Goal: Task Accomplishment & Management: Complete application form

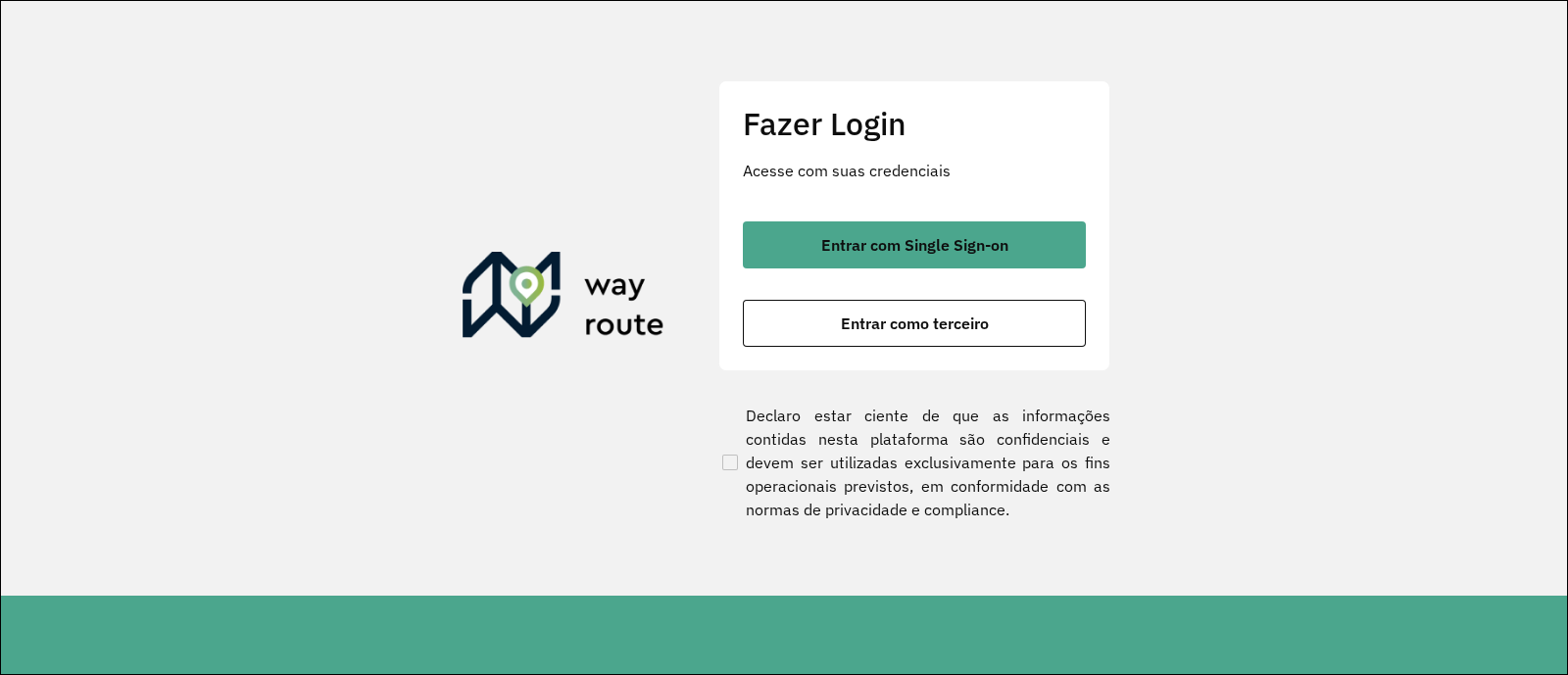
click at [926, 276] on div "Entrar com Single Sign-on Entrar como terceiro" at bounding box center [914, 283] width 343 height 126
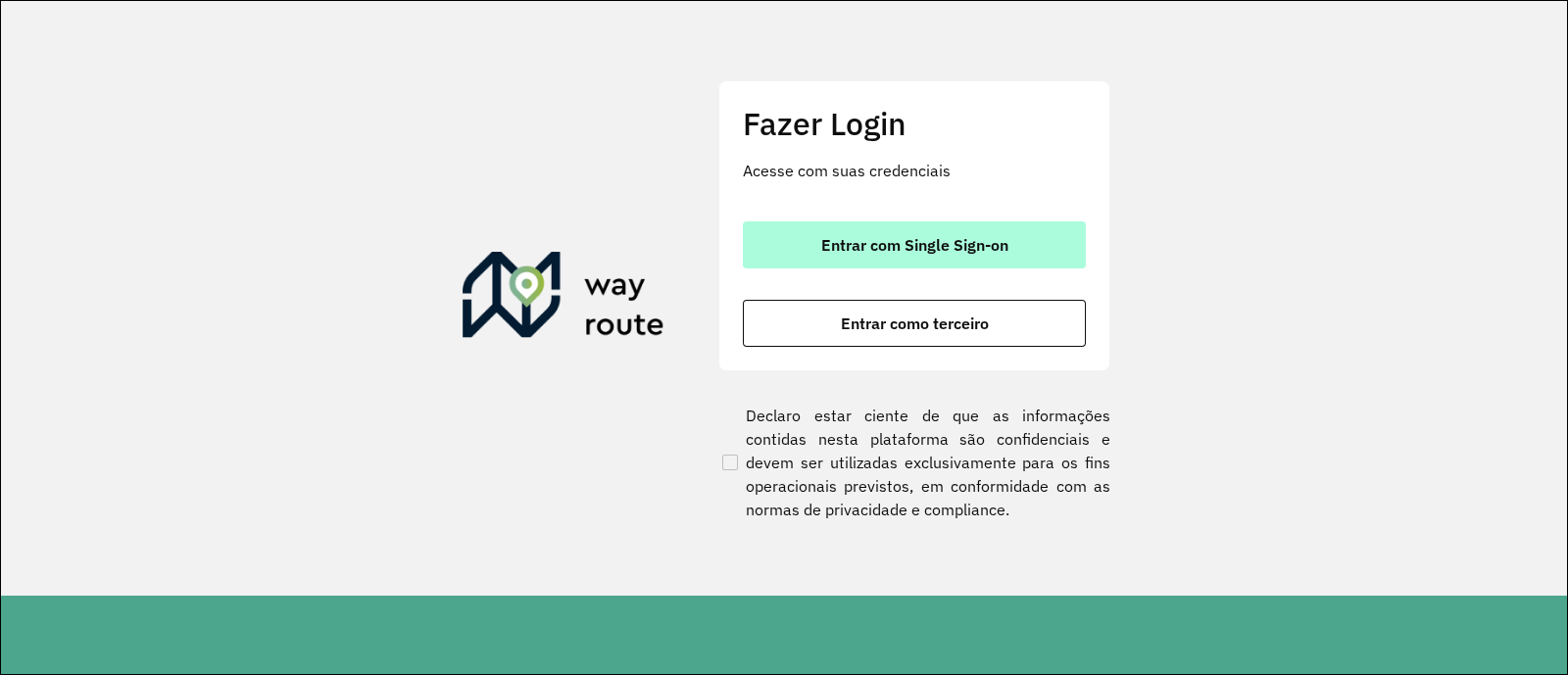
click at [931, 242] on span "Entrar com Single Sign-on" at bounding box center [914, 245] width 187 height 16
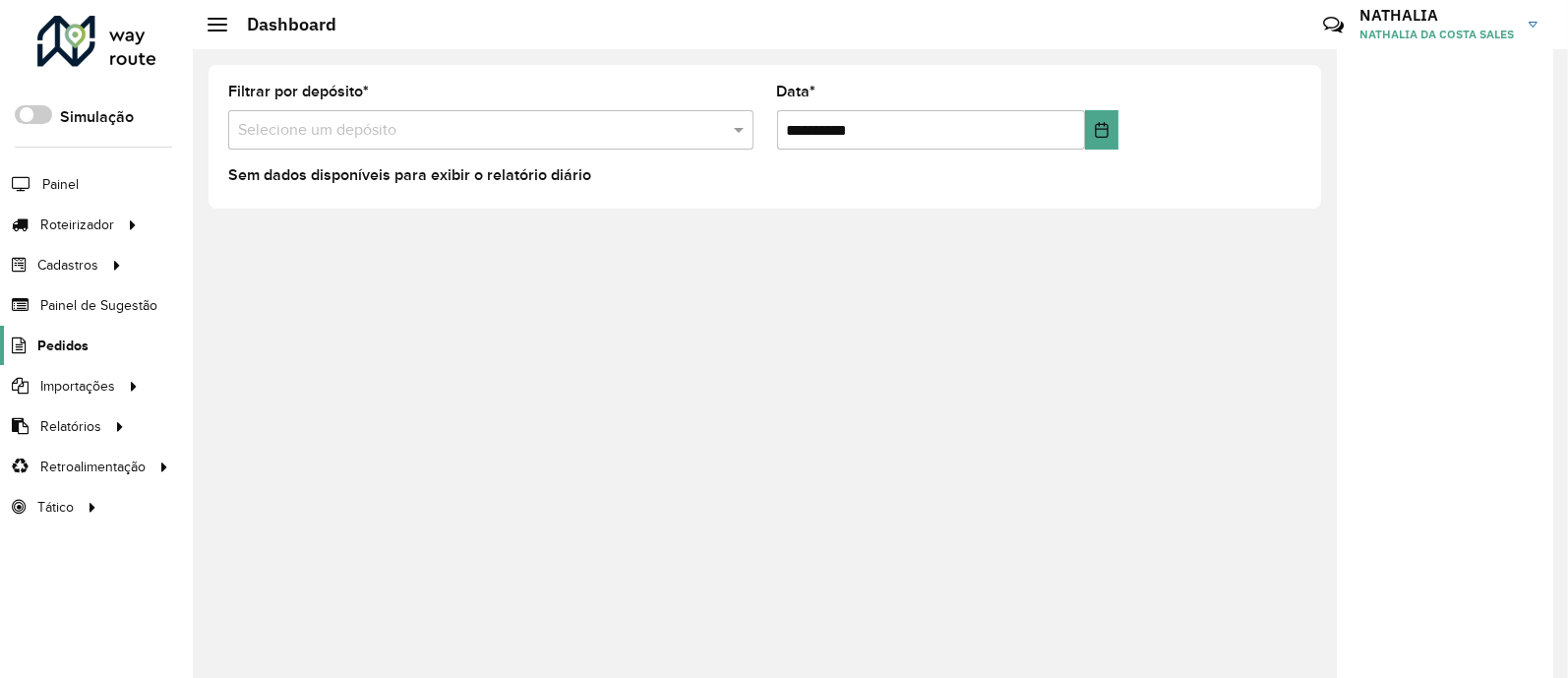
click at [65, 332] on link "Pedidos" at bounding box center [44, 345] width 89 height 40
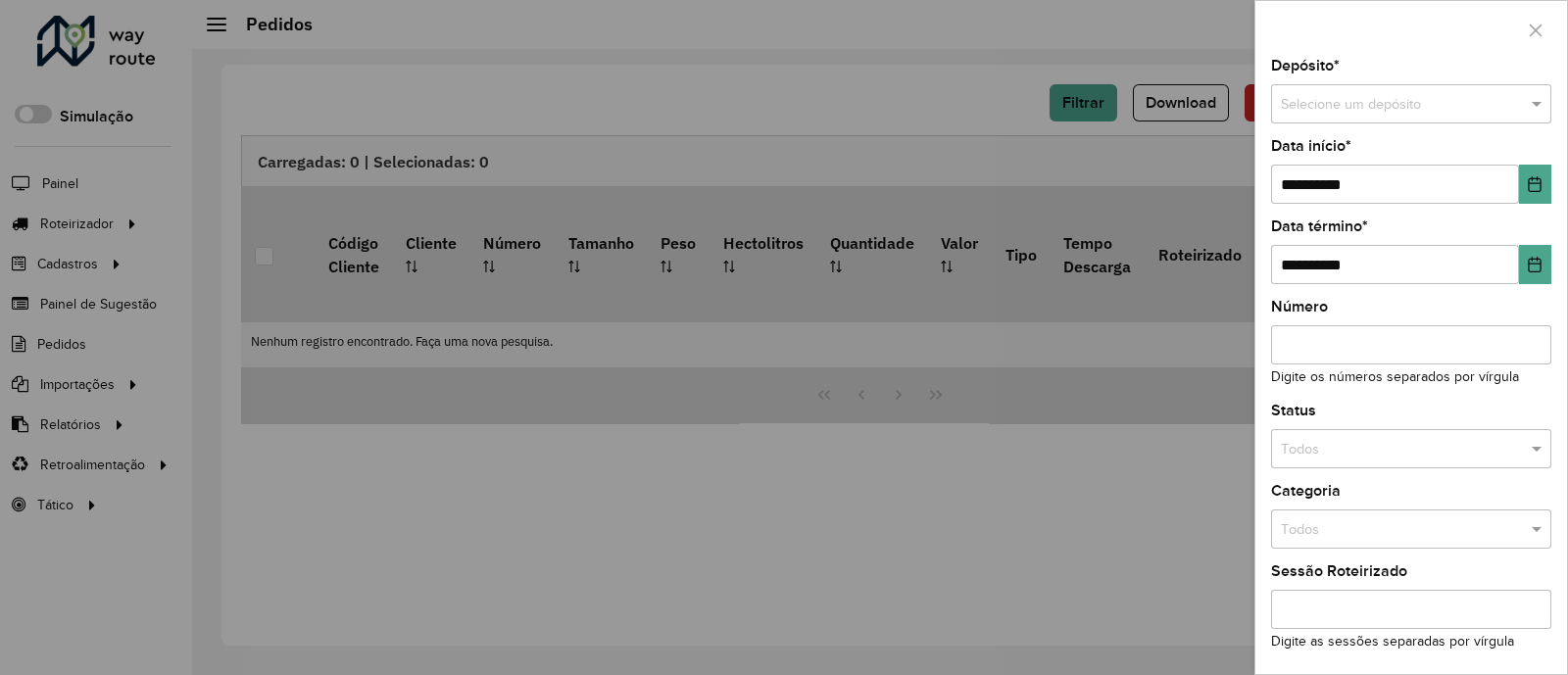
click at [1429, 127] on div "**********" at bounding box center [1410, 366] width 311 height 616
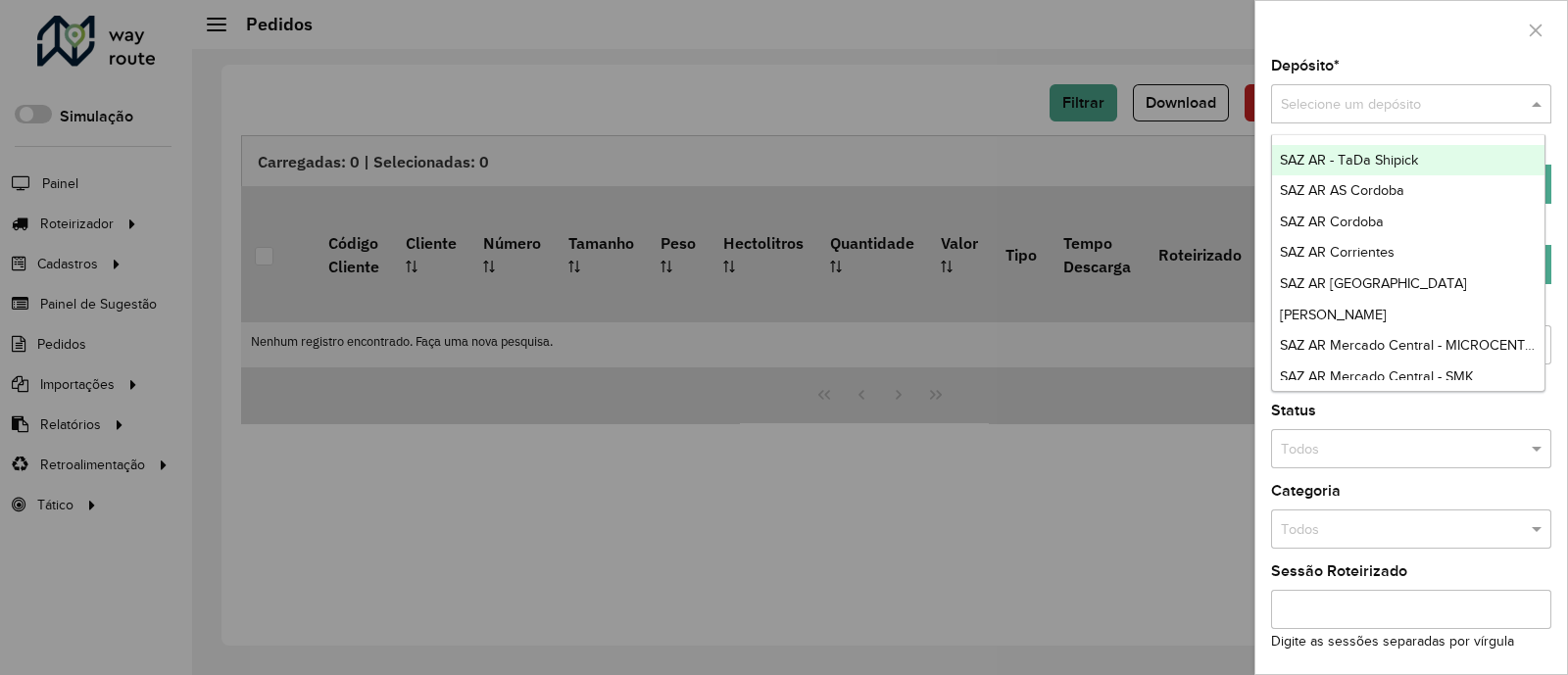
click at [1430, 100] on input "text" at bounding box center [1391, 105] width 221 height 22
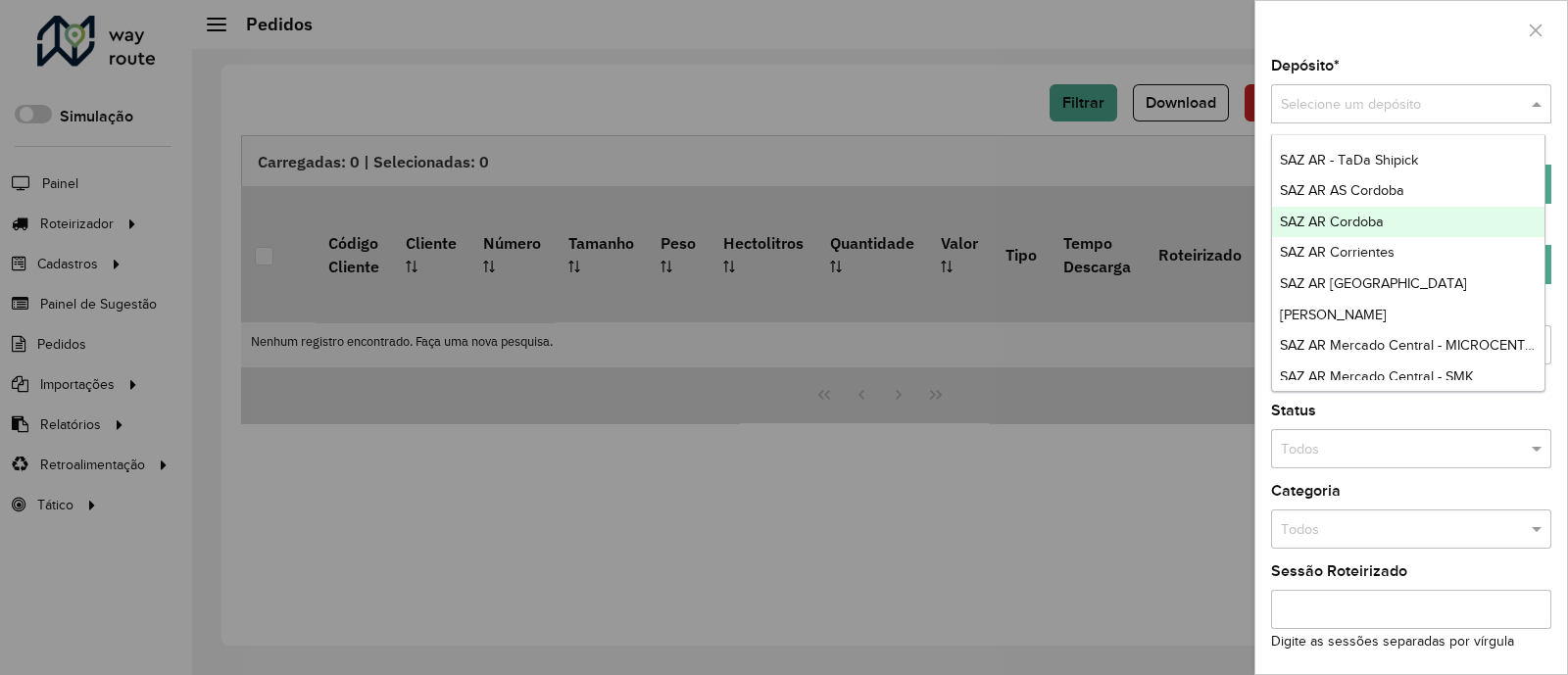
click at [1399, 224] on div "SAZ AR Cordoba" at bounding box center [1408, 223] width 274 height 32
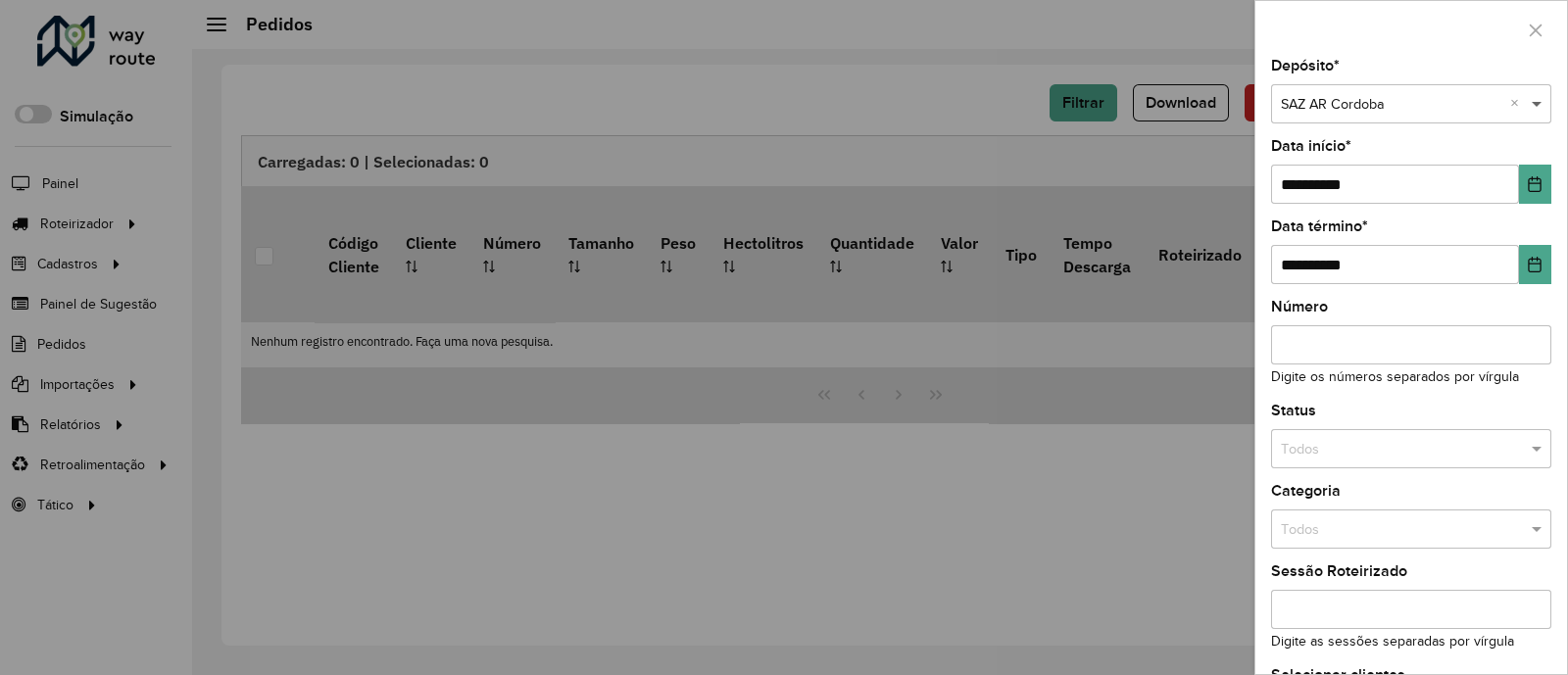
click at [1528, 101] on span at bounding box center [1538, 105] width 25 height 22
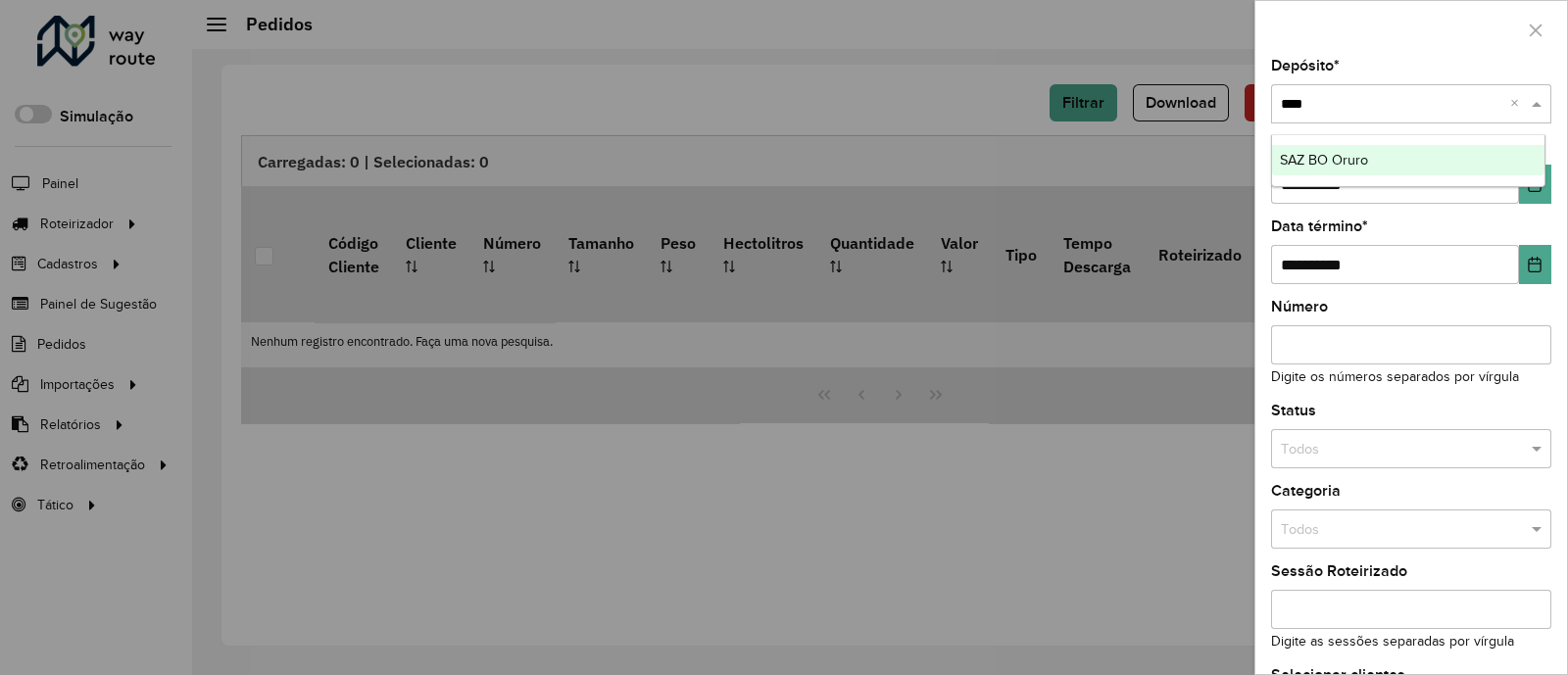
type input "*****"
click at [1388, 152] on div "SAZ BO Oruro" at bounding box center [1408, 161] width 274 height 32
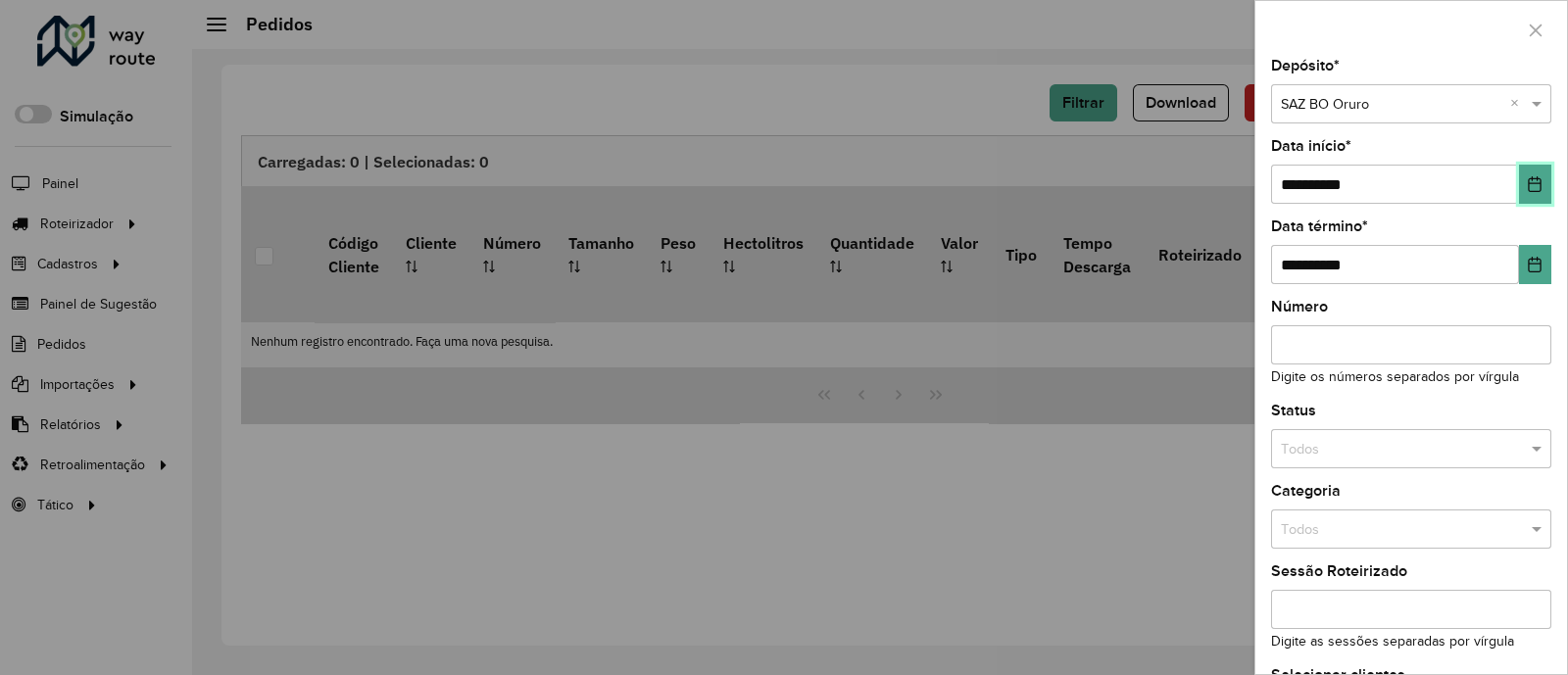
click at [1537, 179] on button "Choose Date" at bounding box center [1534, 184] width 33 height 40
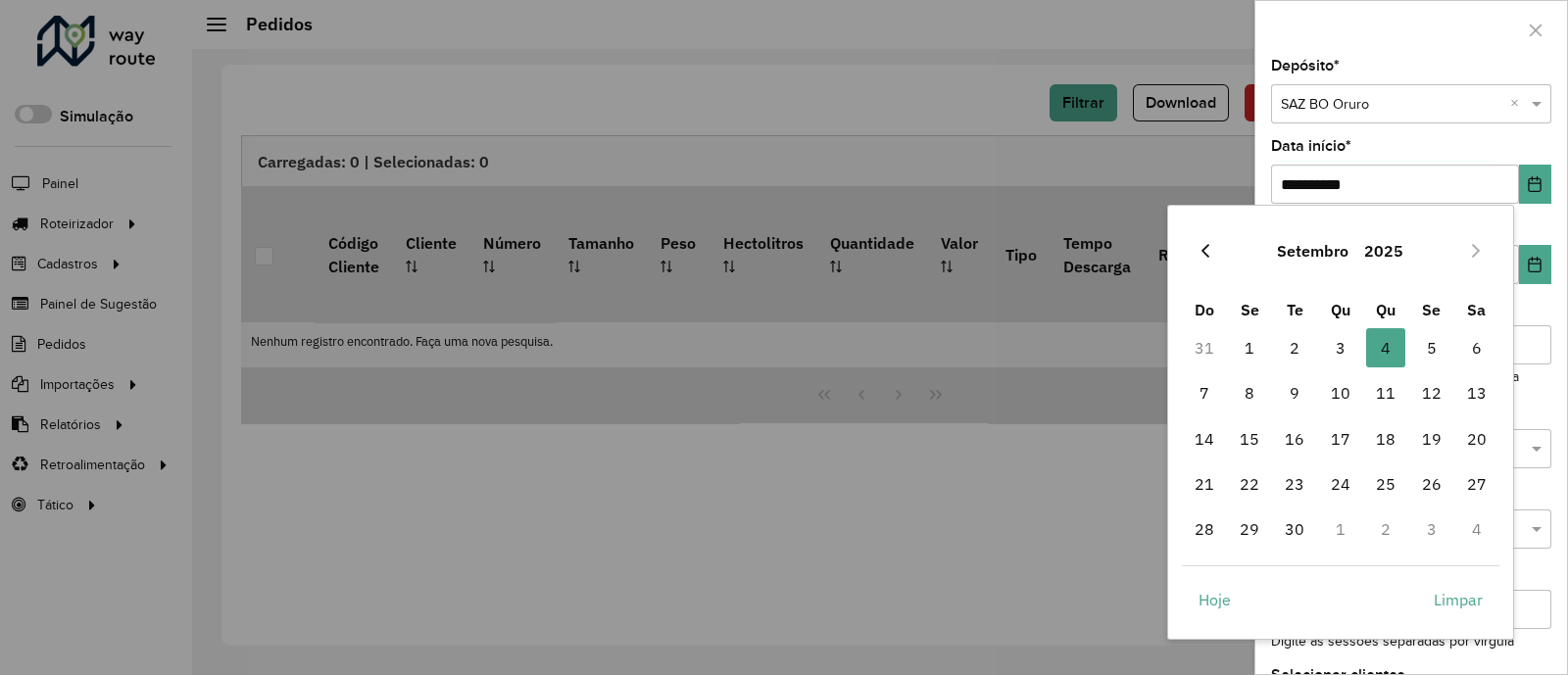
click at [1194, 253] on button "Previous Month" at bounding box center [1205, 251] width 32 height 32
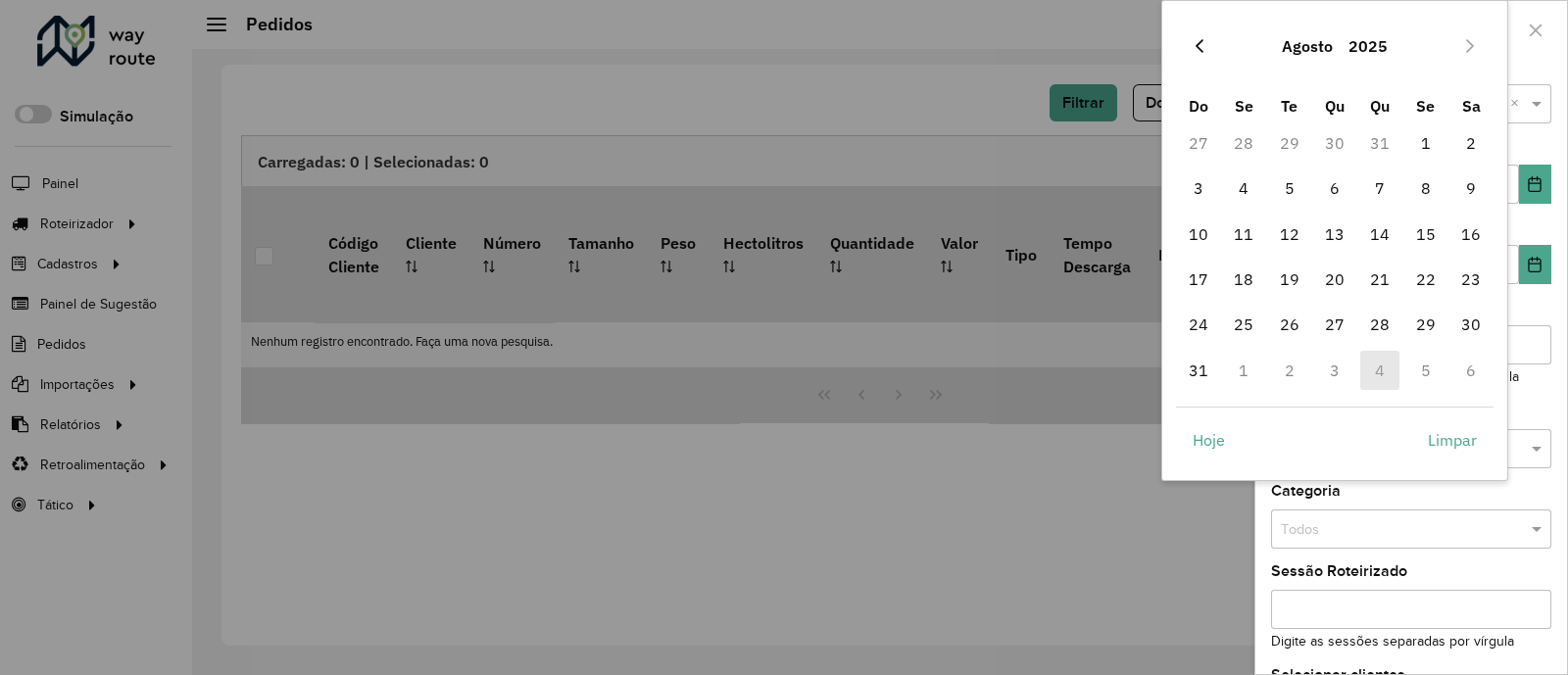
click at [1208, 46] on button "Previous Month" at bounding box center [1199, 47] width 32 height 32
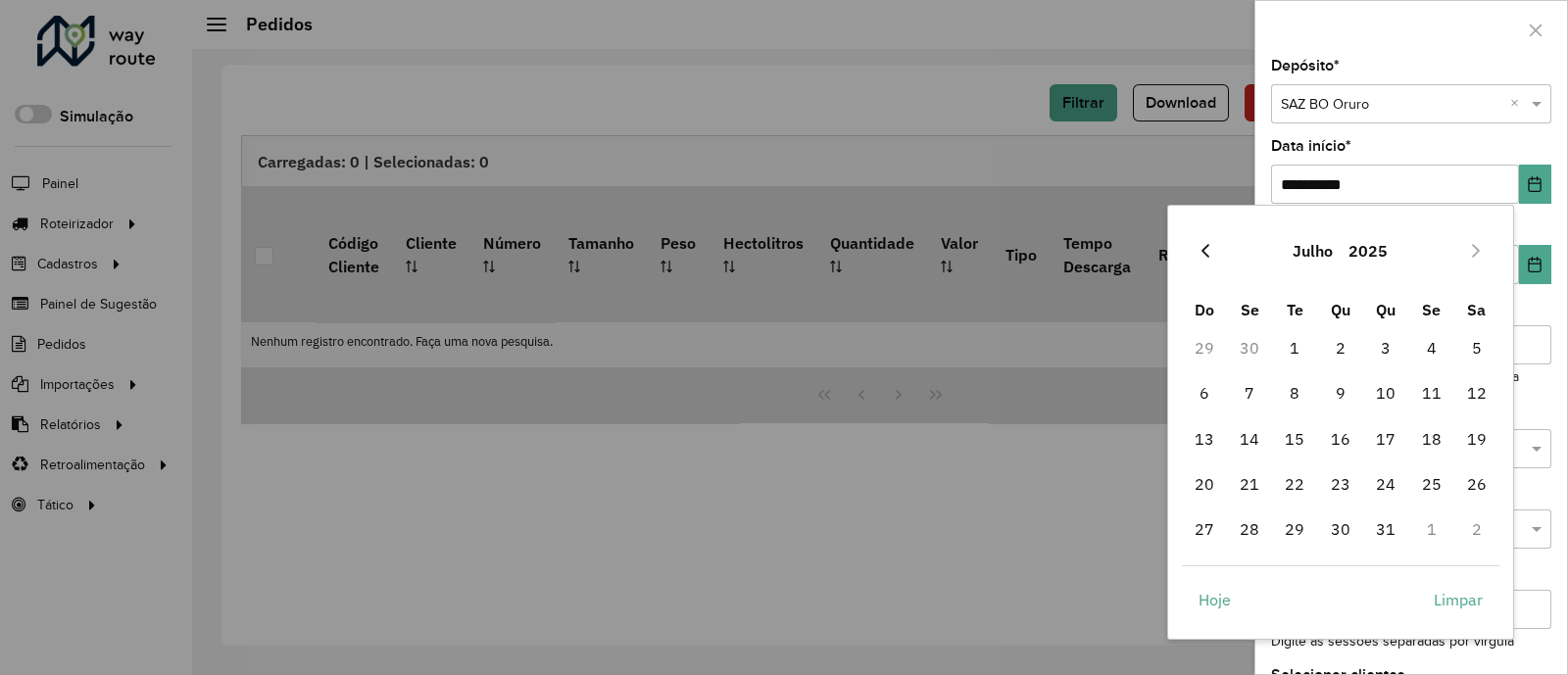
click at [1203, 240] on button "Previous Month" at bounding box center [1205, 251] width 32 height 32
click at [1202, 240] on button "Previous Month" at bounding box center [1205, 251] width 32 height 32
click at [1214, 250] on button "Previous Month" at bounding box center [1205, 251] width 32 height 32
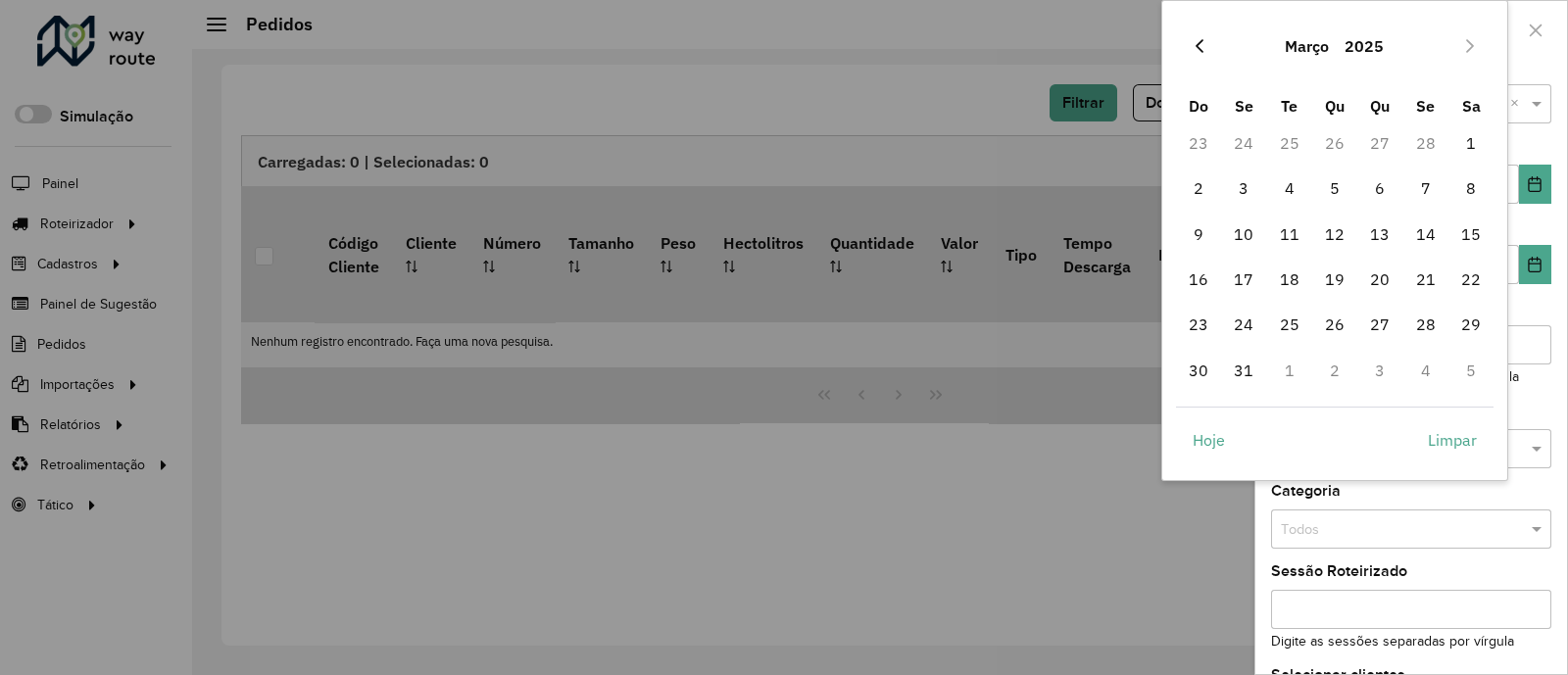
click at [1196, 44] on icon "Previous Month" at bounding box center [1199, 47] width 8 height 14
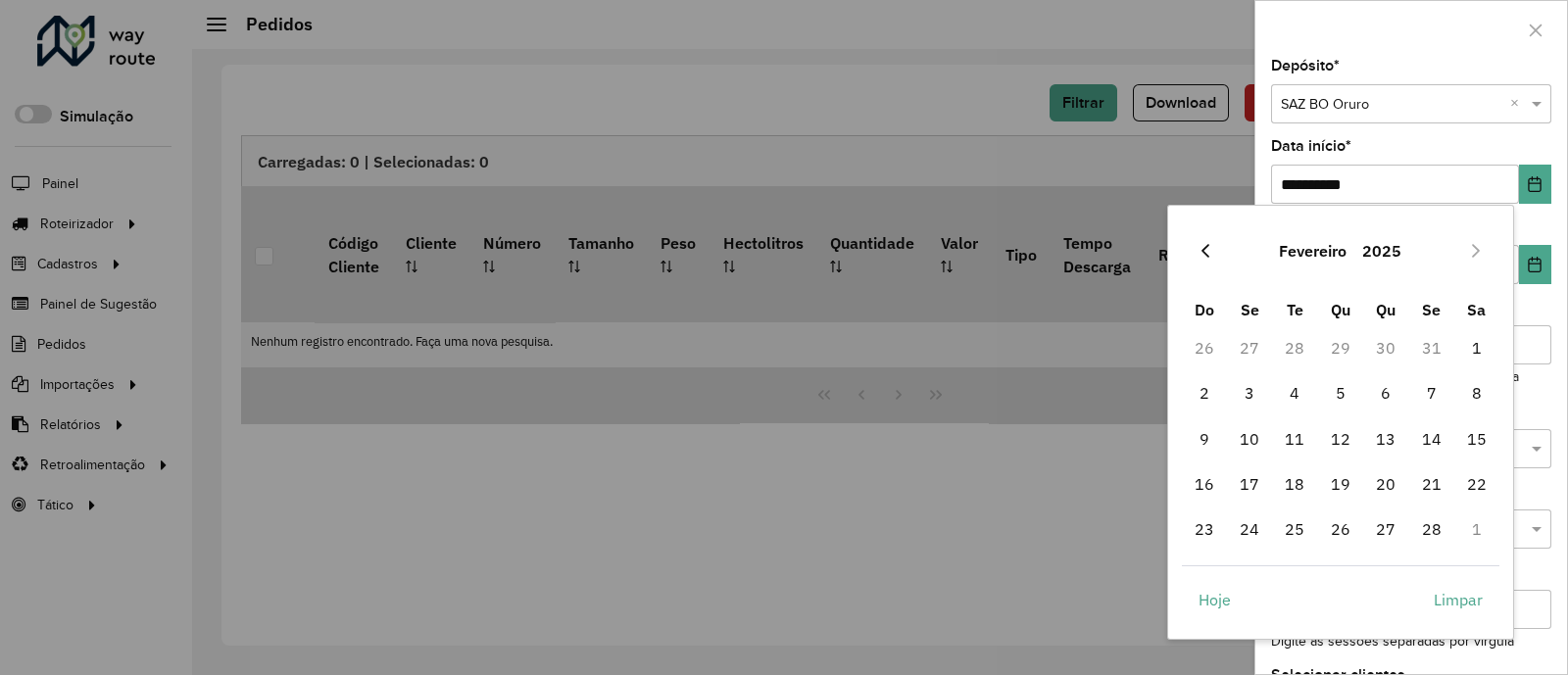
click at [1220, 252] on div "Fevereiro 2025" at bounding box center [1340, 250] width 318 height 62
click at [1206, 245] on icon "Previous Month" at bounding box center [1205, 251] width 8 height 14
click at [1330, 360] on span "1" at bounding box center [1340, 348] width 40 height 40
type input "**********"
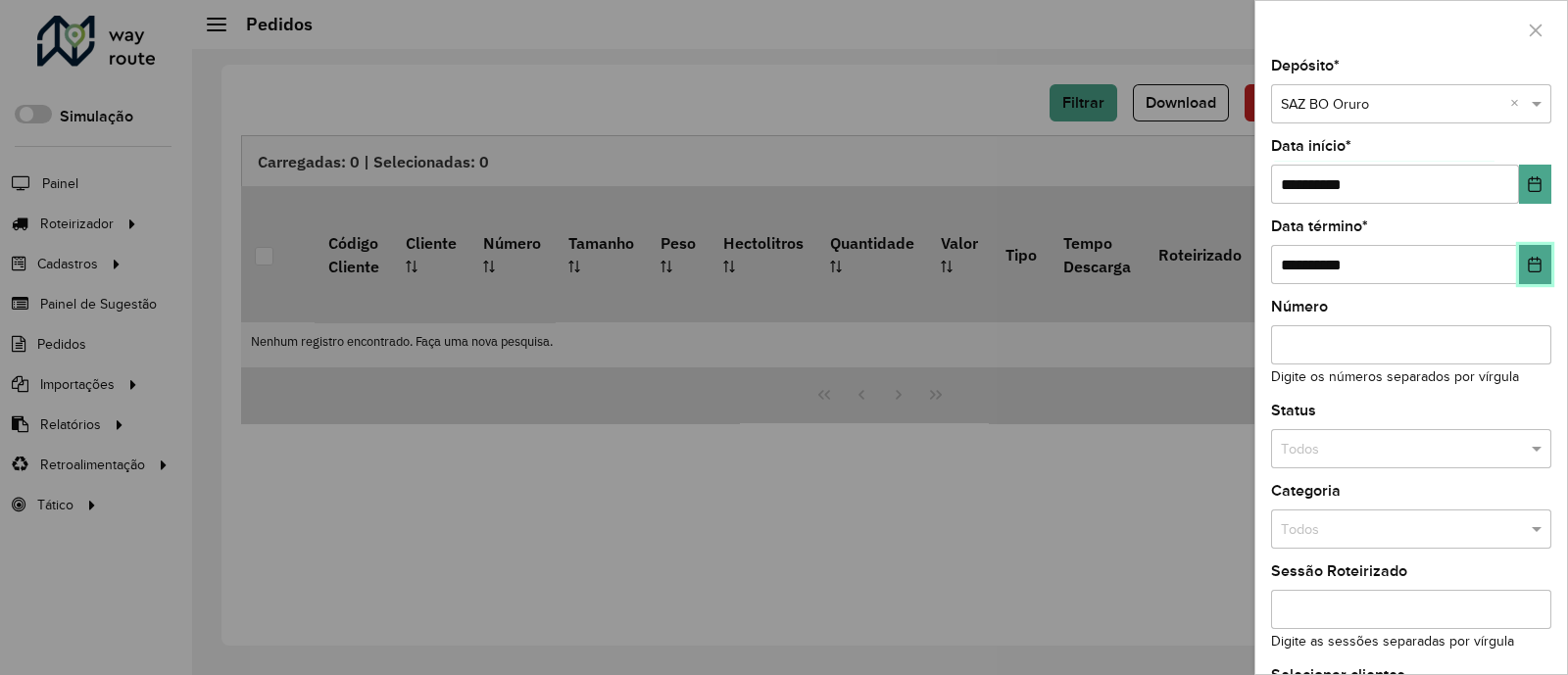
click at [1533, 260] on icon "Choose Date" at bounding box center [1534, 265] width 13 height 16
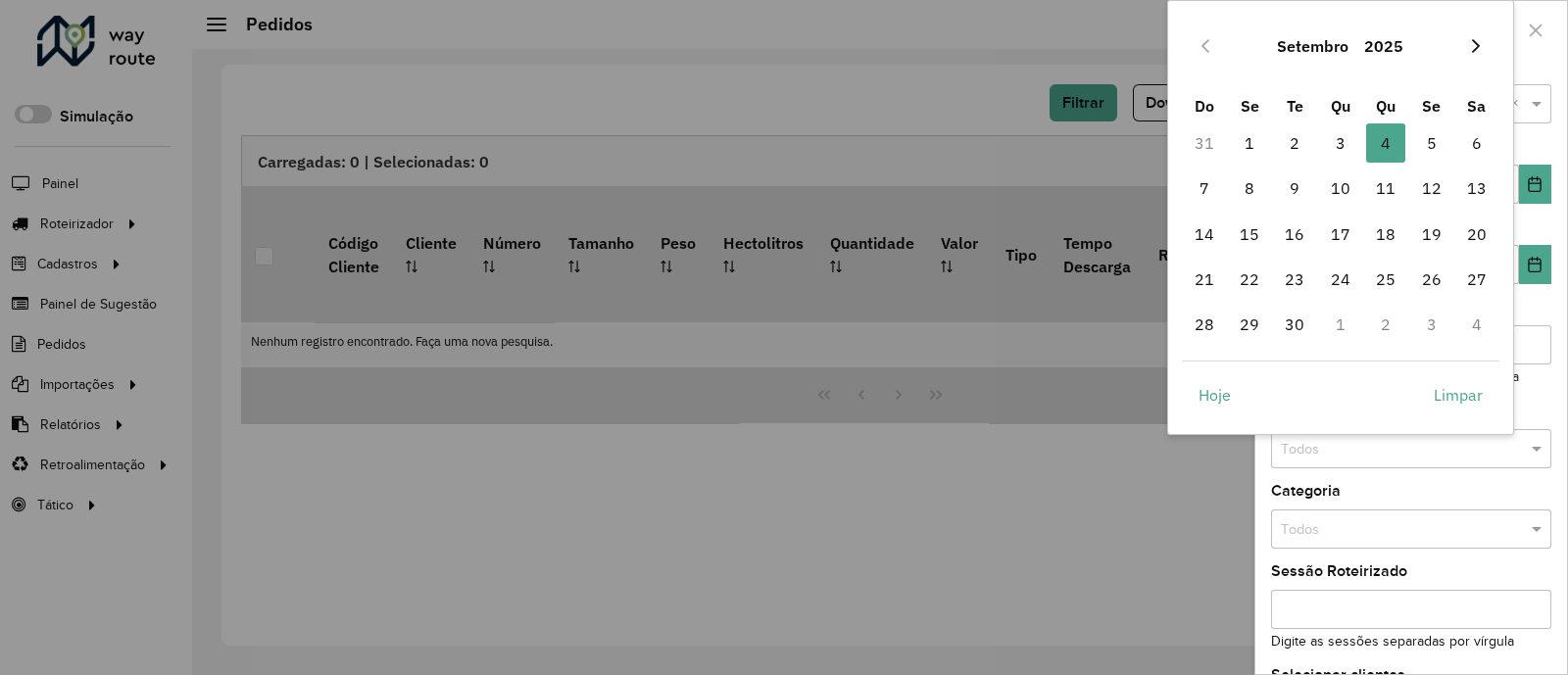
click at [1479, 46] on icon "Next Month" at bounding box center [1476, 47] width 16 height 16
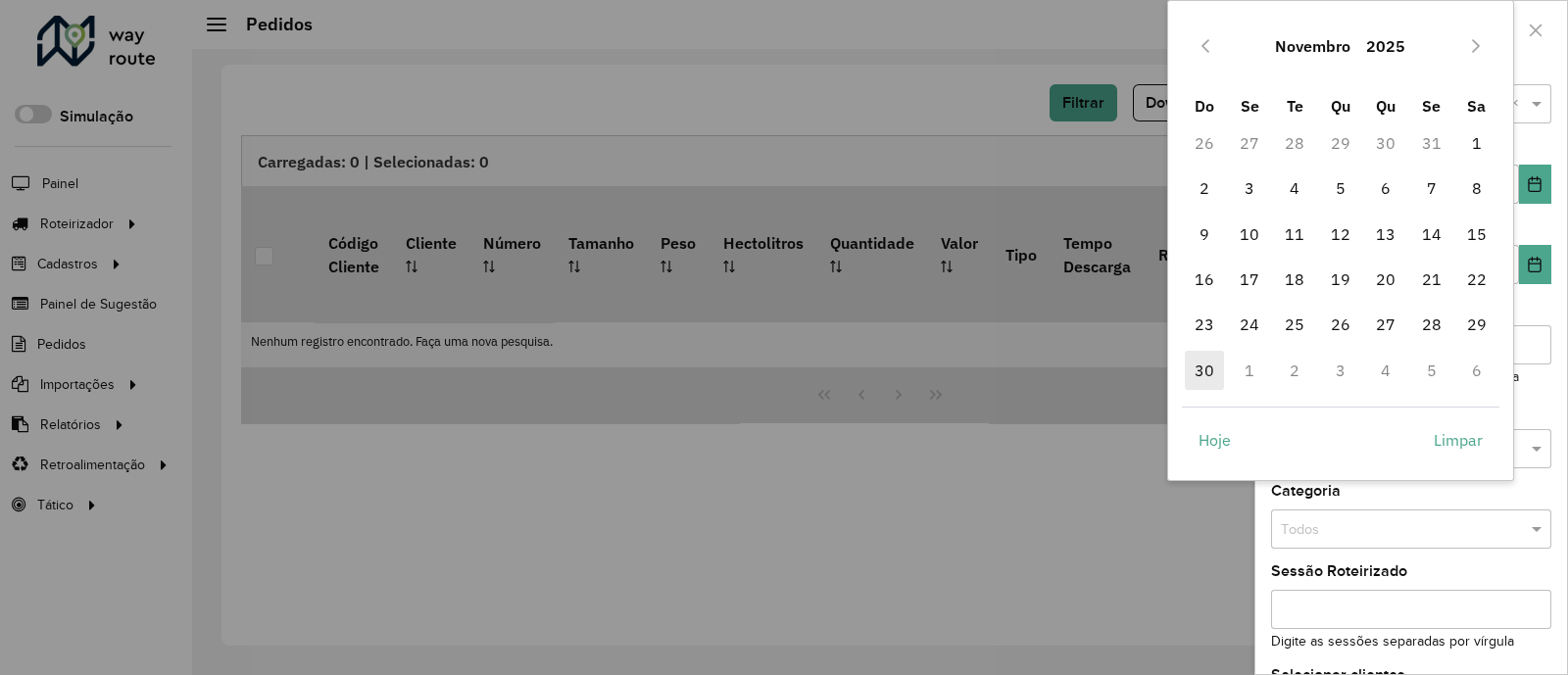
click at [1210, 370] on span "30" at bounding box center [1204, 371] width 40 height 40
type input "**********"
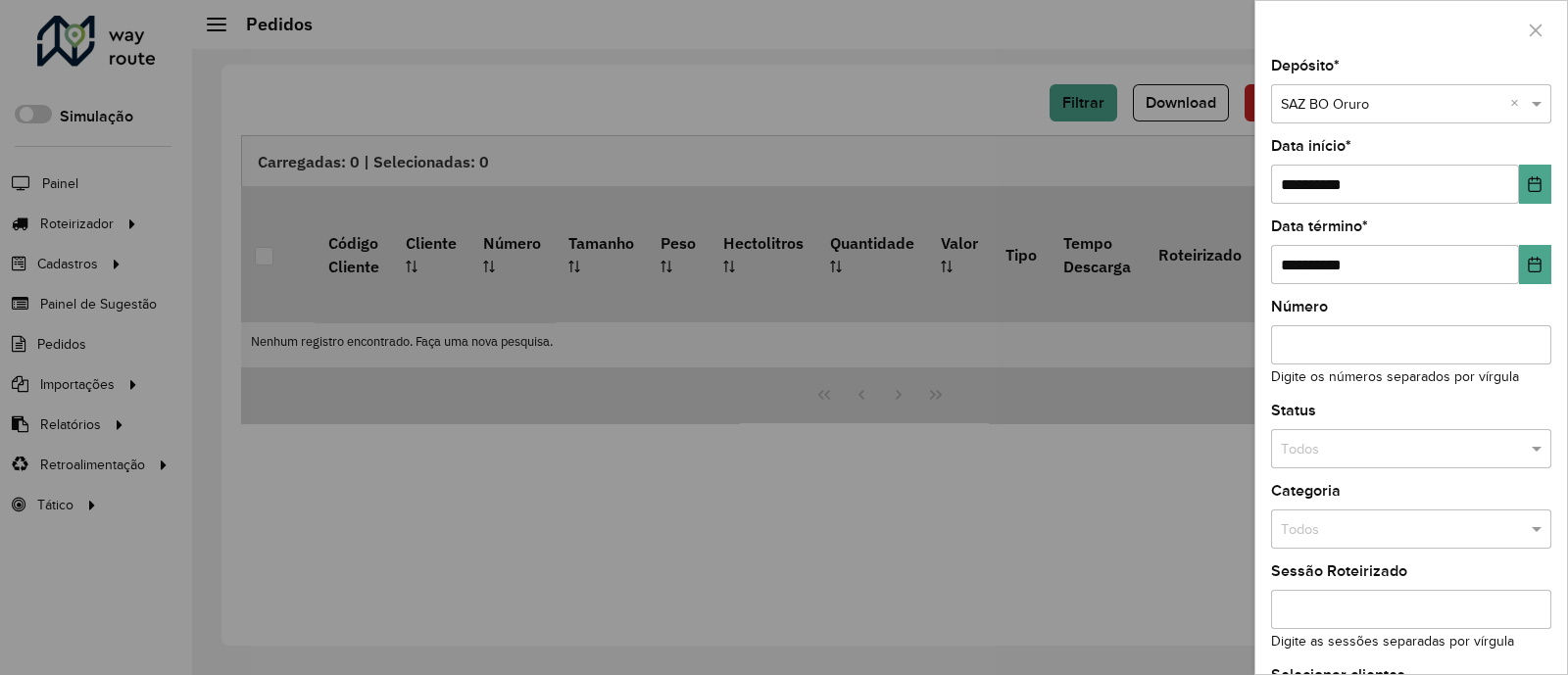
click at [1479, 345] on input "Número" at bounding box center [1410, 345] width 280 height 40
click at [1425, 451] on input "text" at bounding box center [1391, 450] width 221 height 22
click at [1379, 533] on div "Não roteirizado" at bounding box center [1408, 537] width 274 height 32
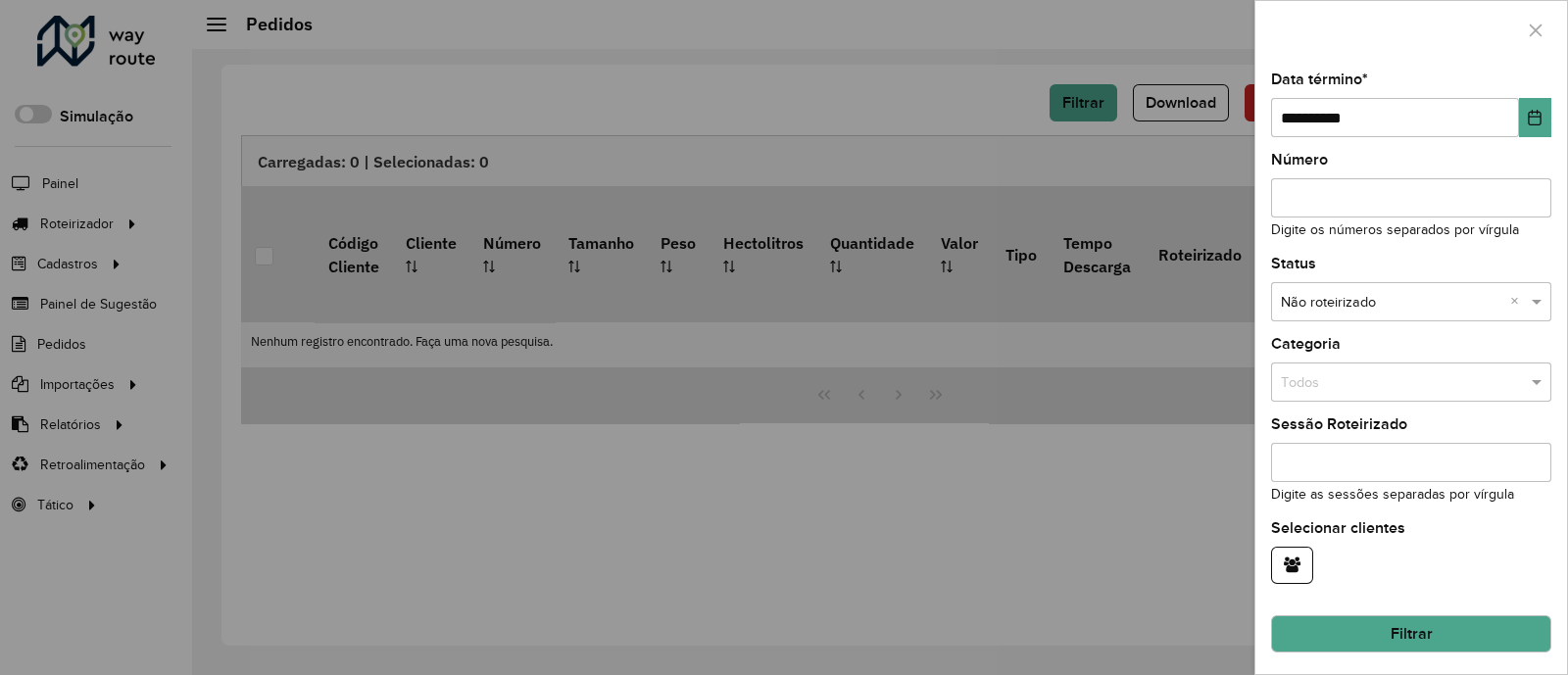
scroll to position [152, 0]
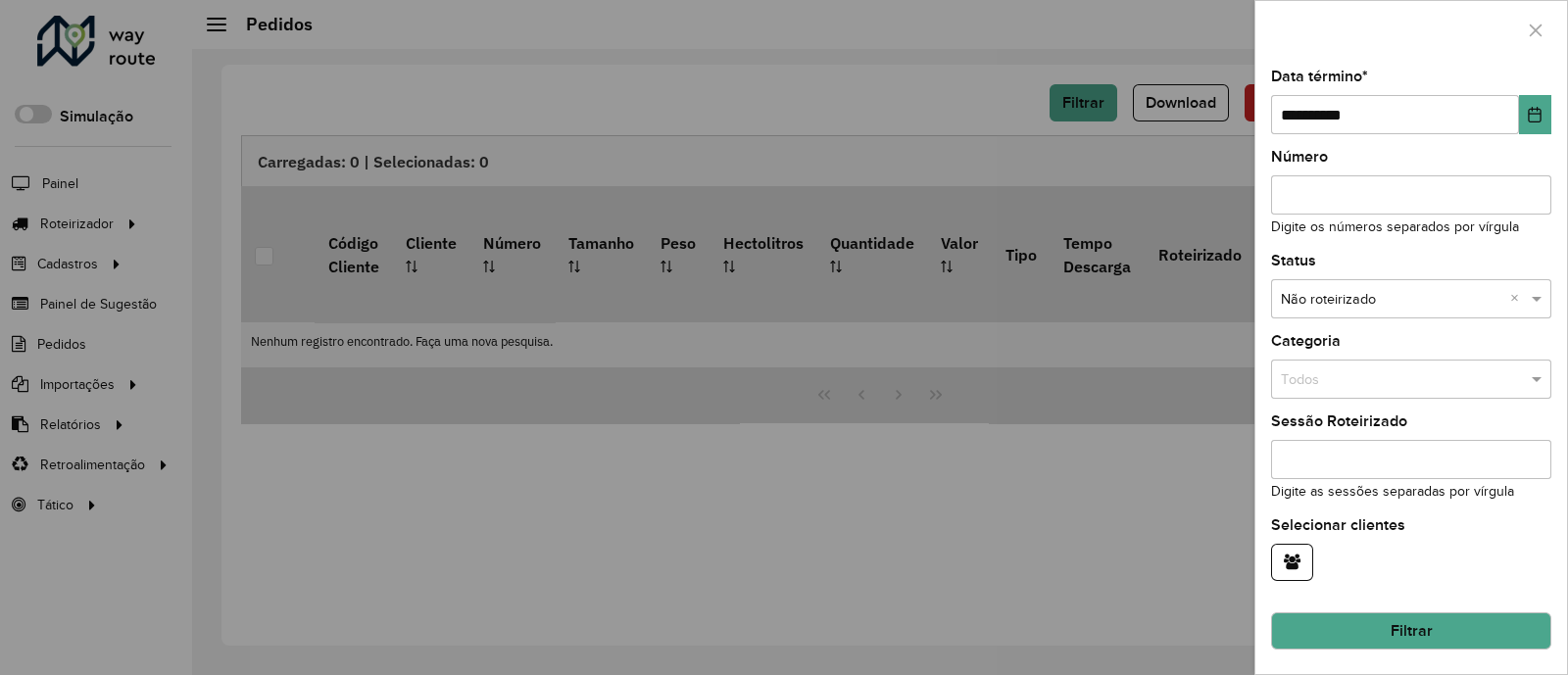
click at [1372, 637] on button "Filtrar" at bounding box center [1410, 631] width 280 height 38
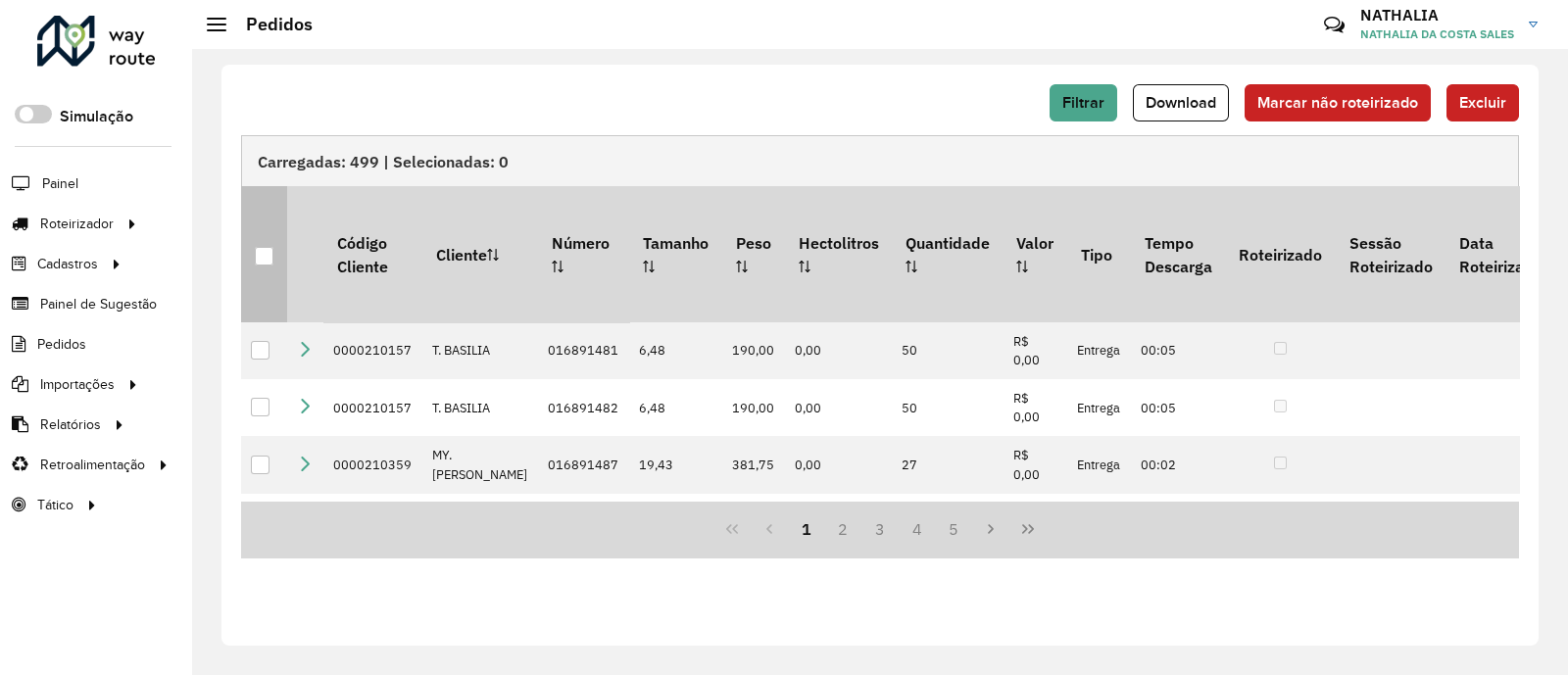
click at [268, 247] on div at bounding box center [264, 256] width 19 height 19
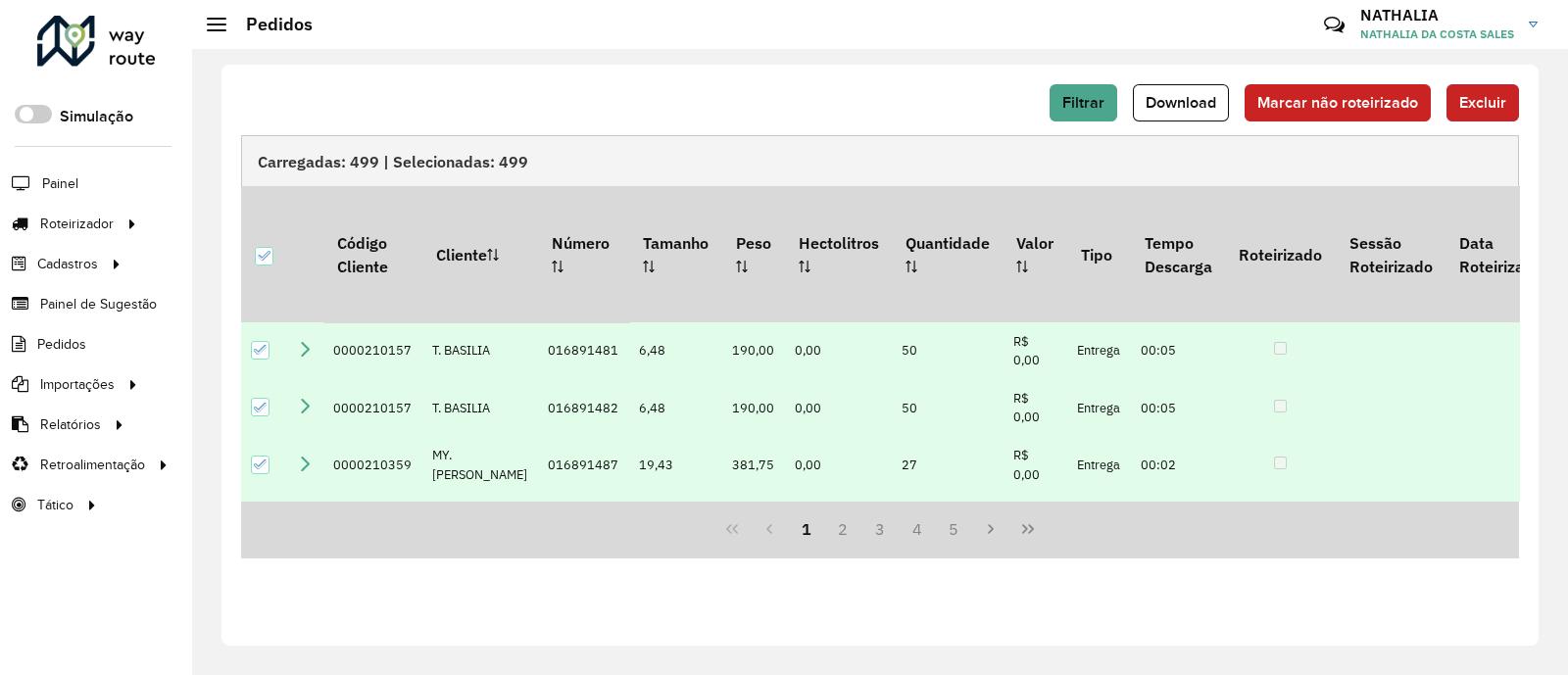
click at [1488, 100] on span "Excluir" at bounding box center [1482, 102] width 47 height 17
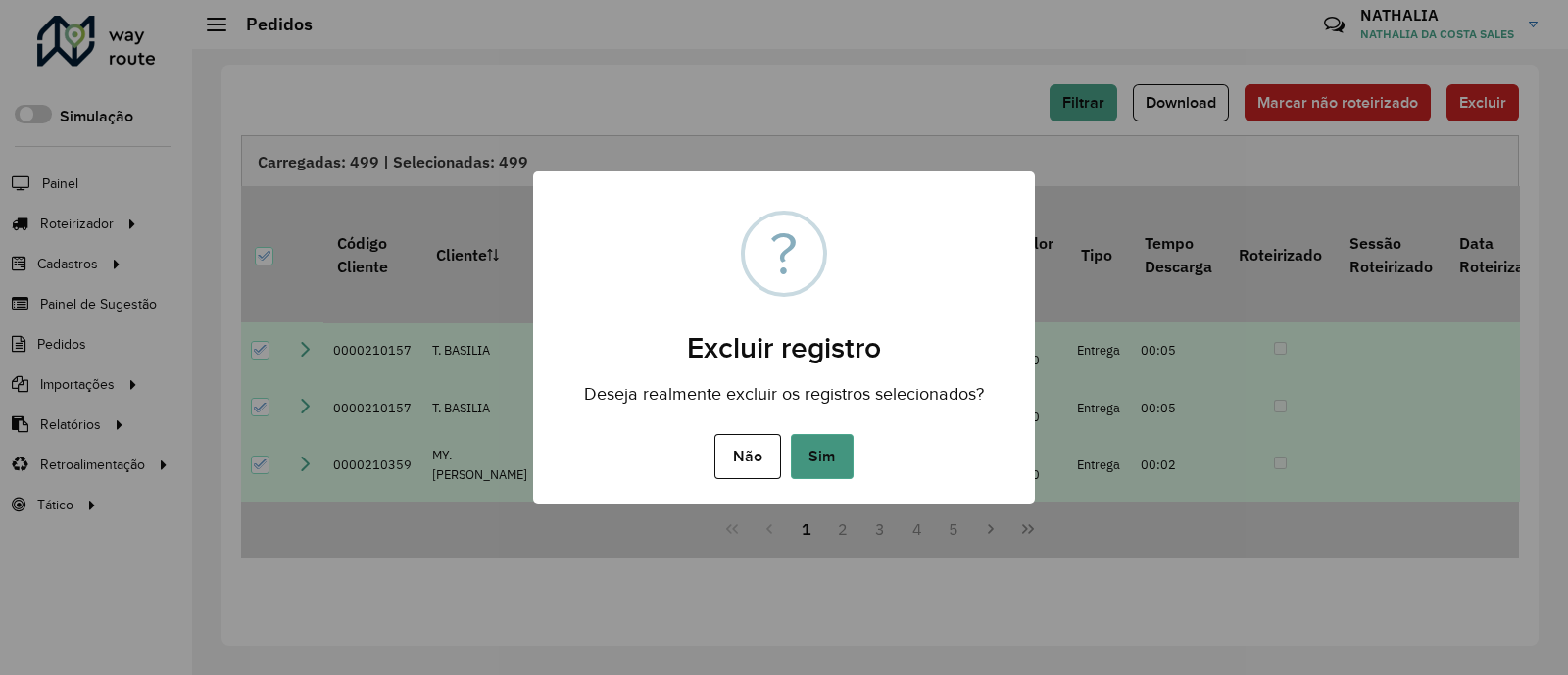
click at [848, 456] on button "Sim" at bounding box center [822, 456] width 62 height 45
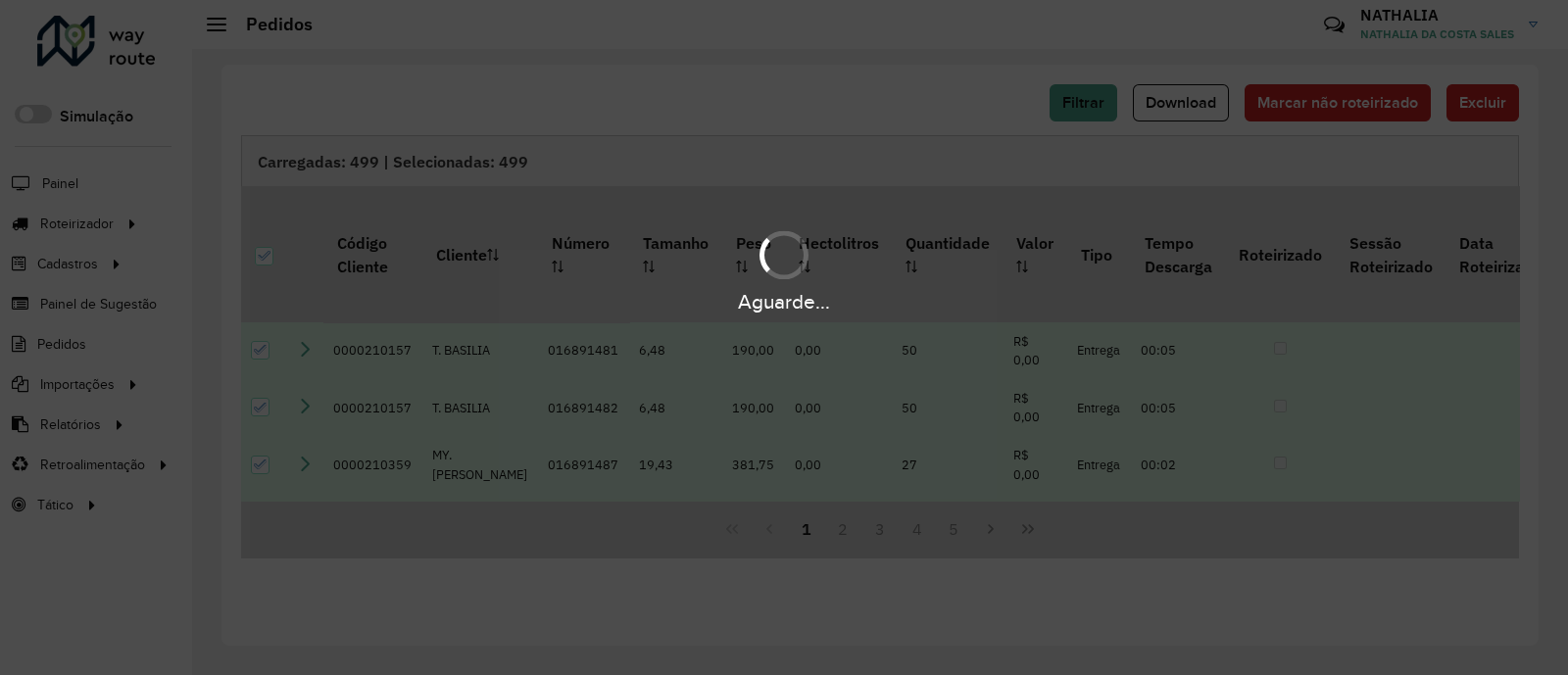
drag, startPoint x: 845, startPoint y: 454, endPoint x: 618, endPoint y: 56, distance: 458.2
click at [618, 56] on div "Aguarde..." at bounding box center [784, 337] width 1568 height 675
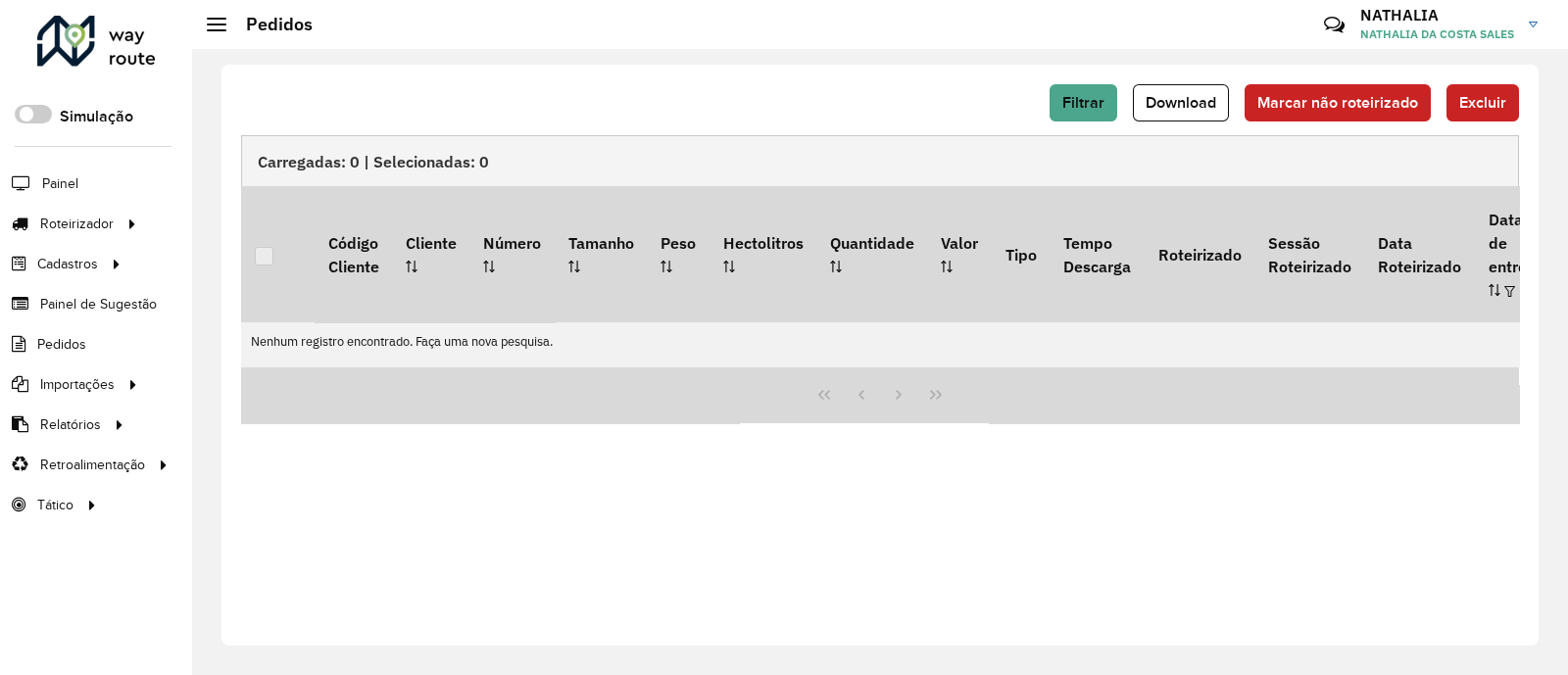
click at [1054, 125] on div "Filtrar Download Marcar não roteirizado Excluir" at bounding box center [879, 109] width 1278 height 51
click at [1075, 110] on span "Filtrar" at bounding box center [1082, 102] width 43 height 17
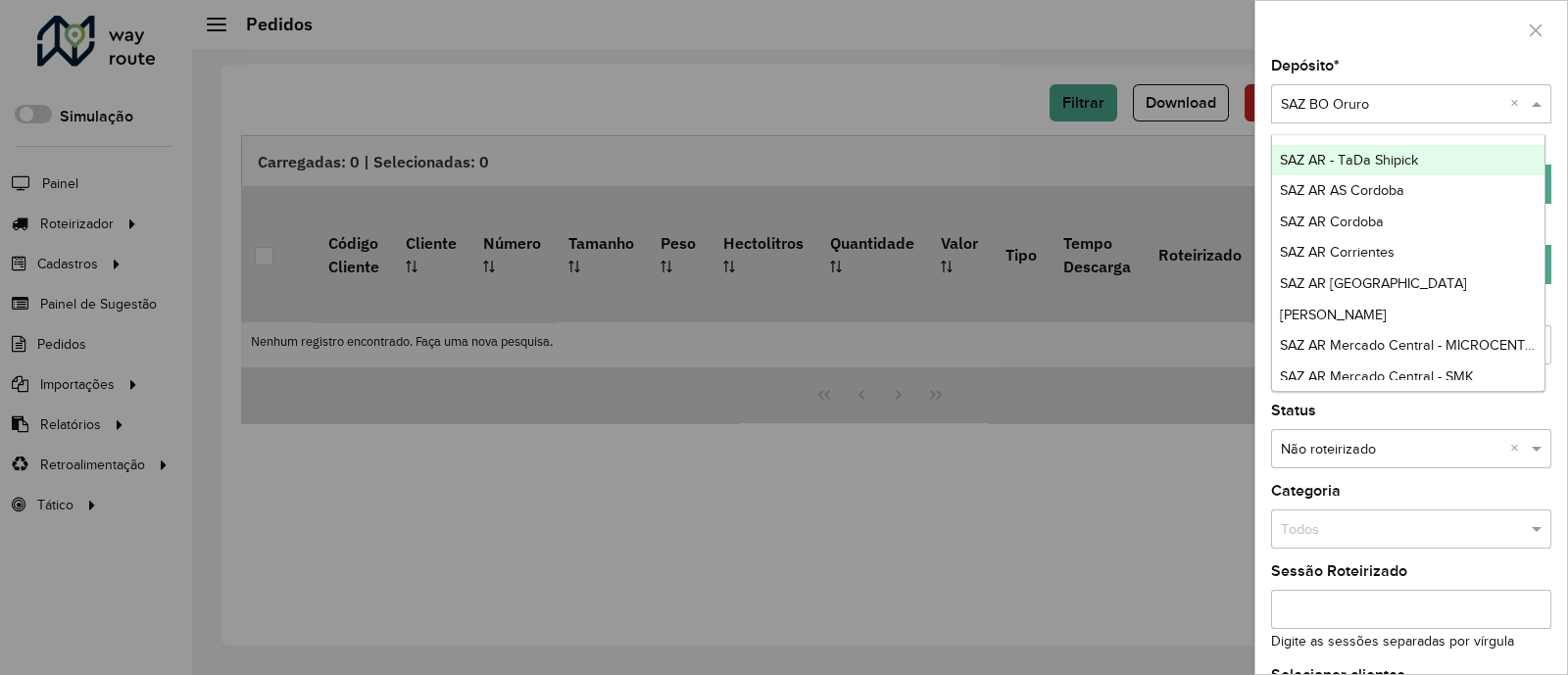
click at [1368, 94] on input "text" at bounding box center [1391, 105] width 221 height 22
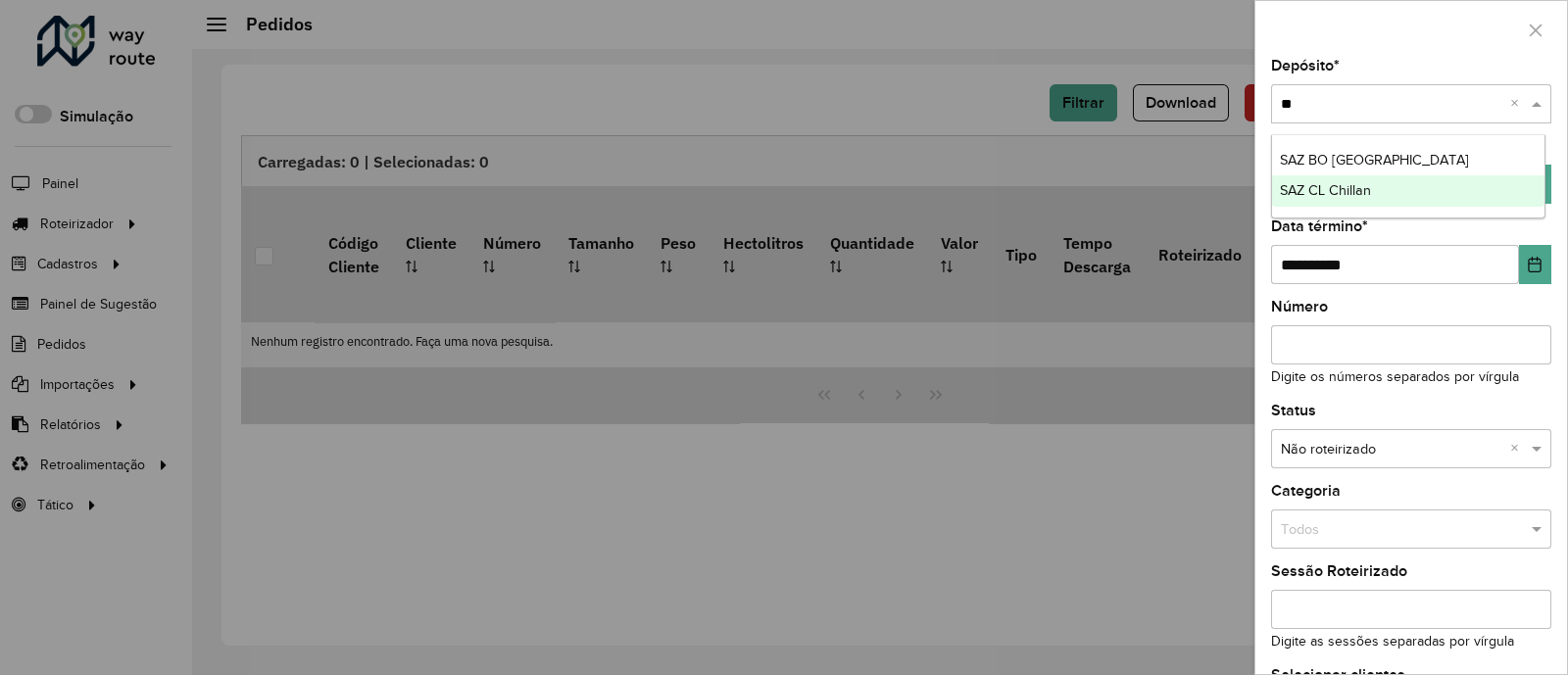
type input "*"
type input "*****"
click at [1454, 134] on ng-dropdown-panel "SAZ BO [GEOGRAPHIC_DATA]" at bounding box center [1408, 161] width 276 height 54
click at [1447, 152] on div "SAZ BO [GEOGRAPHIC_DATA]" at bounding box center [1408, 161] width 274 height 32
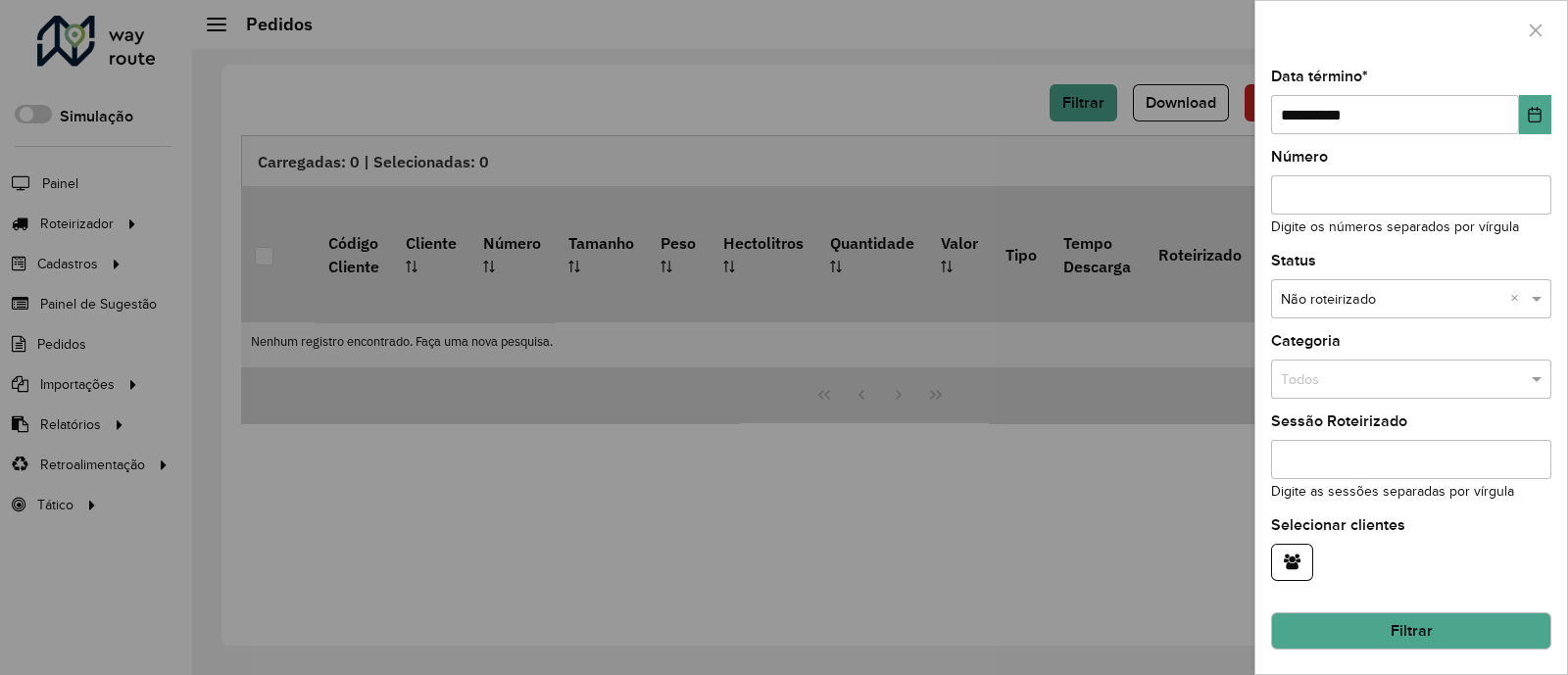
click at [1496, 619] on button "Filtrar" at bounding box center [1410, 631] width 280 height 38
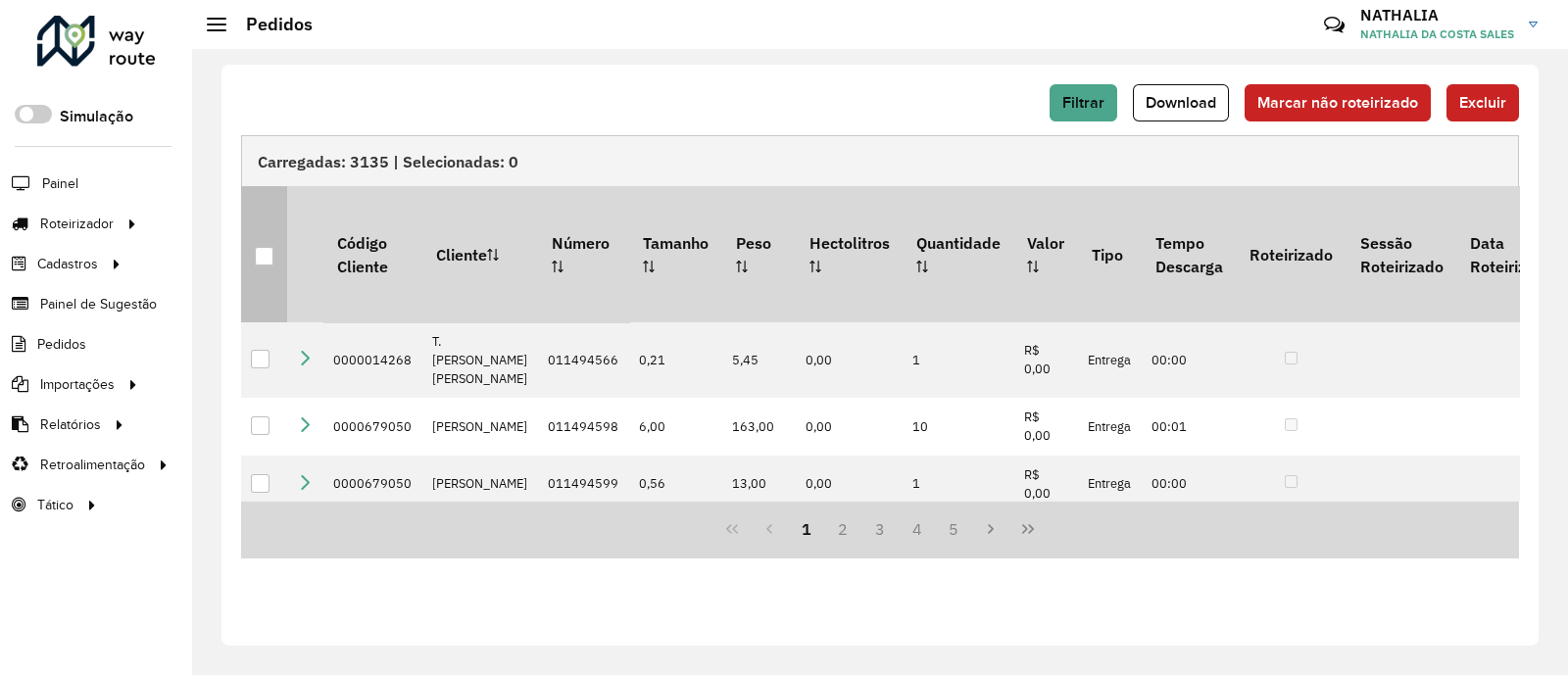
click at [270, 245] on p-tableheadercheckbox at bounding box center [265, 255] width 20 height 20
click at [267, 247] on div at bounding box center [264, 256] width 19 height 19
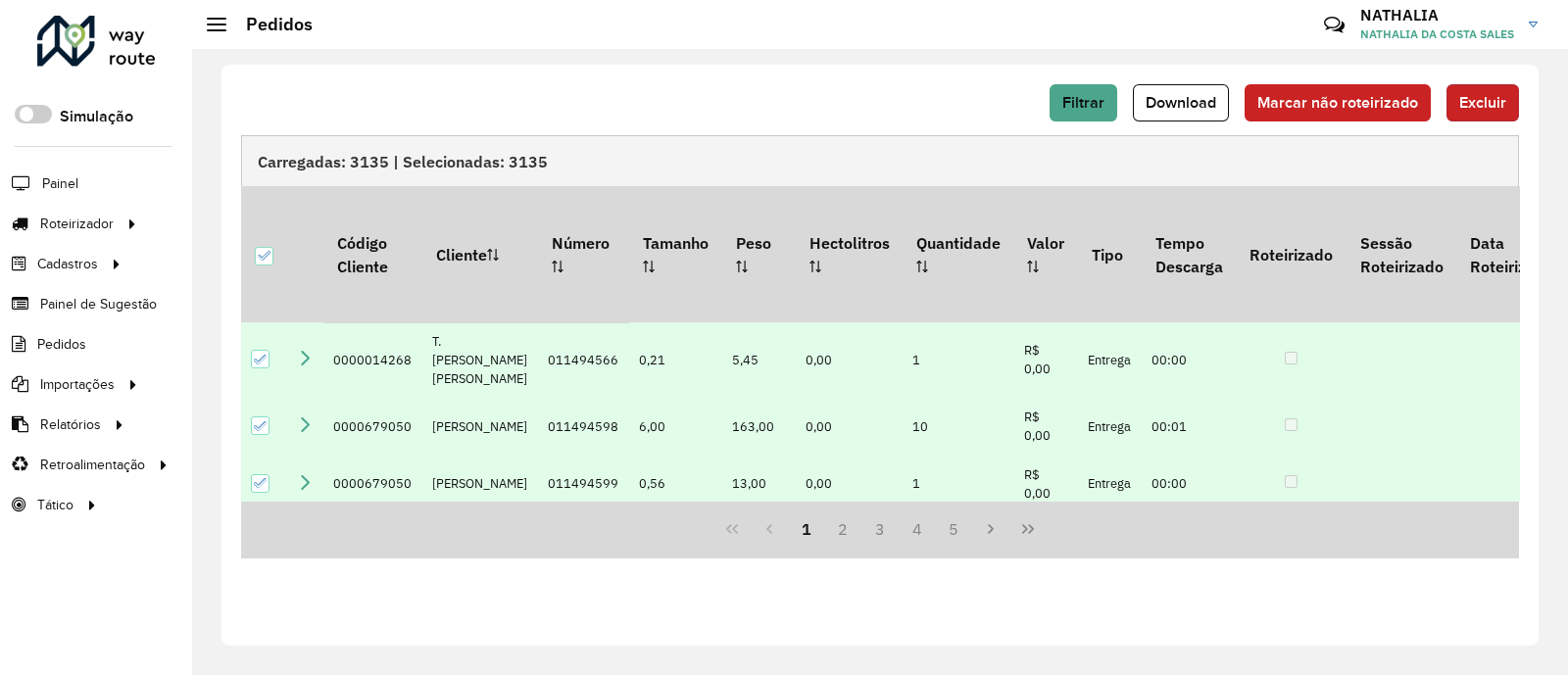
click at [1467, 108] on span "Excluir" at bounding box center [1482, 102] width 47 height 17
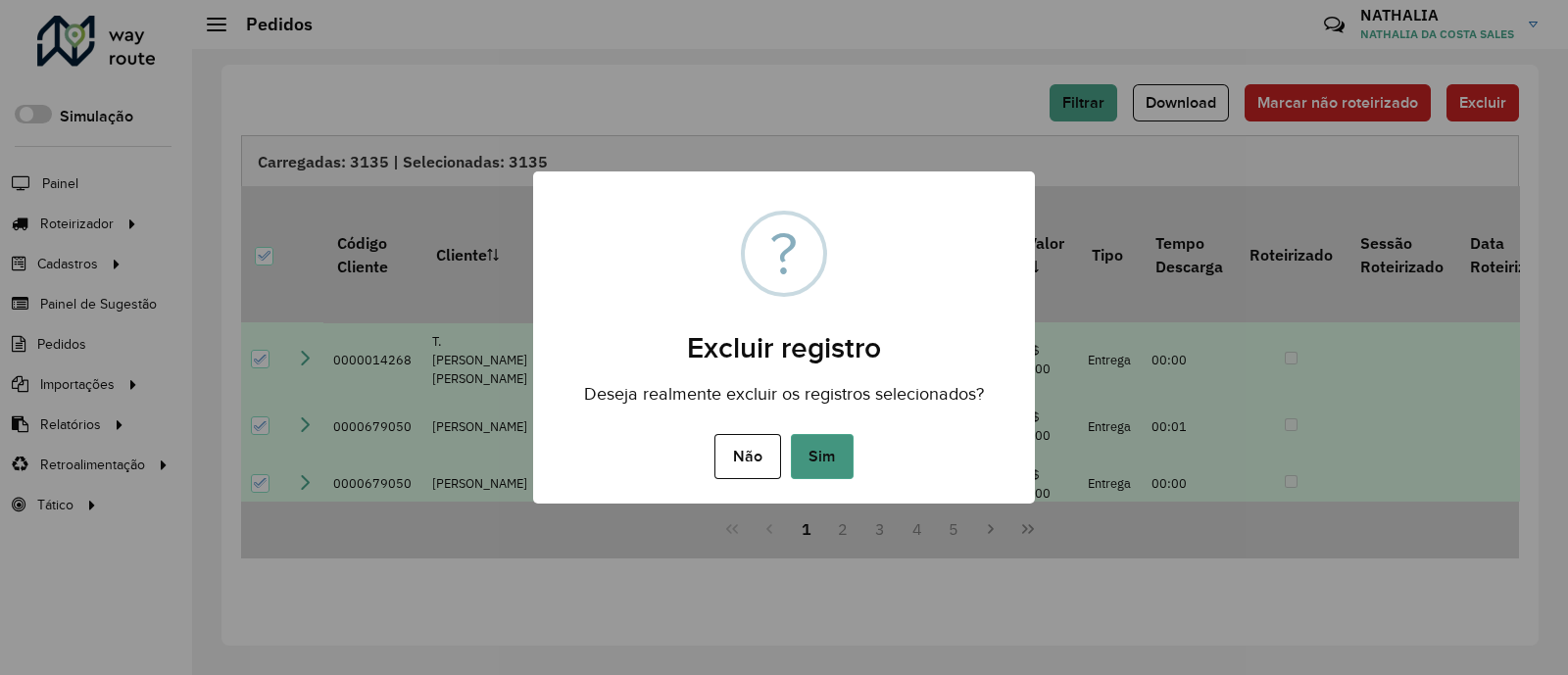
click at [840, 449] on button "Sim" at bounding box center [822, 456] width 62 height 45
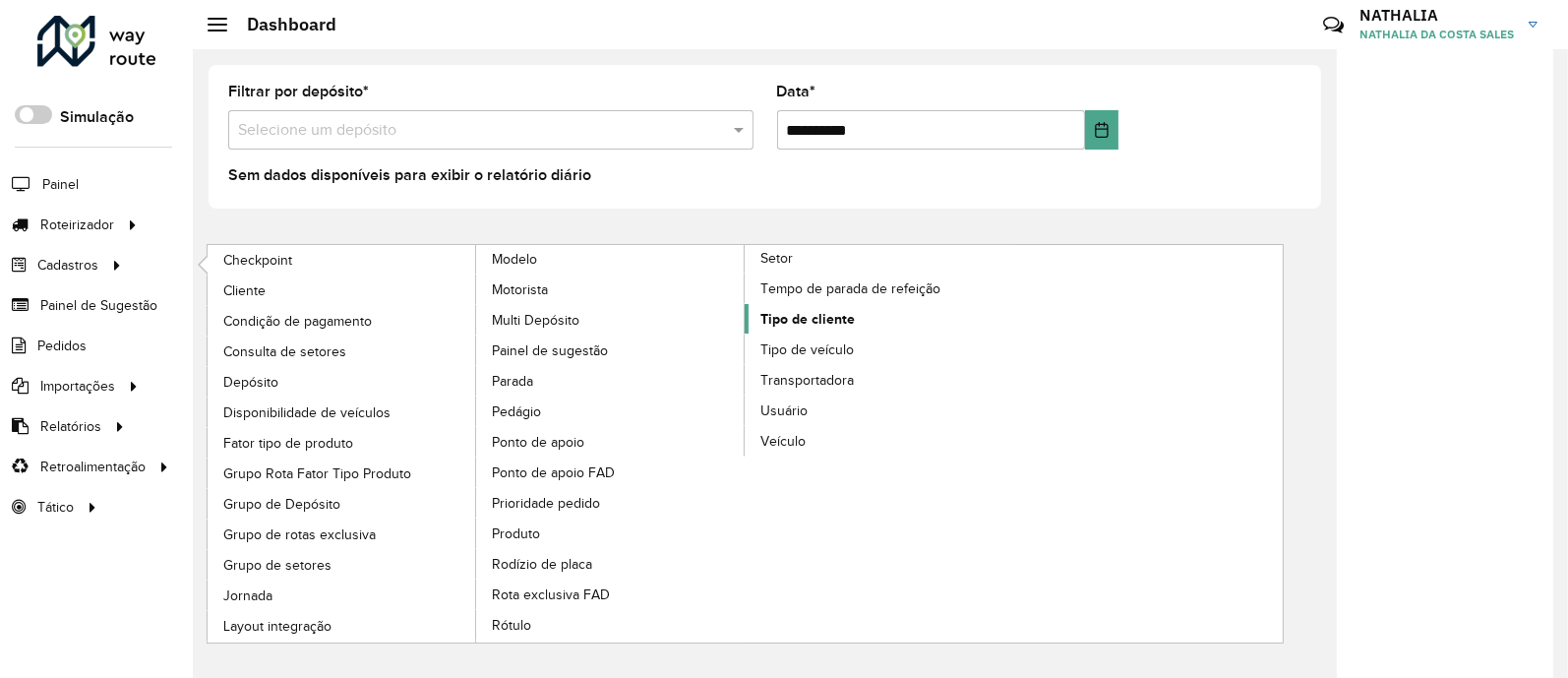
click at [843, 321] on span "Tipo de cliente" at bounding box center [807, 319] width 95 height 21
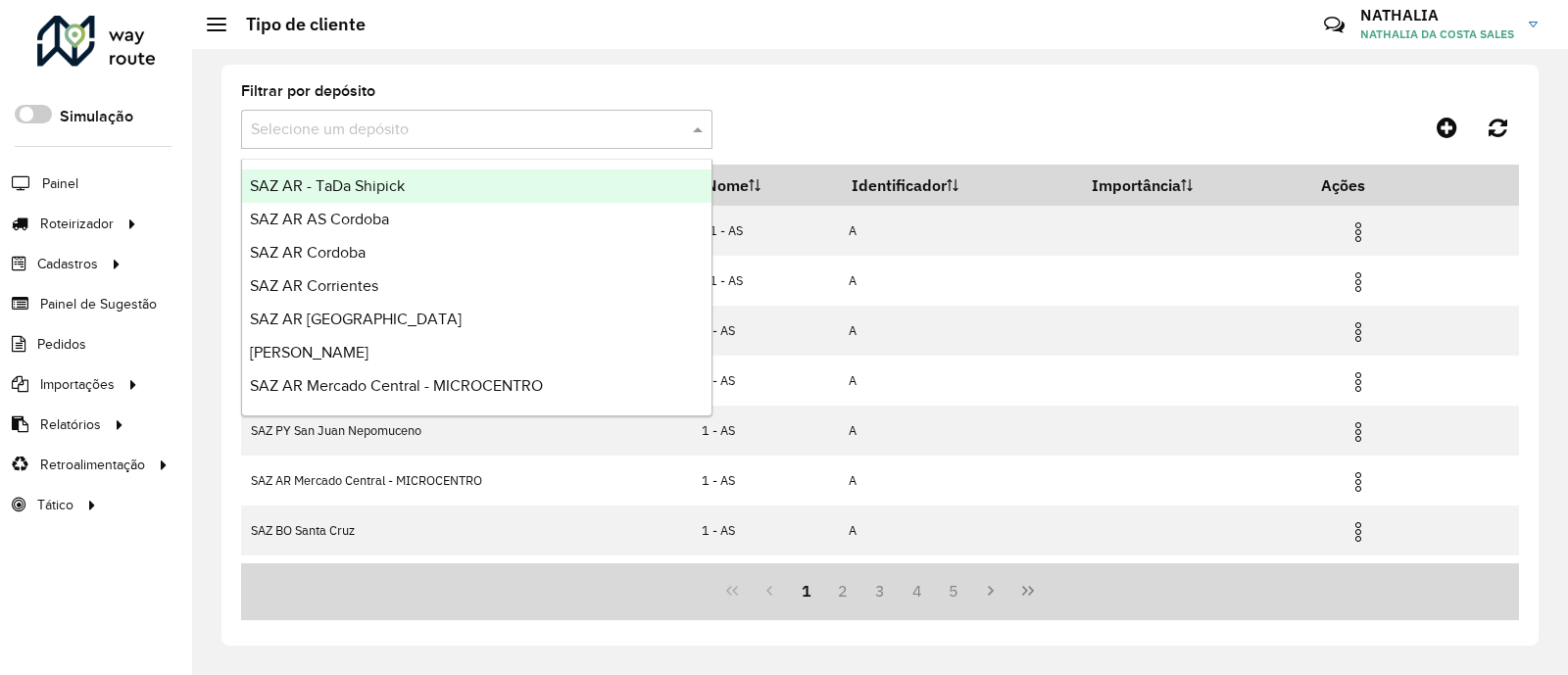
click at [401, 120] on div "Selecione um depósito" at bounding box center [476, 130] width 471 height 40
type input "***"
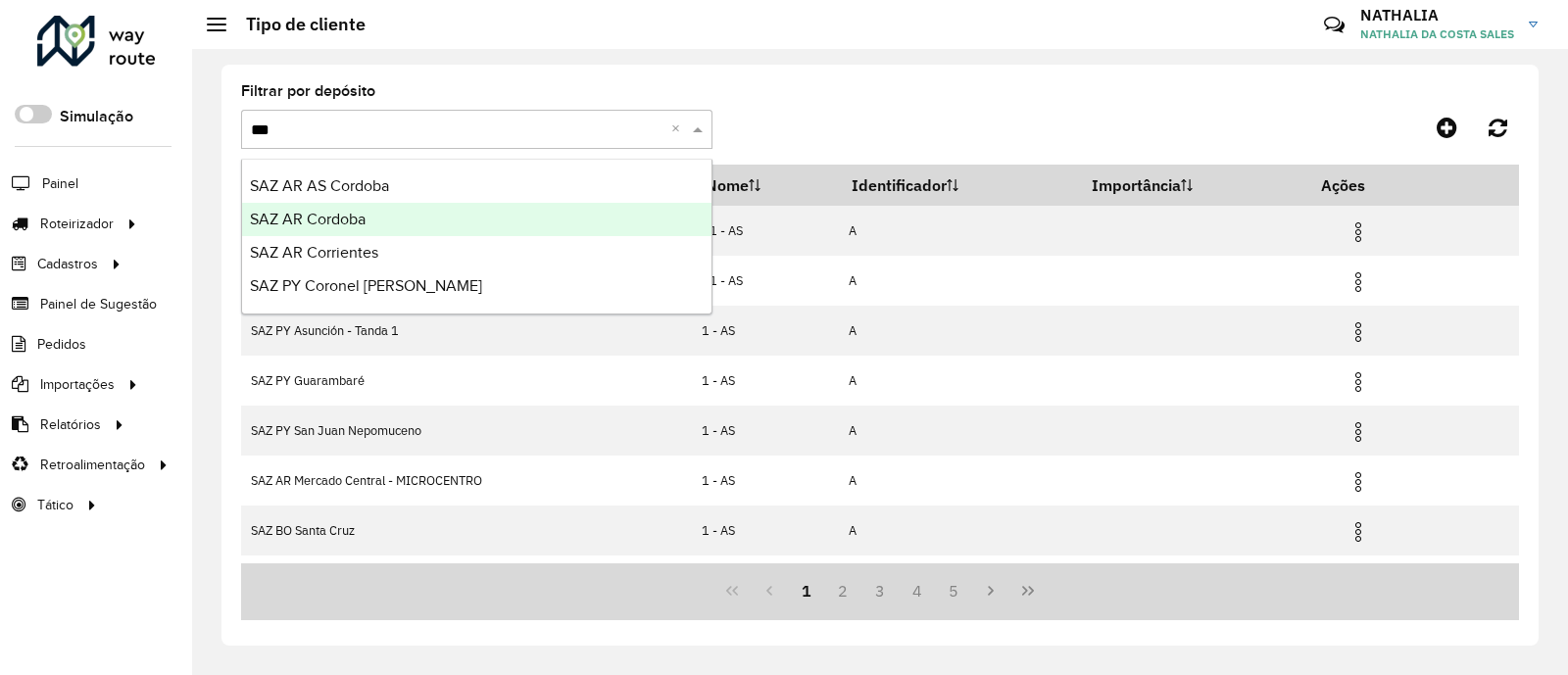
click at [341, 225] on span "SAZ AR Cordoba" at bounding box center [307, 219] width 116 height 17
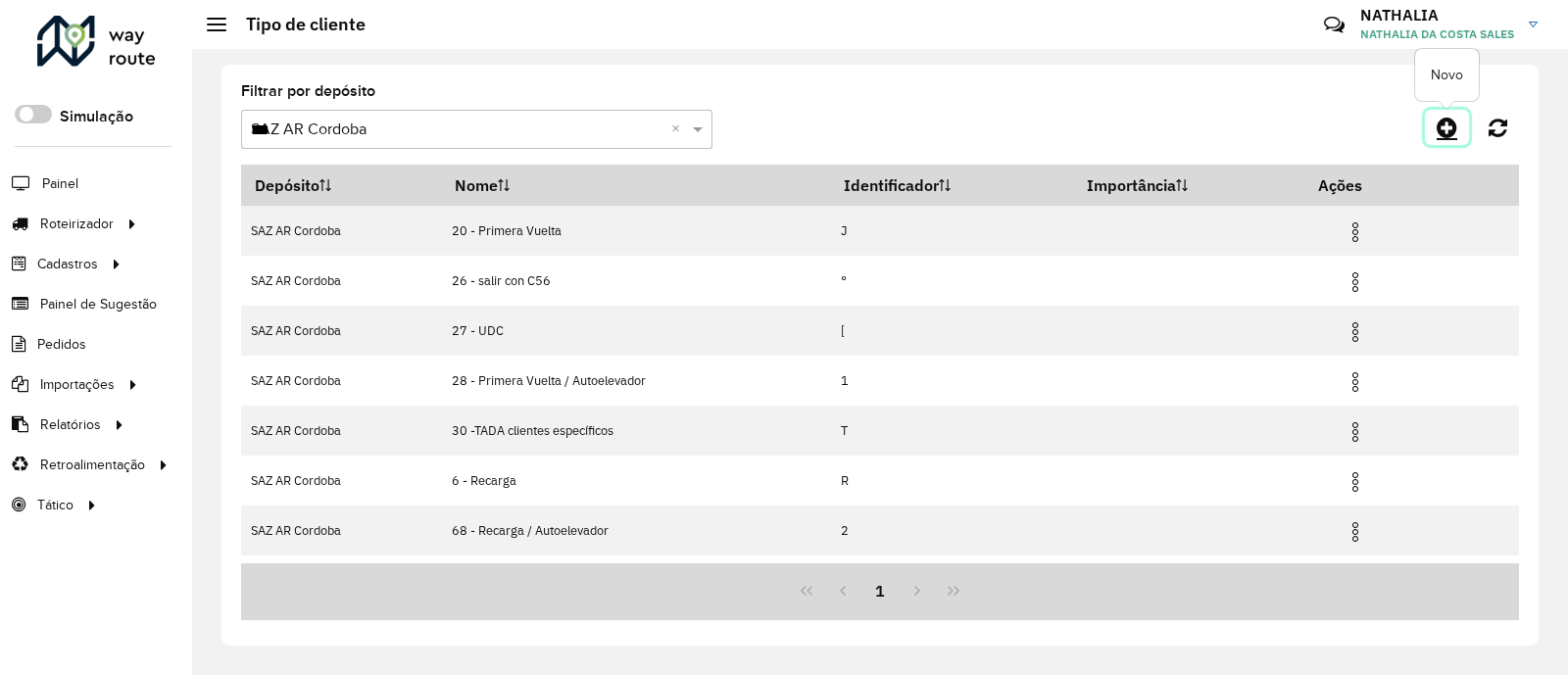
click at [1440, 125] on icon at bounding box center [1446, 128] width 21 height 24
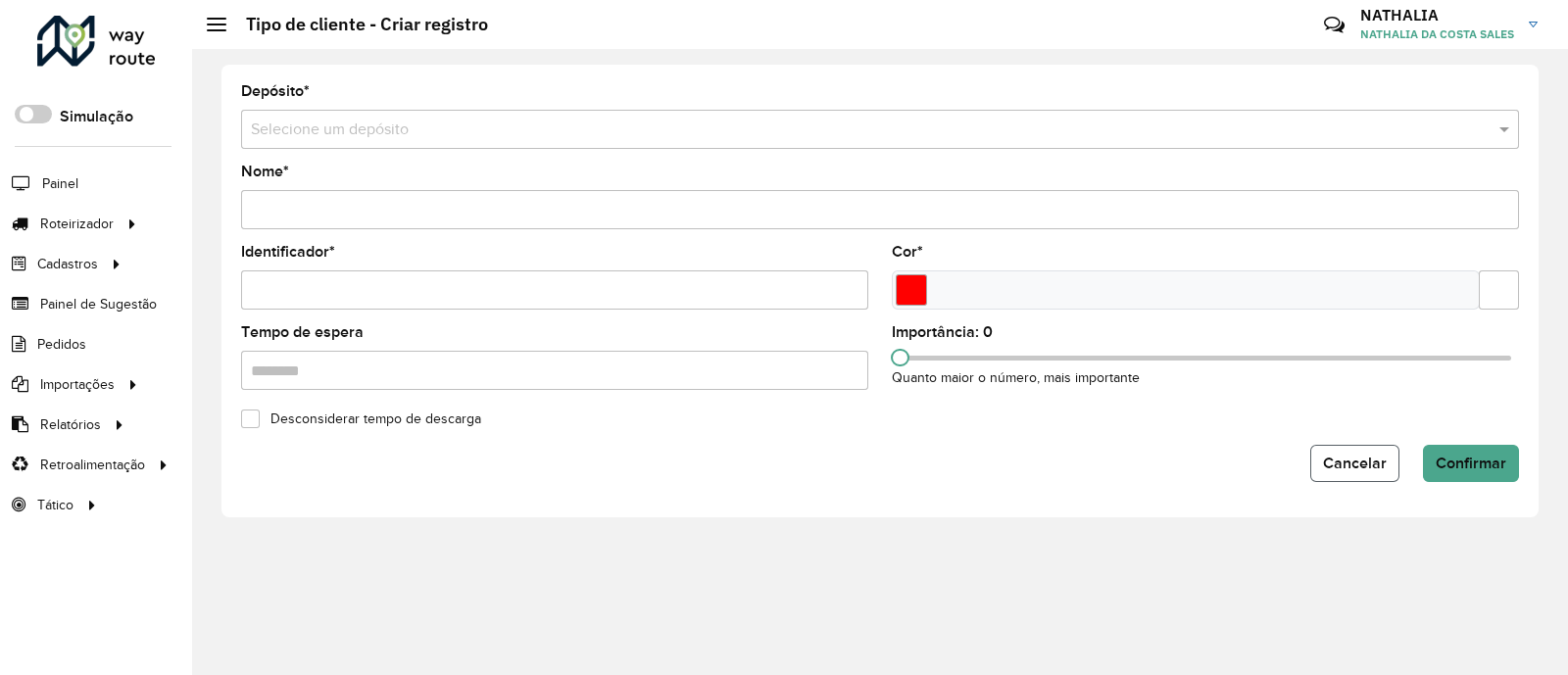
click at [1350, 466] on button "Cancelar" at bounding box center [1355, 464] width 89 height 38
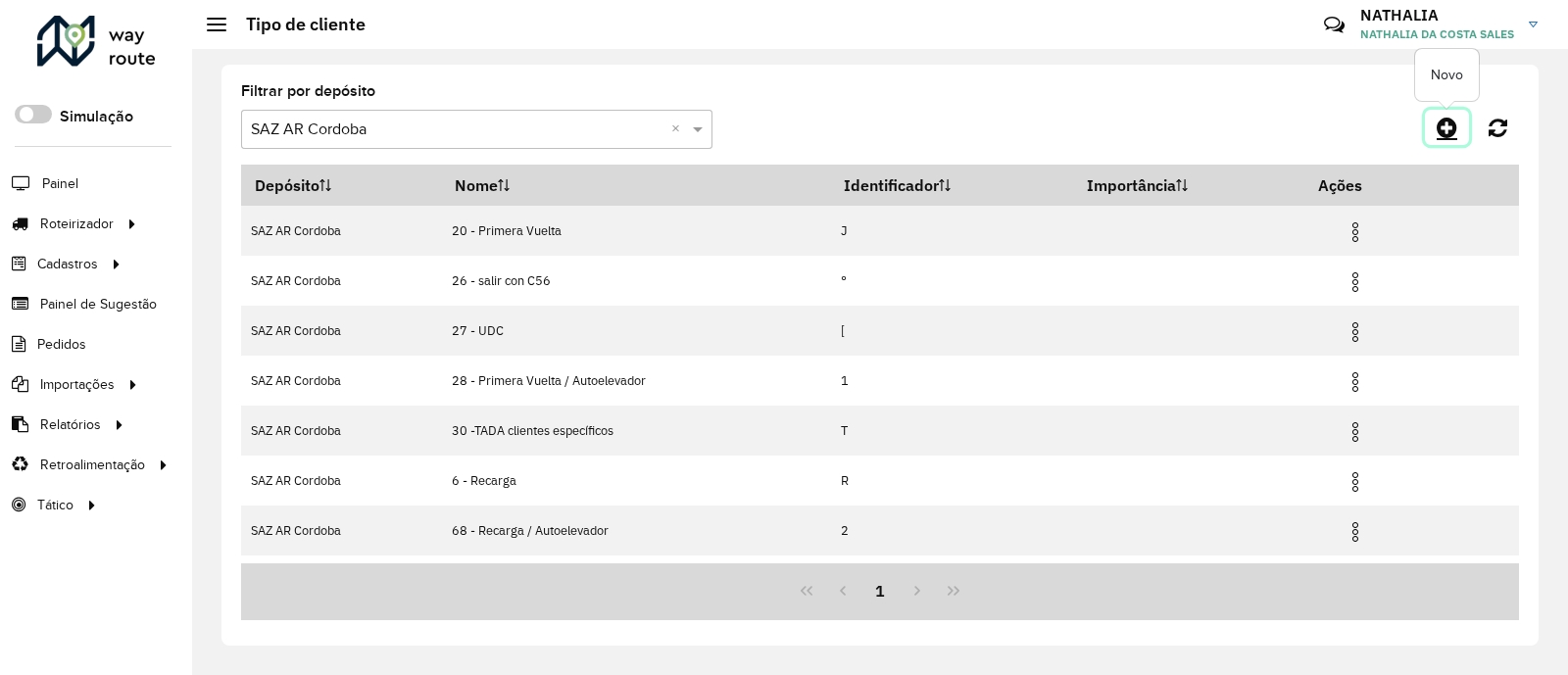
click at [1449, 125] on icon at bounding box center [1446, 128] width 21 height 24
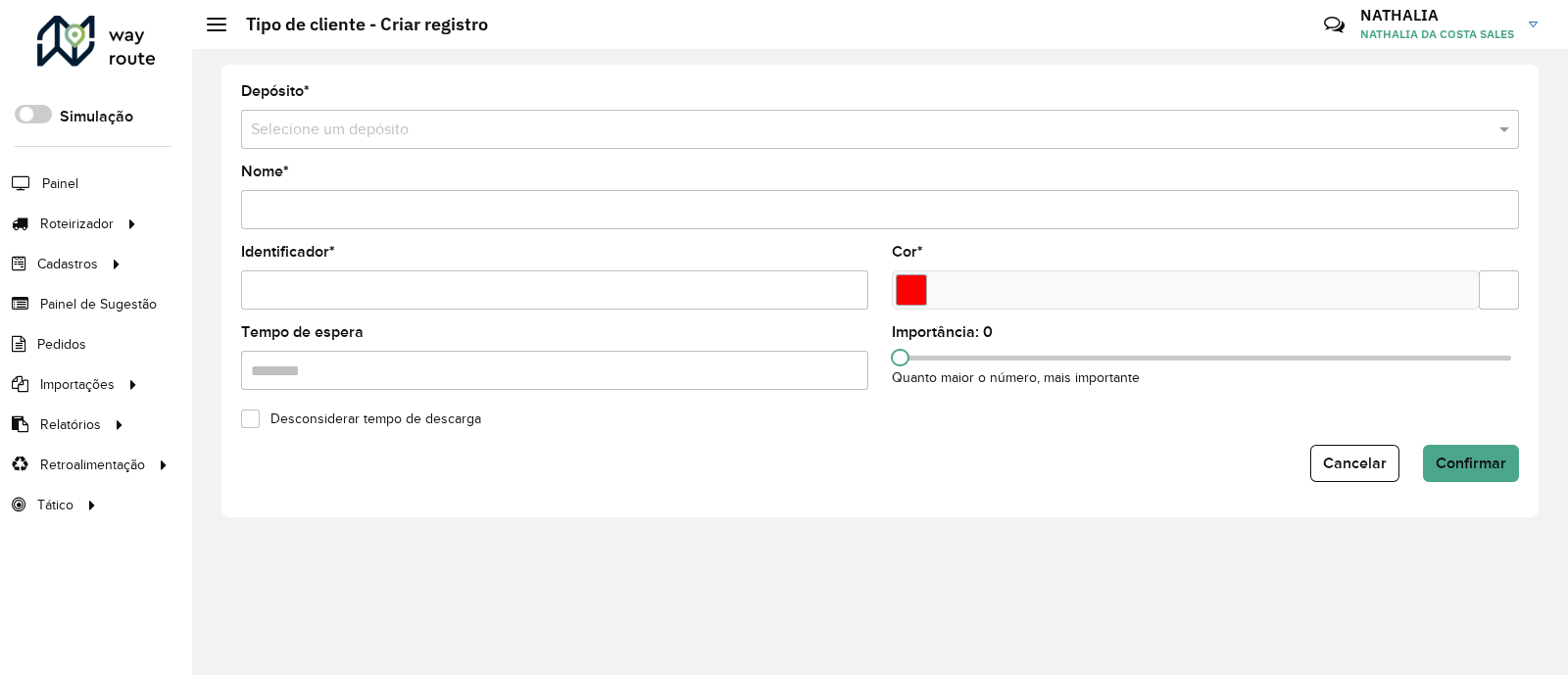
click at [474, 123] on input "text" at bounding box center [860, 131] width 1219 height 24
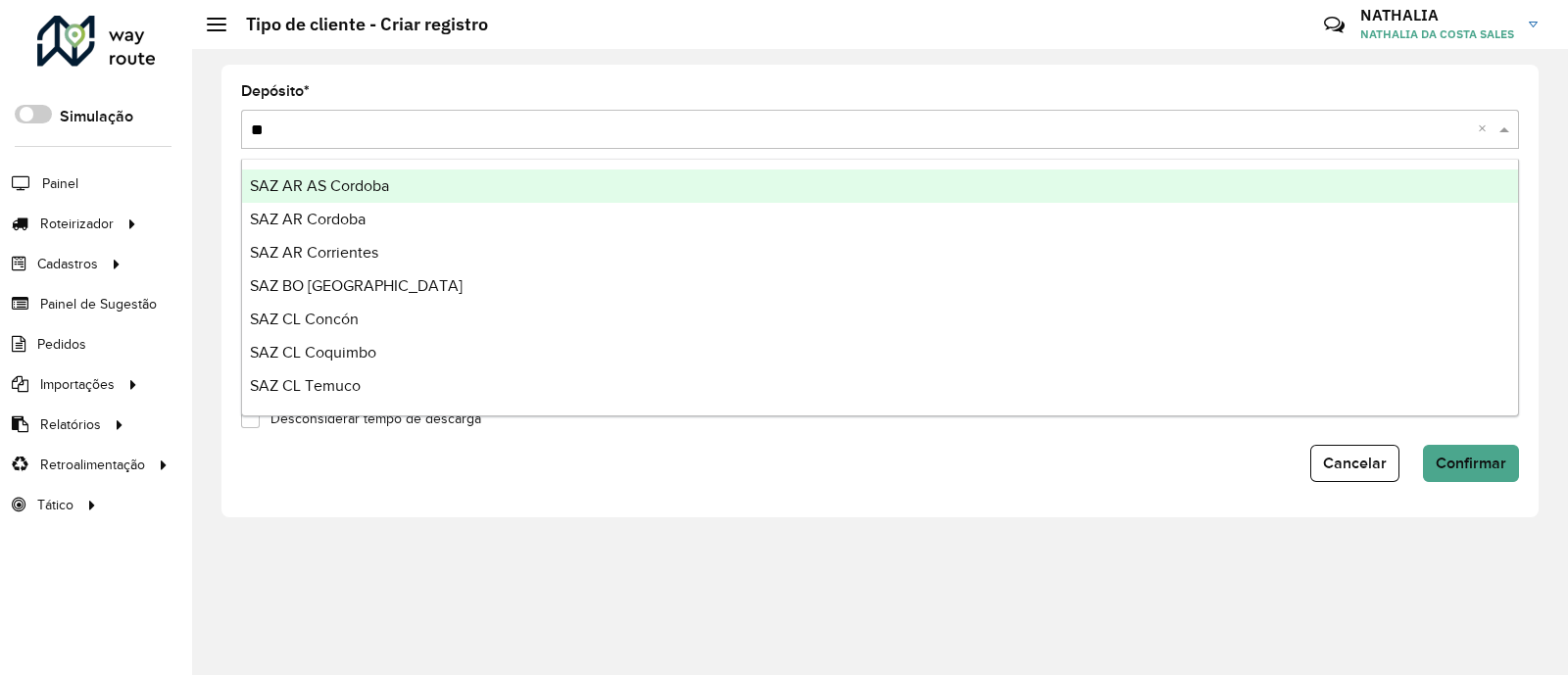
type input "***"
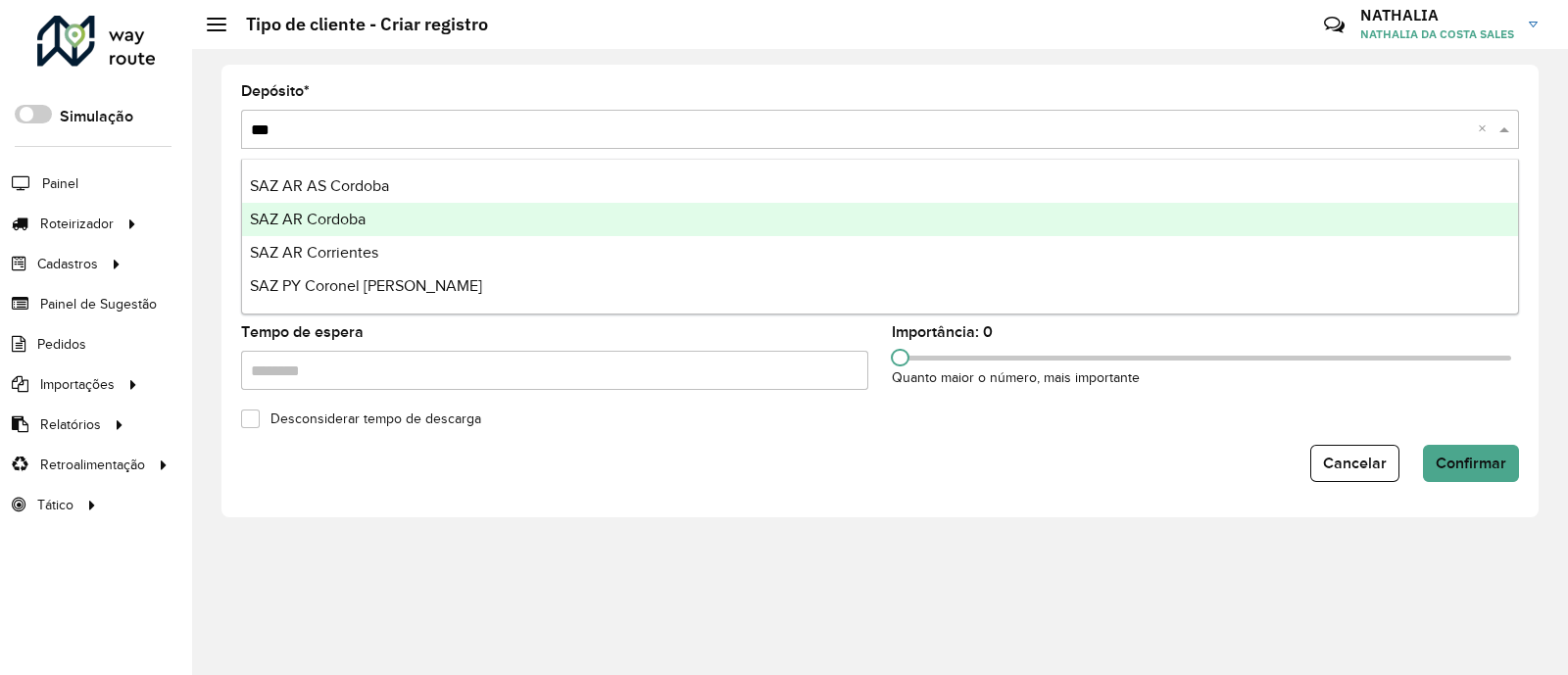
click at [451, 209] on div "SAZ AR Cordoba" at bounding box center [879, 220] width 1276 height 34
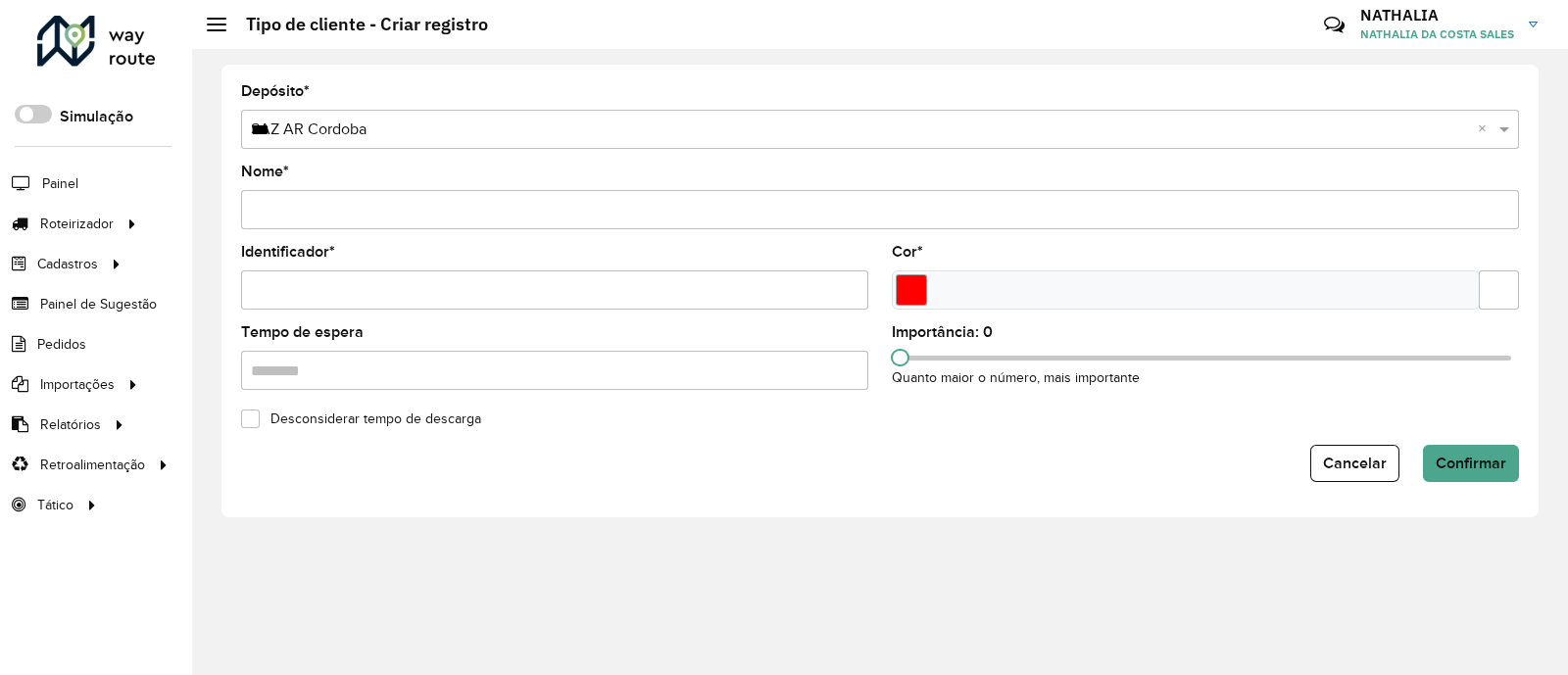
click at [431, 212] on input "Nome *" at bounding box center [879, 210] width 1278 height 40
click at [351, 210] on input "**********" at bounding box center [879, 210] width 1278 height 40
type input "**********"
click at [534, 305] on input "Identificador *" at bounding box center [554, 290] width 627 height 40
type input "*"
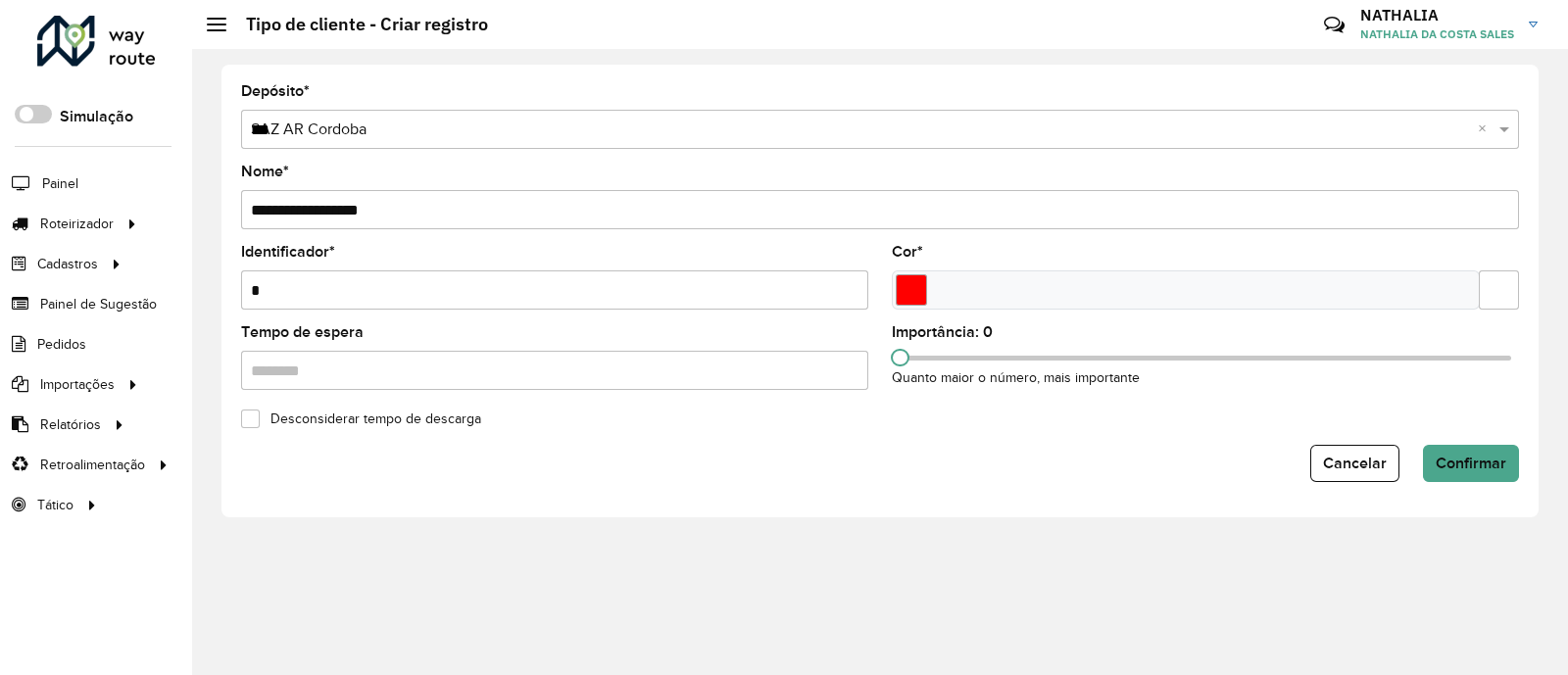
click at [928, 287] on div at bounding box center [1184, 290] width 588 height 40
click at [920, 287] on input "Select a color" at bounding box center [911, 290] width 32 height 32
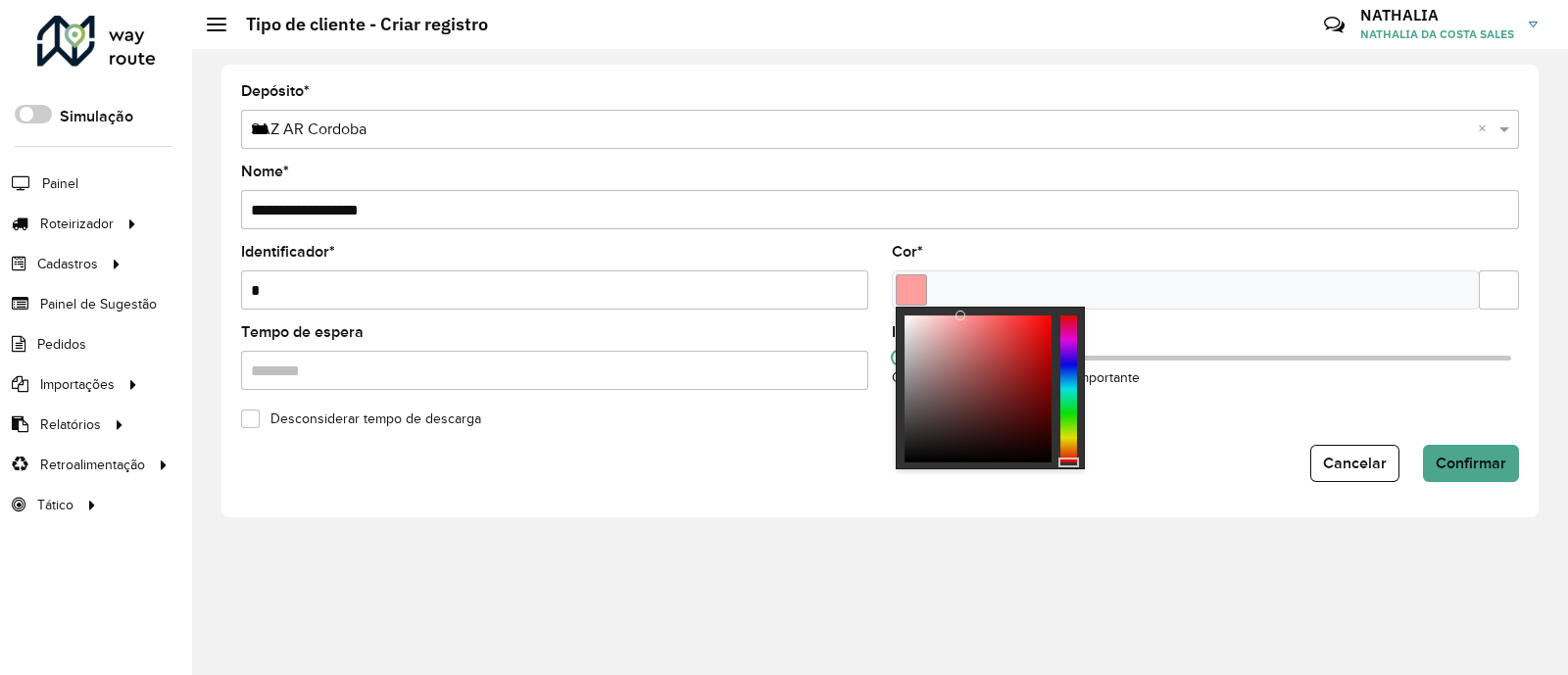
drag, startPoint x: 959, startPoint y: 341, endPoint x: 960, endPoint y: 306, distance: 35.0
click at [960, 306] on div at bounding box center [989, 388] width 189 height 163
click at [1446, 464] on span "Confirmar" at bounding box center [1470, 463] width 70 height 17
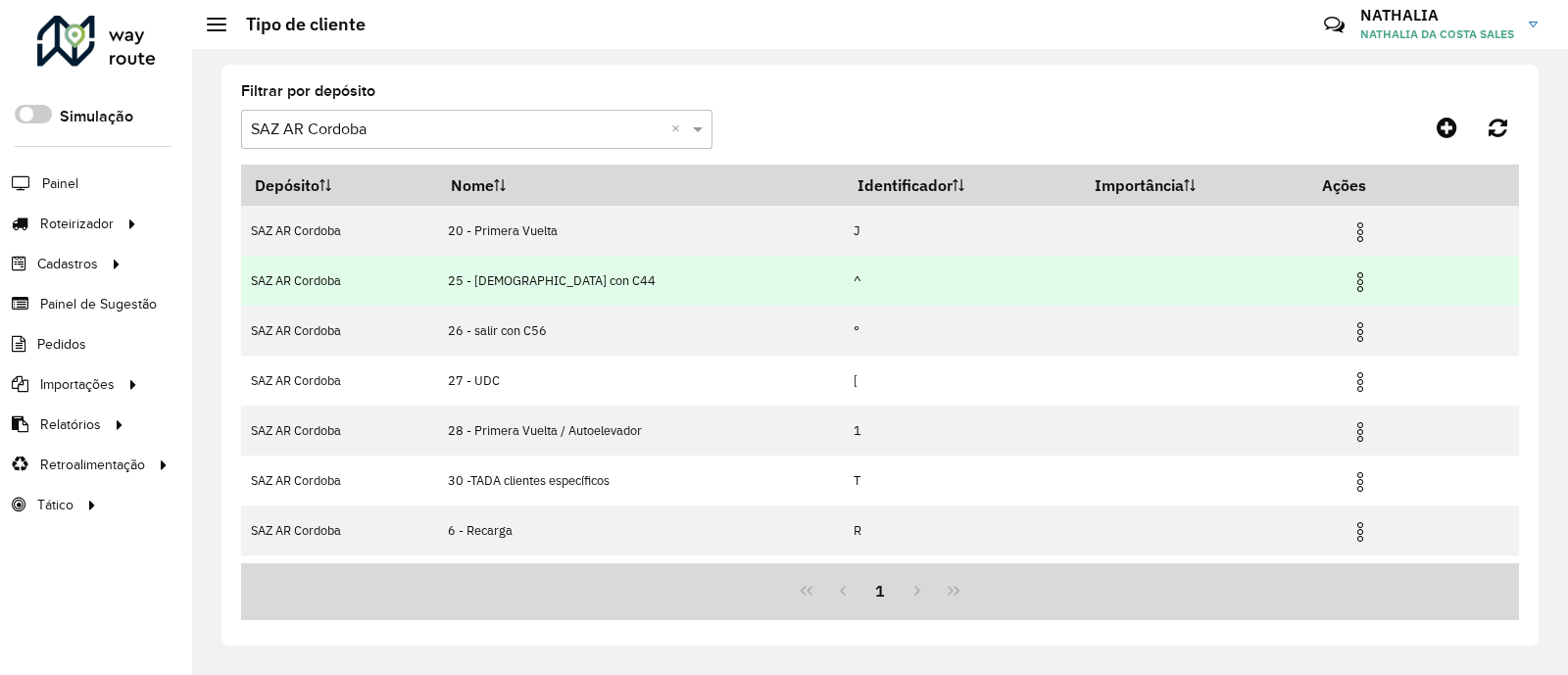
click at [1352, 291] on img at bounding box center [1360, 282] width 24 height 24
click at [786, 272] on td "25 - [DEMOGRAPHIC_DATA] con C44" at bounding box center [640, 281] width 406 height 50
click at [1351, 281] on img at bounding box center [1360, 282] width 24 height 24
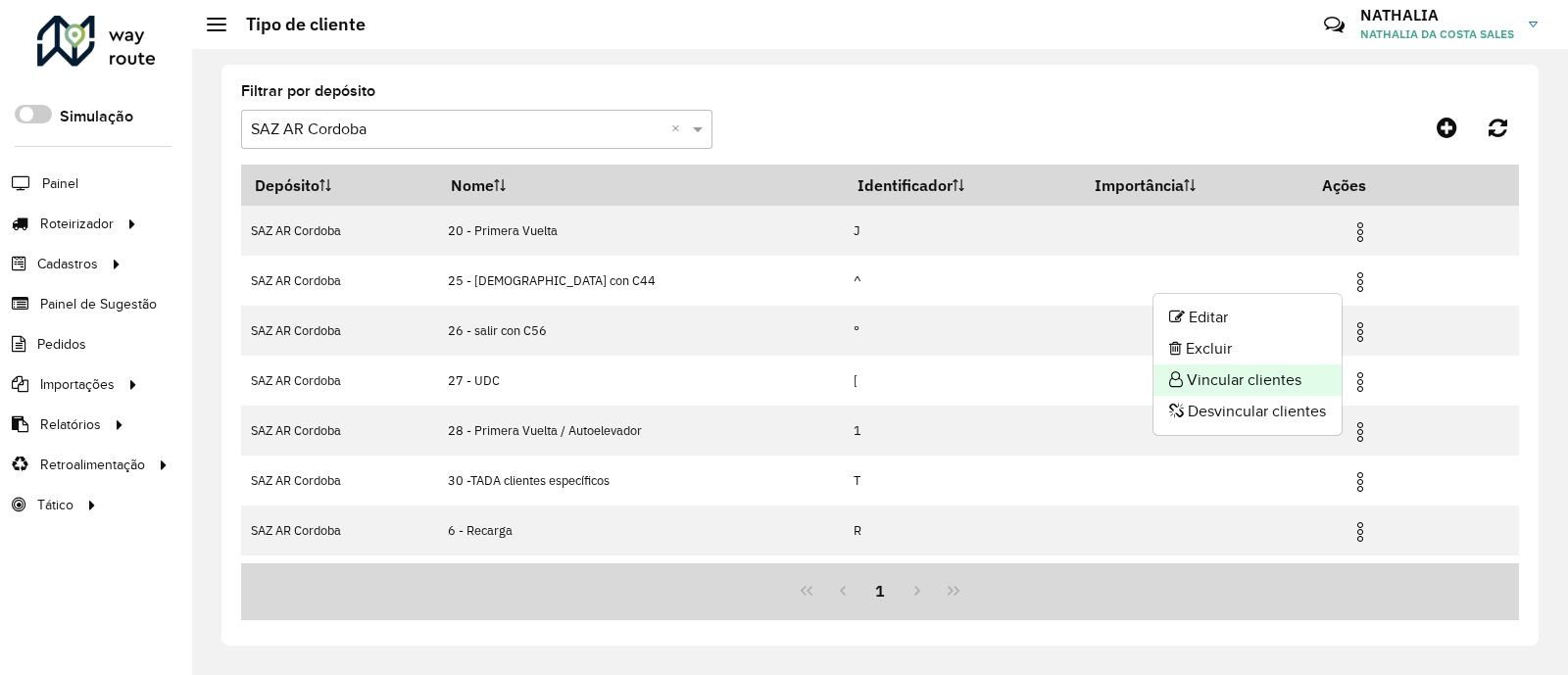
click at [1298, 370] on li "Vincular clientes" at bounding box center [1247, 381] width 188 height 32
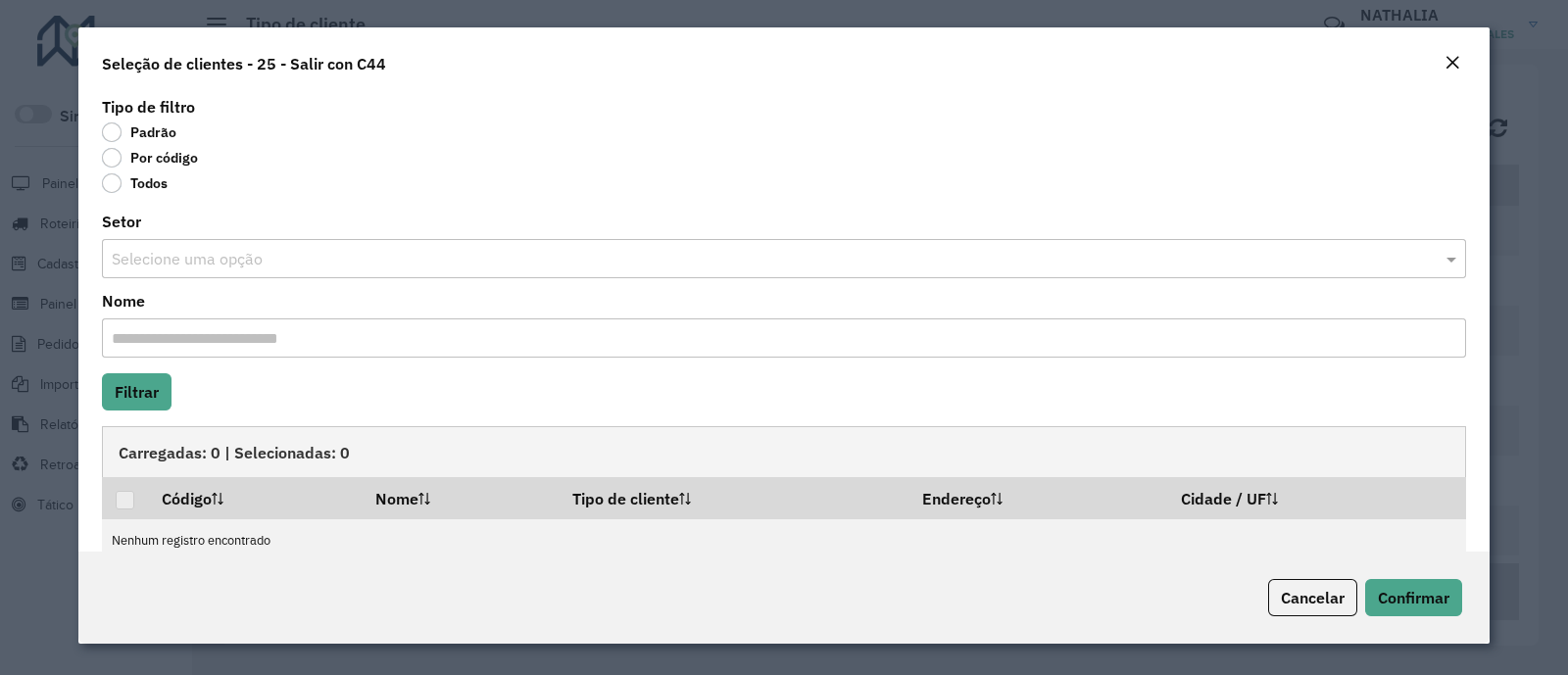
click at [190, 168] on div "Por código" at bounding box center [784, 162] width 1364 height 24
click at [172, 164] on label "Por código" at bounding box center [150, 158] width 96 height 20
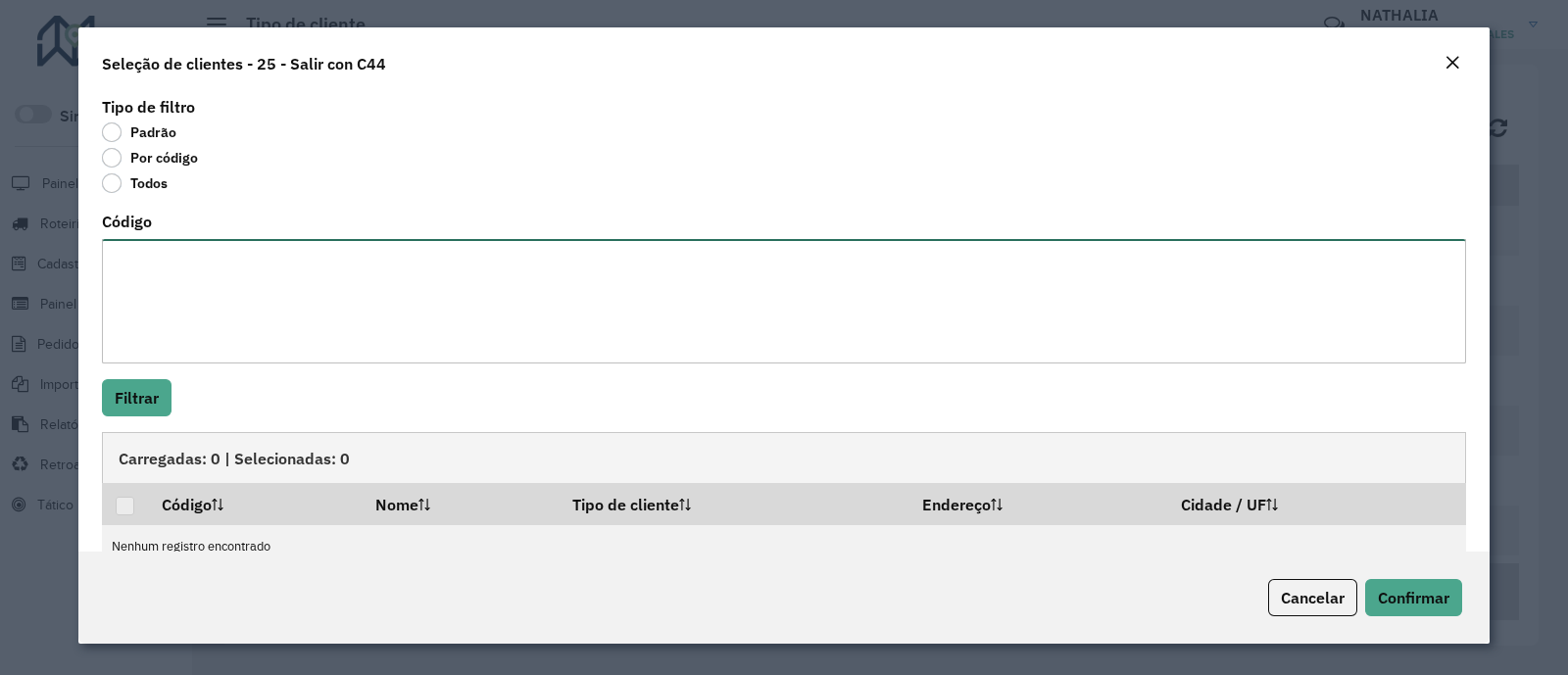
click at [129, 252] on textarea "Código" at bounding box center [784, 301] width 1364 height 125
paste textarea "******"
click at [118, 254] on textarea "******" at bounding box center [784, 301] width 1364 height 125
type textarea "**********"
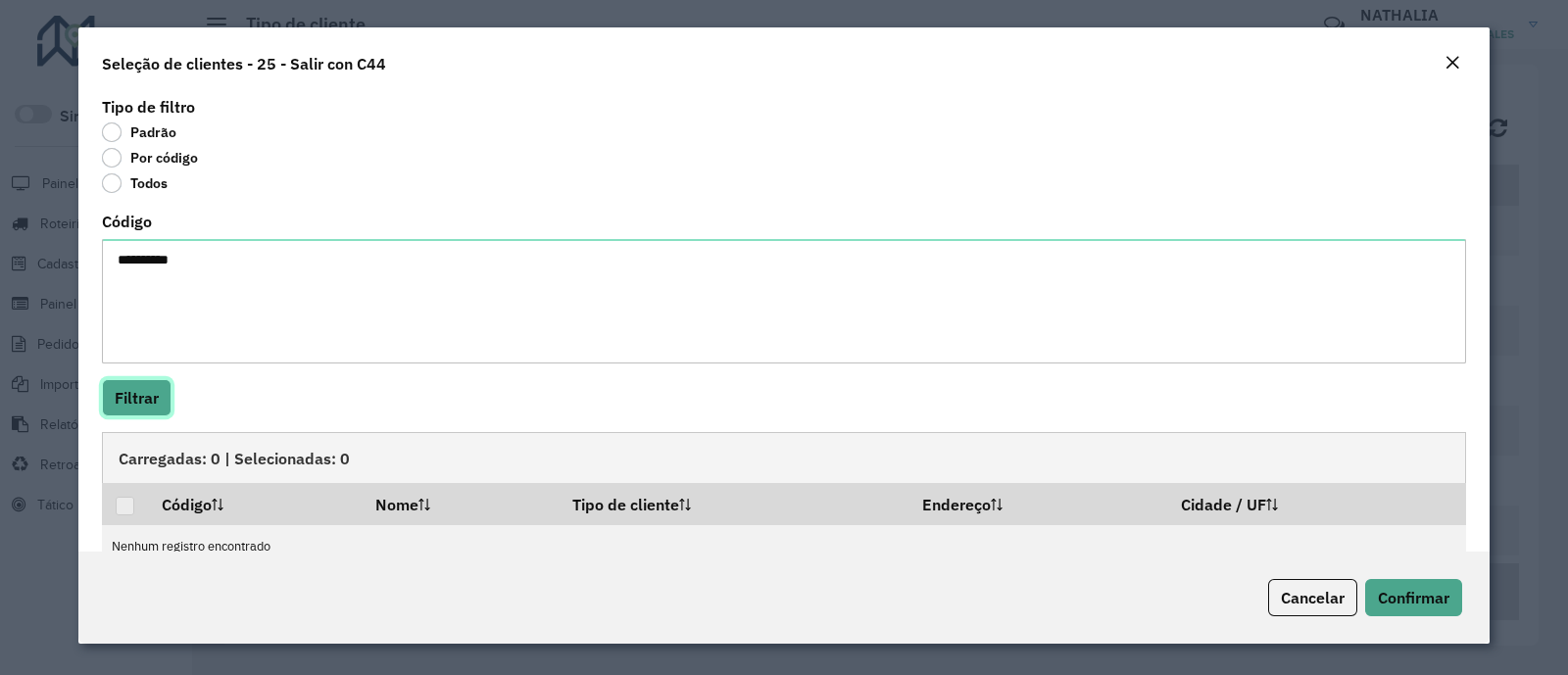
click at [153, 406] on button "Filtrar" at bounding box center [137, 398] width 69 height 38
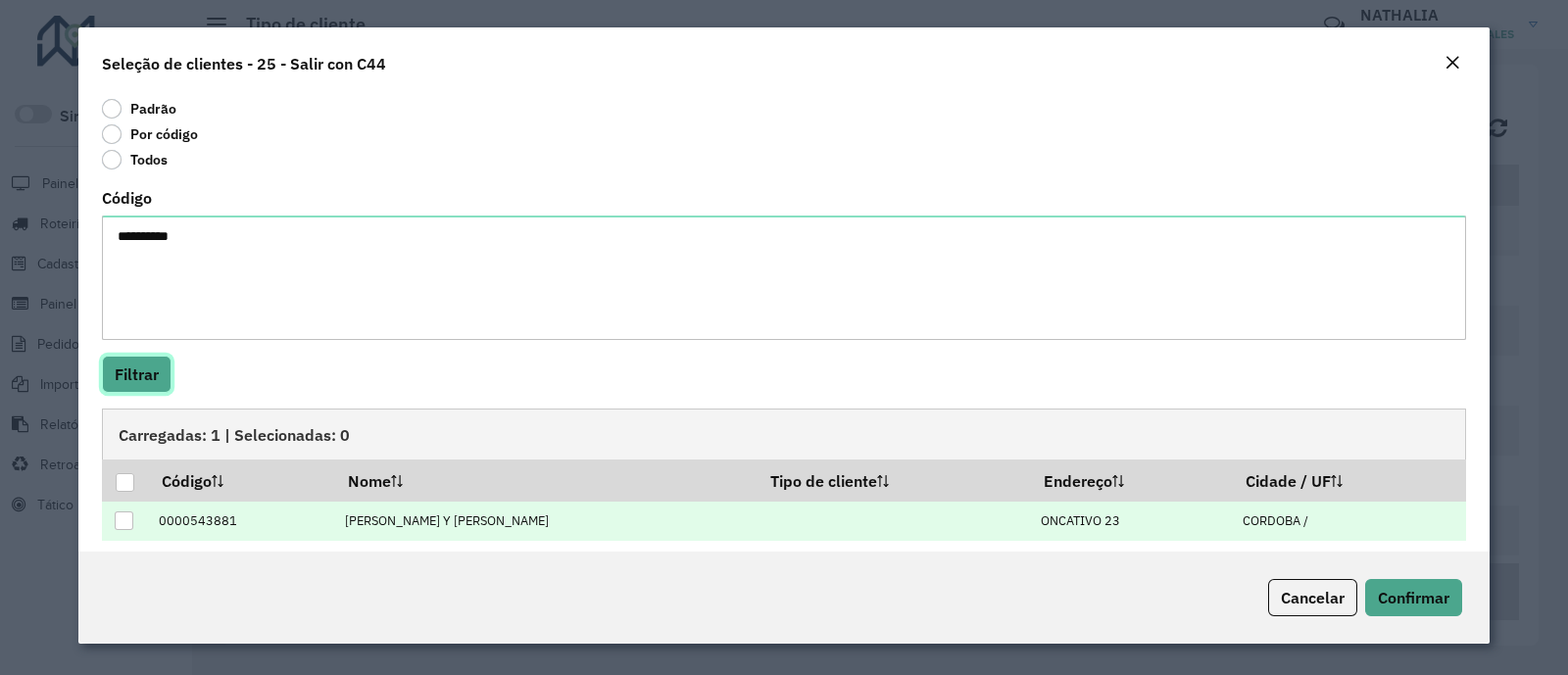
scroll to position [37, 0]
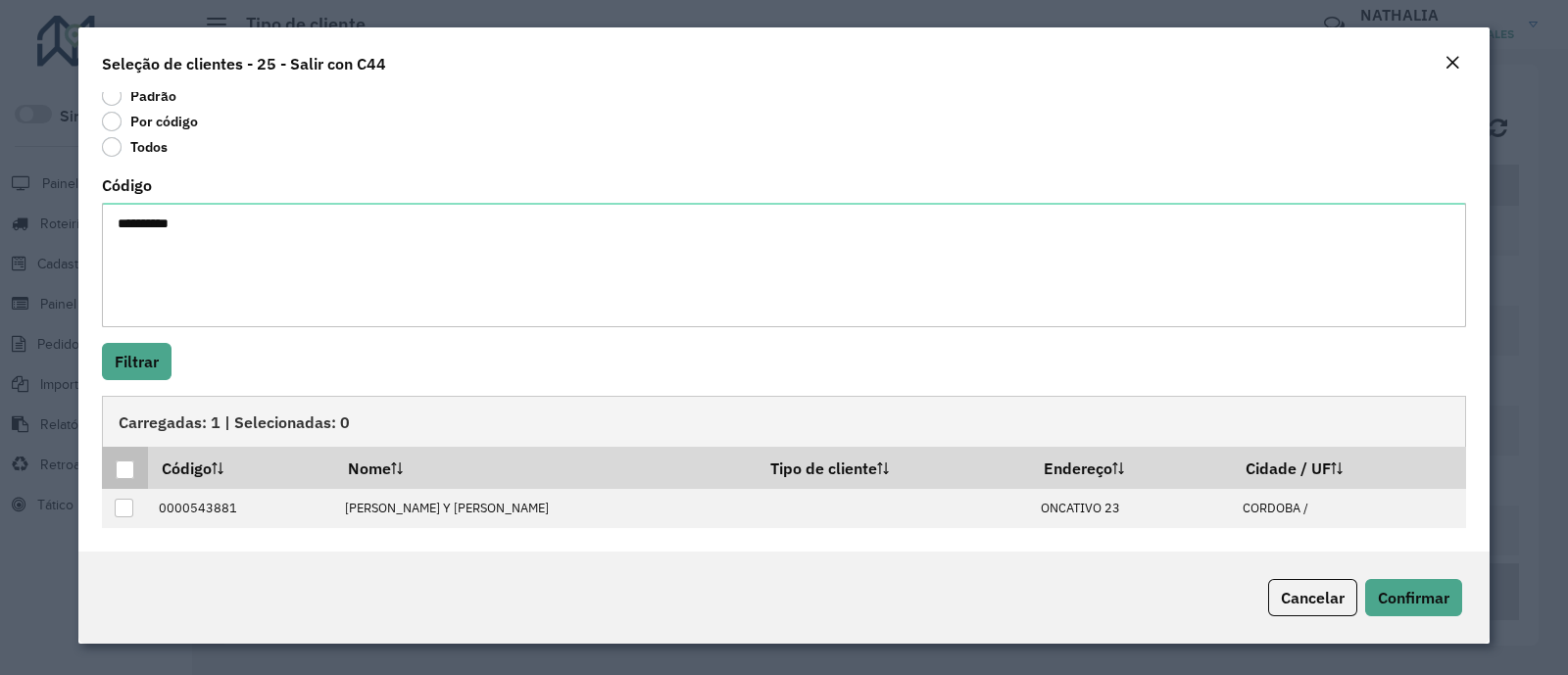
click at [132, 472] on div at bounding box center [125, 470] width 19 height 19
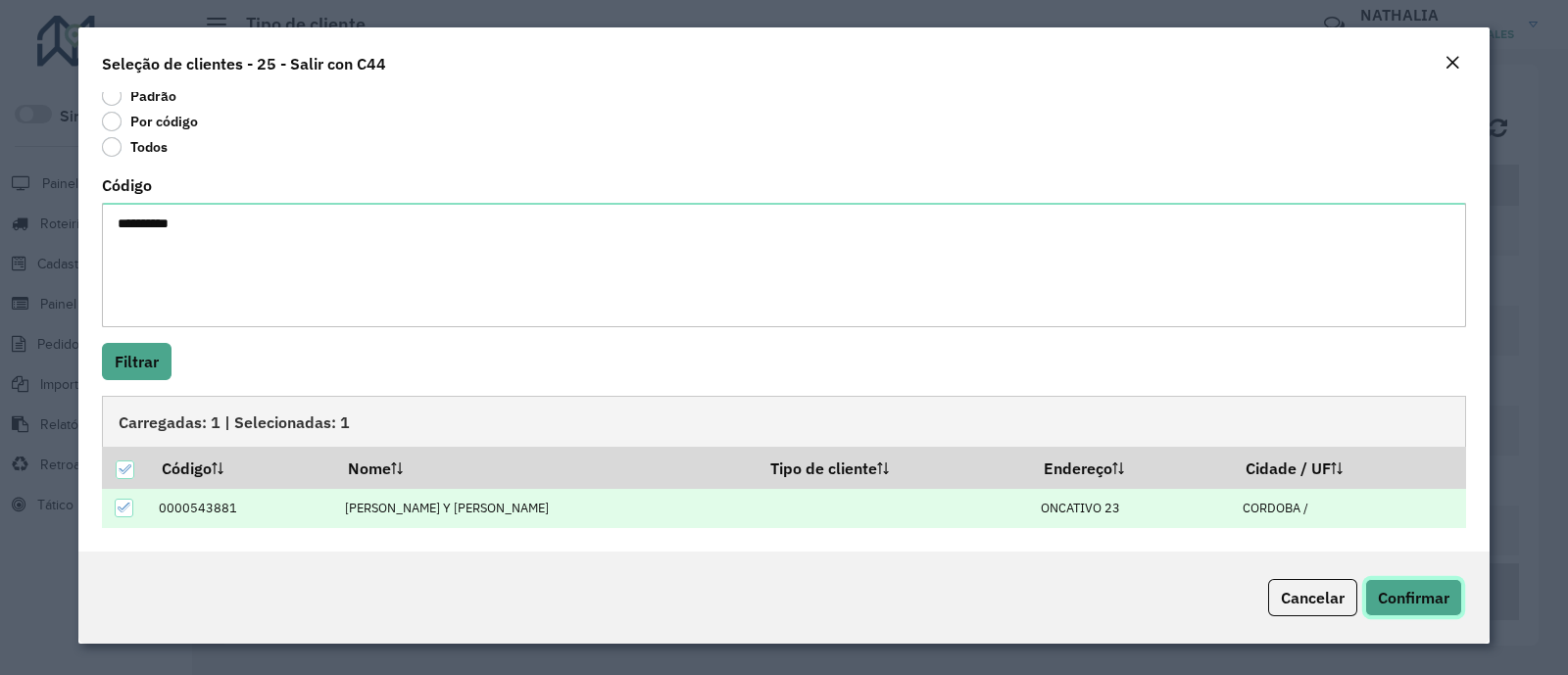
click at [1446, 596] on span "Confirmar" at bounding box center [1413, 598] width 71 height 20
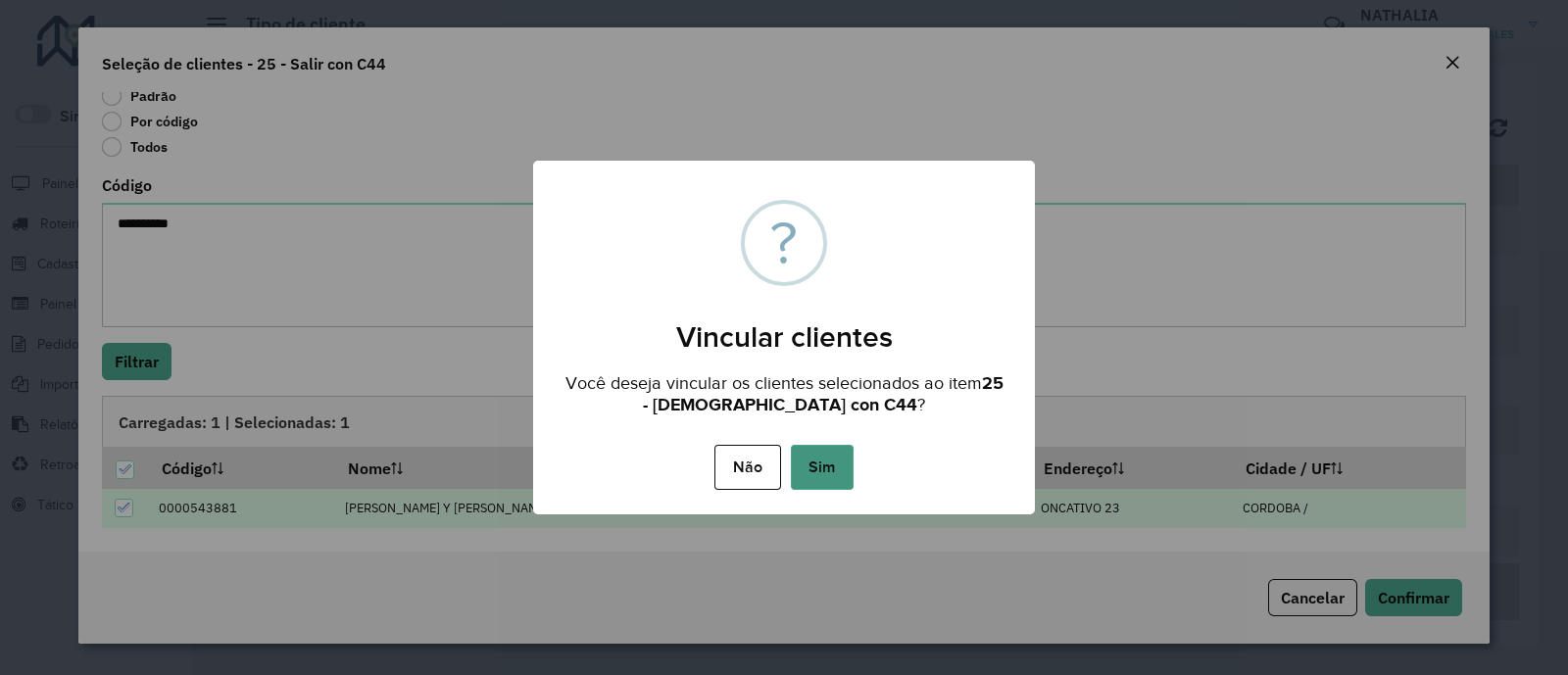
click at [843, 472] on button "Sim" at bounding box center [822, 467] width 62 height 45
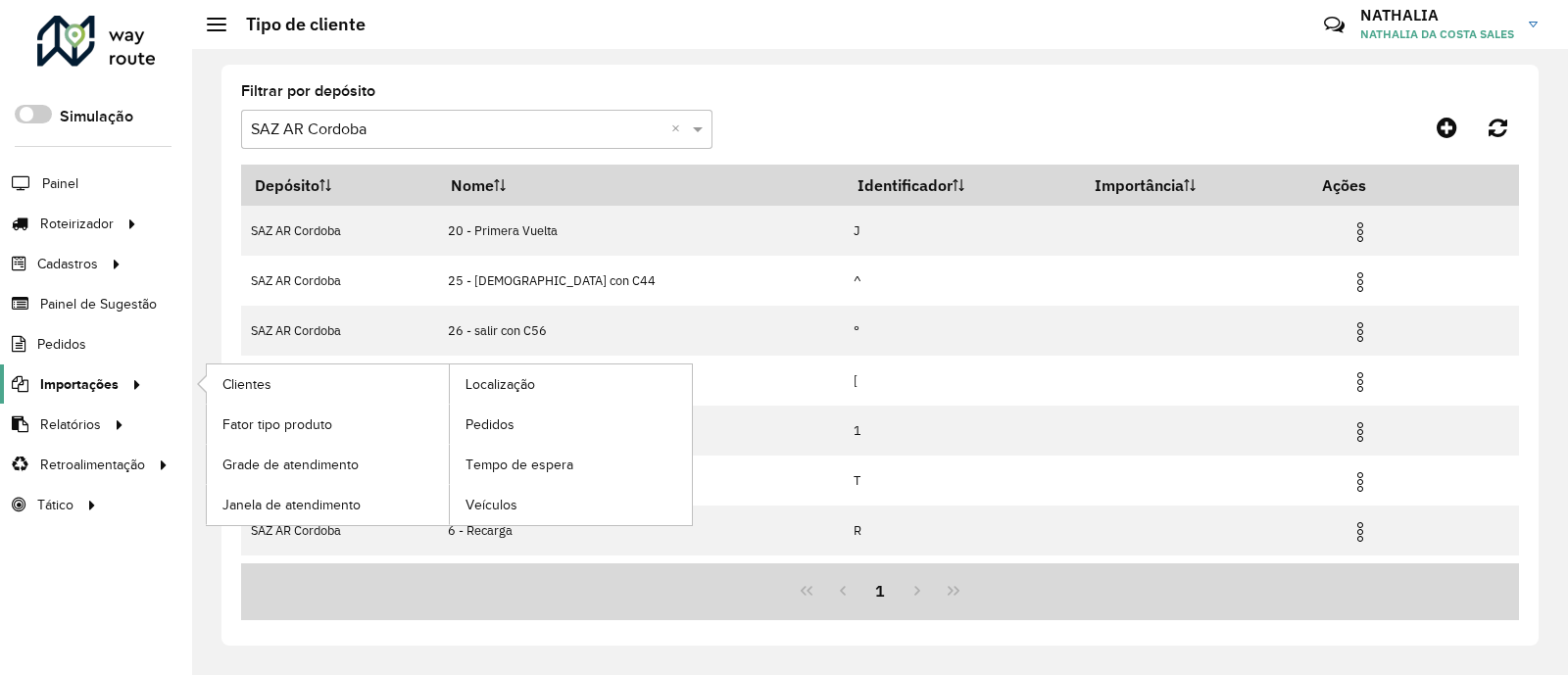
click at [97, 379] on span "Importações" at bounding box center [79, 385] width 78 height 21
click at [280, 385] on link "Clientes" at bounding box center [328, 385] width 242 height 40
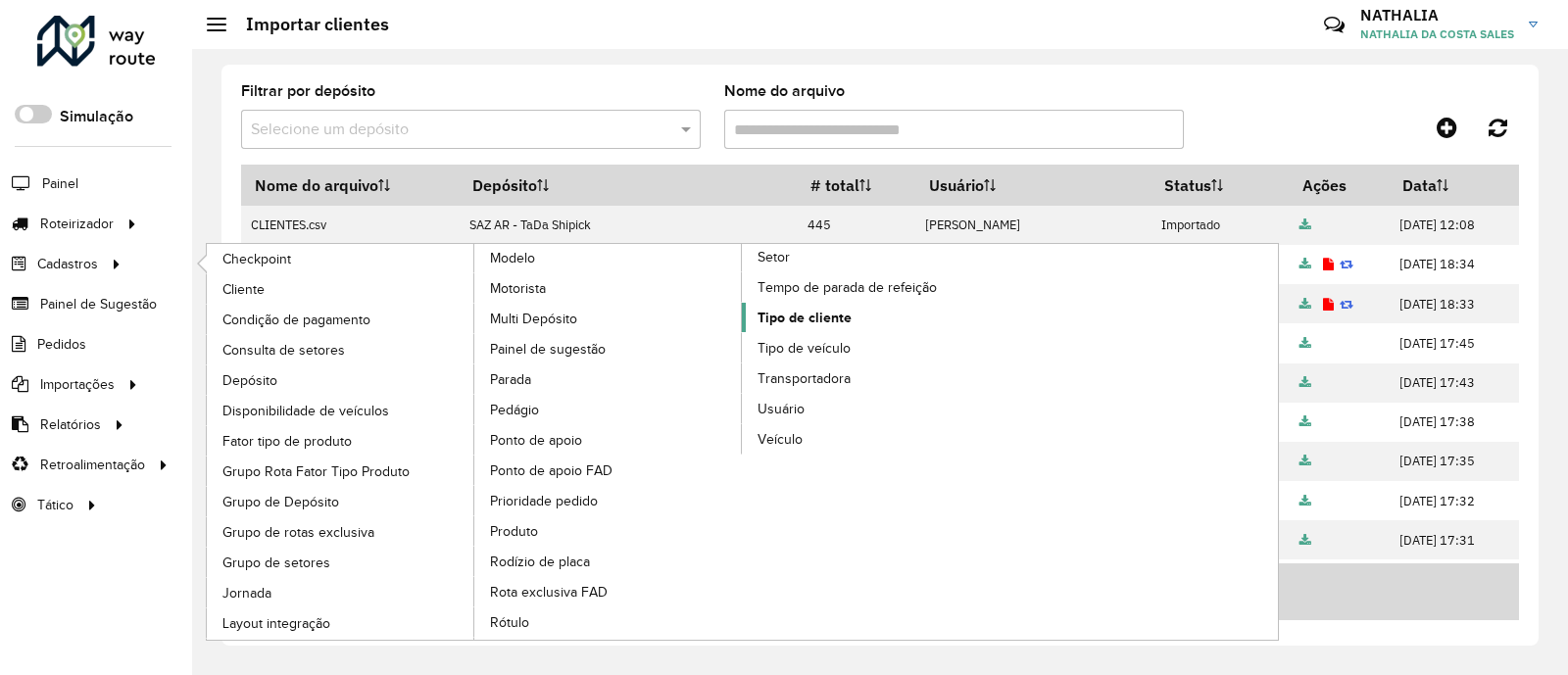
click at [768, 310] on span "Tipo de cliente" at bounding box center [804, 317] width 94 height 21
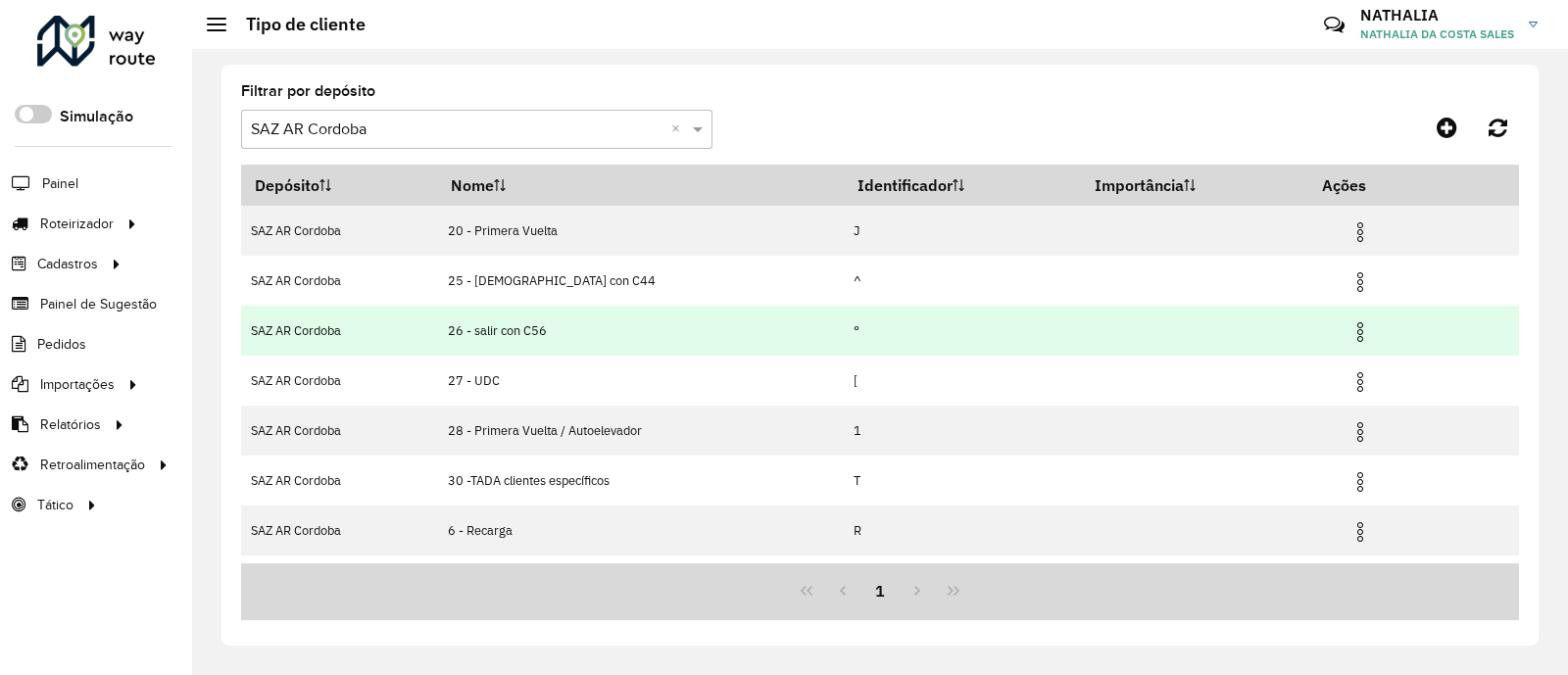
click at [510, 320] on td "26 - salir con C56" at bounding box center [640, 330] width 406 height 50
copy td "26 - salir con C56"
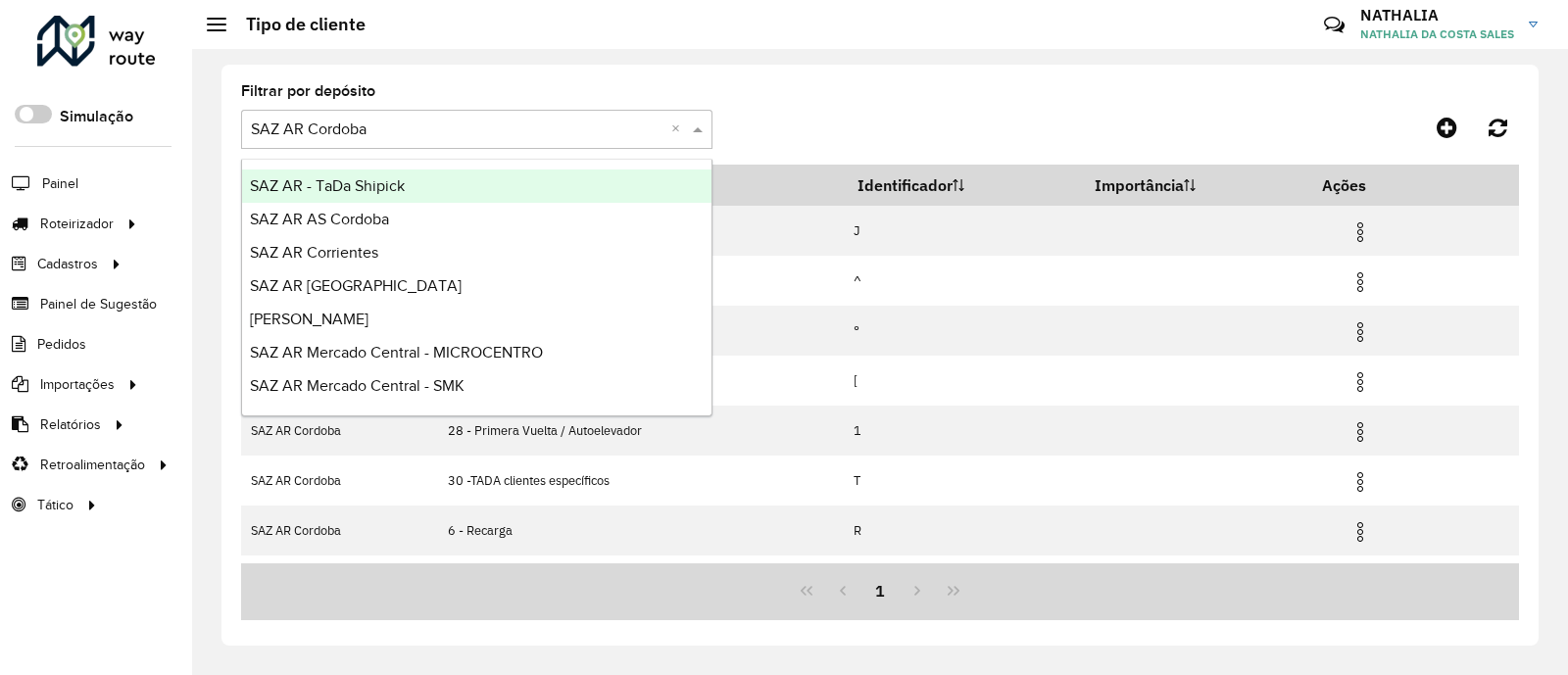
click at [446, 121] on input "text" at bounding box center [457, 131] width 412 height 24
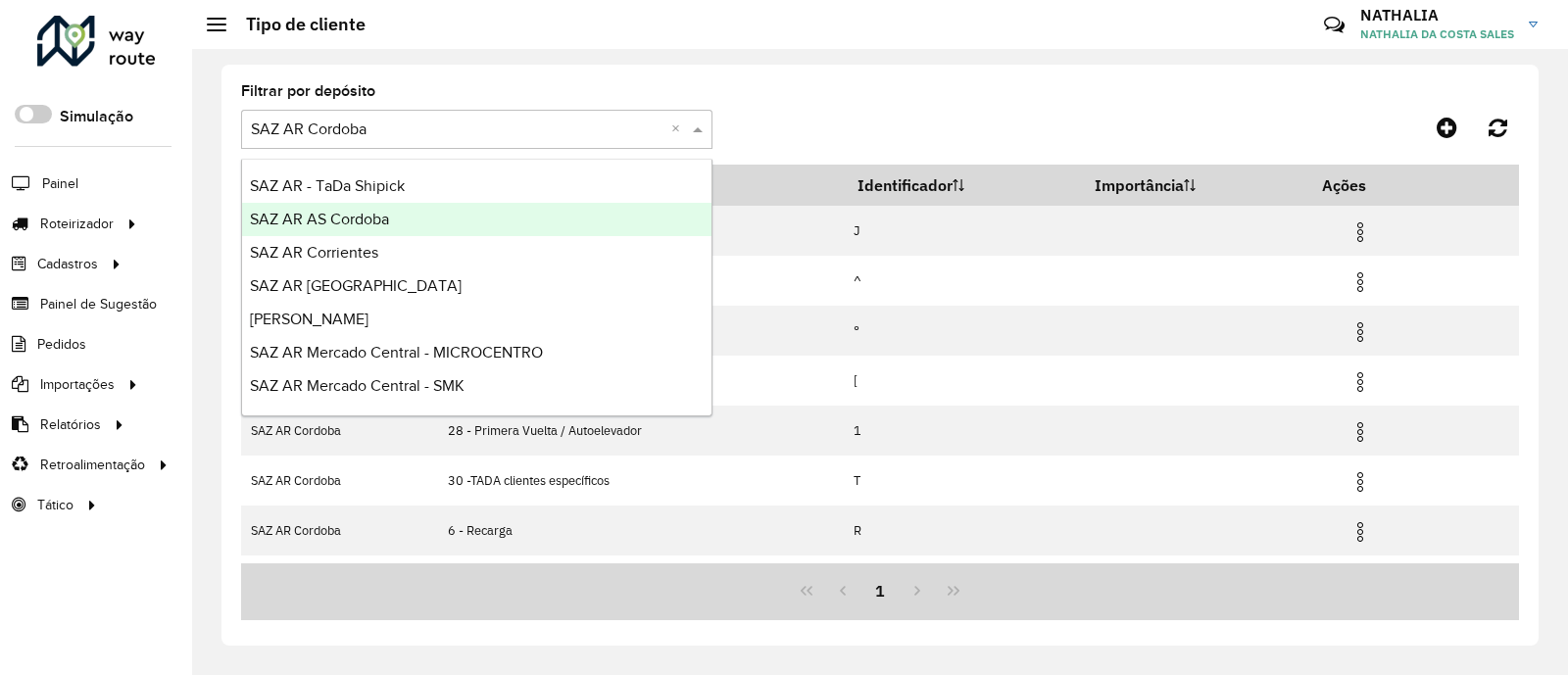
click at [436, 222] on div "SAZ AR AS Cordoba" at bounding box center [476, 220] width 469 height 34
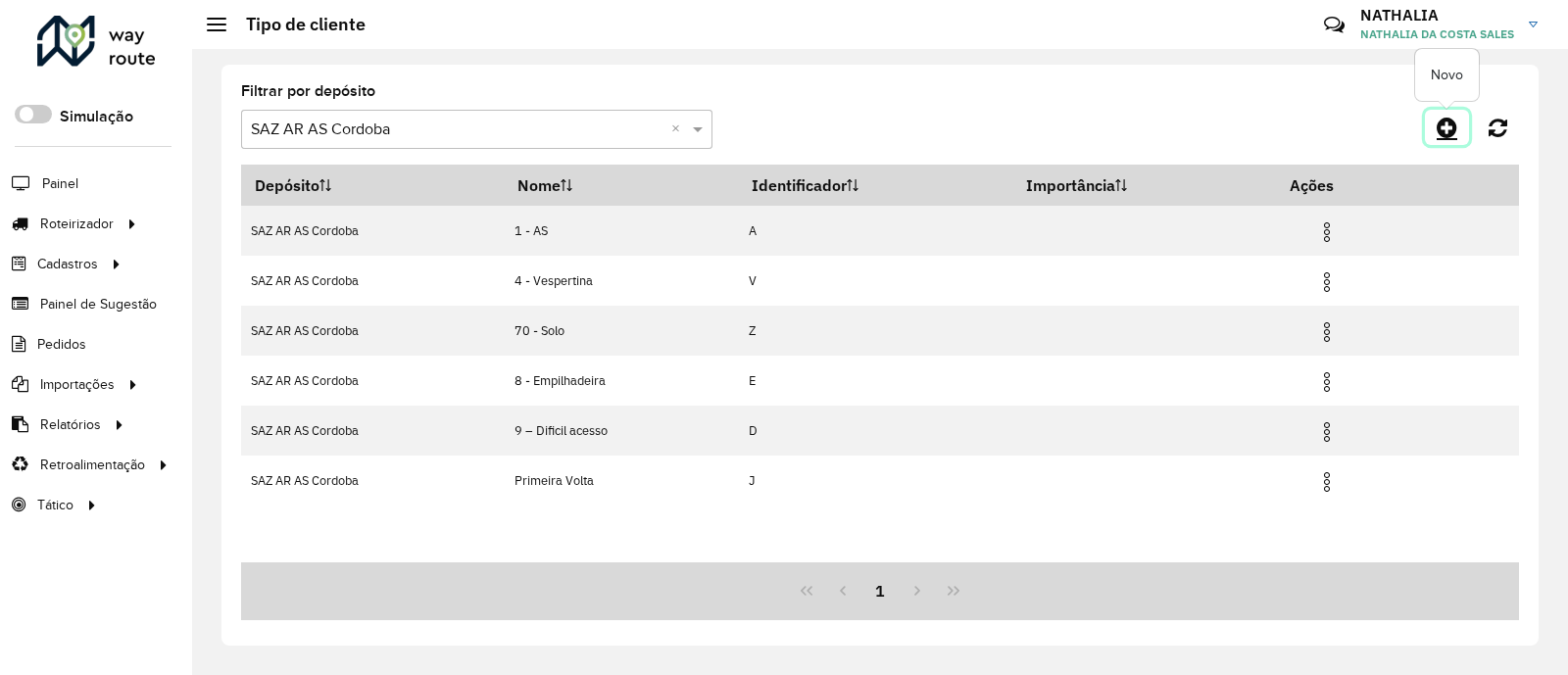
click at [1445, 127] on icon at bounding box center [1446, 128] width 21 height 24
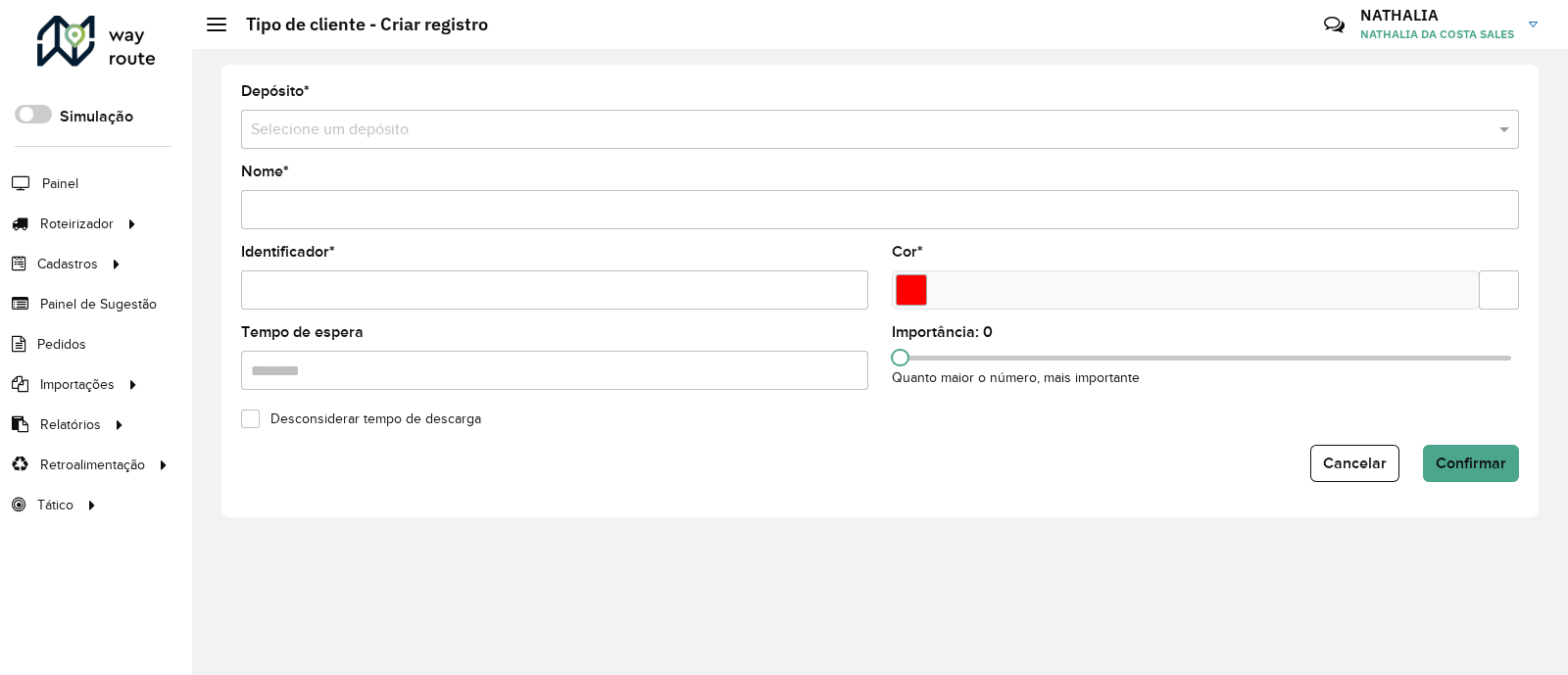
click at [619, 138] on input "text" at bounding box center [860, 131] width 1219 height 24
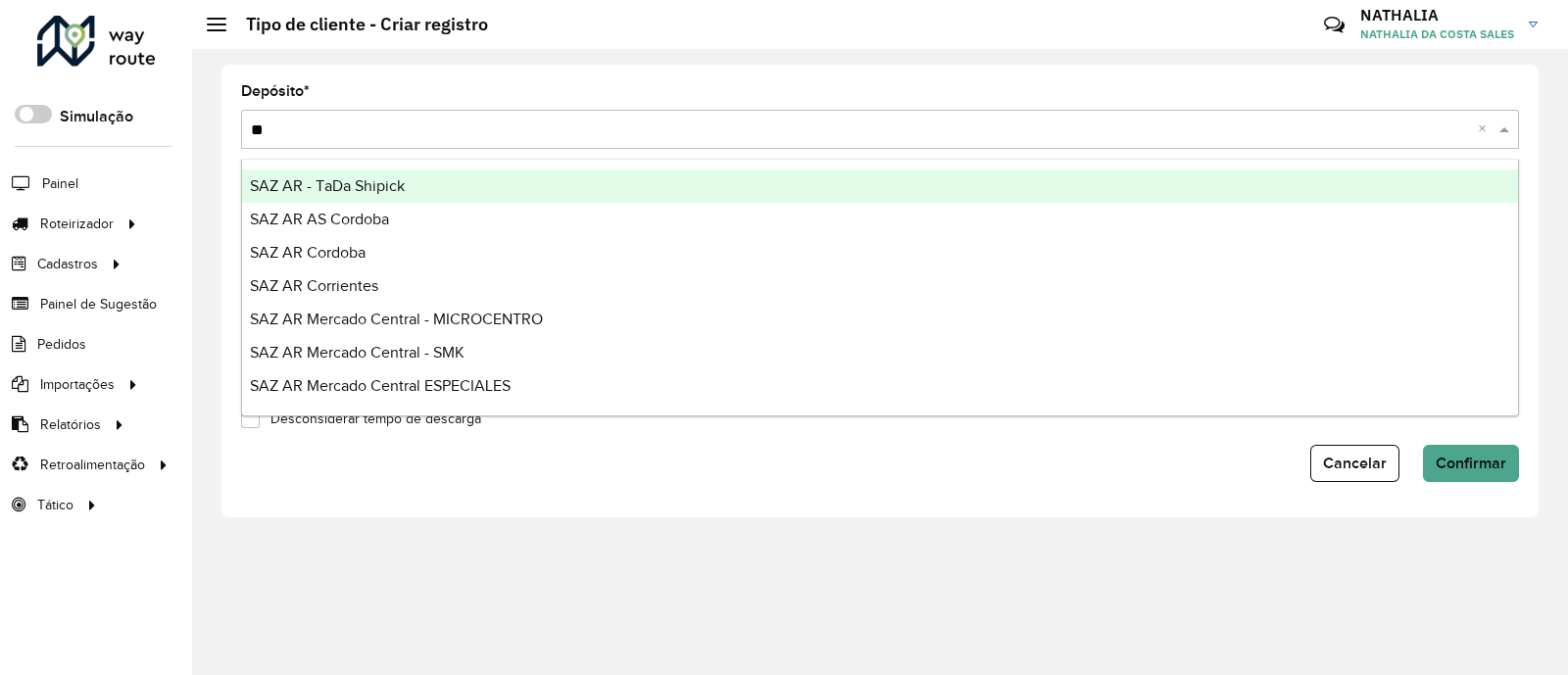
type input "***"
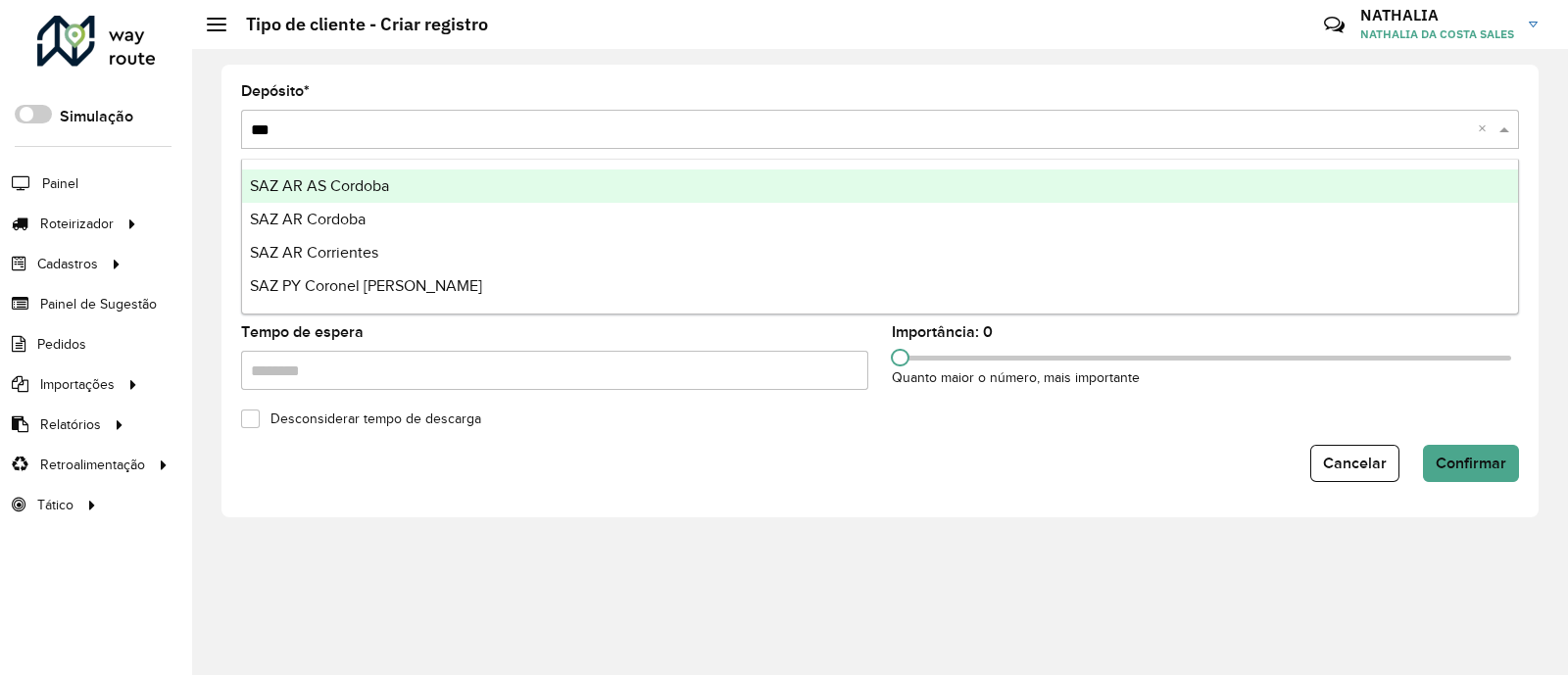
click at [663, 183] on div "SAZ AR AS Cordoba" at bounding box center [879, 186] width 1276 height 34
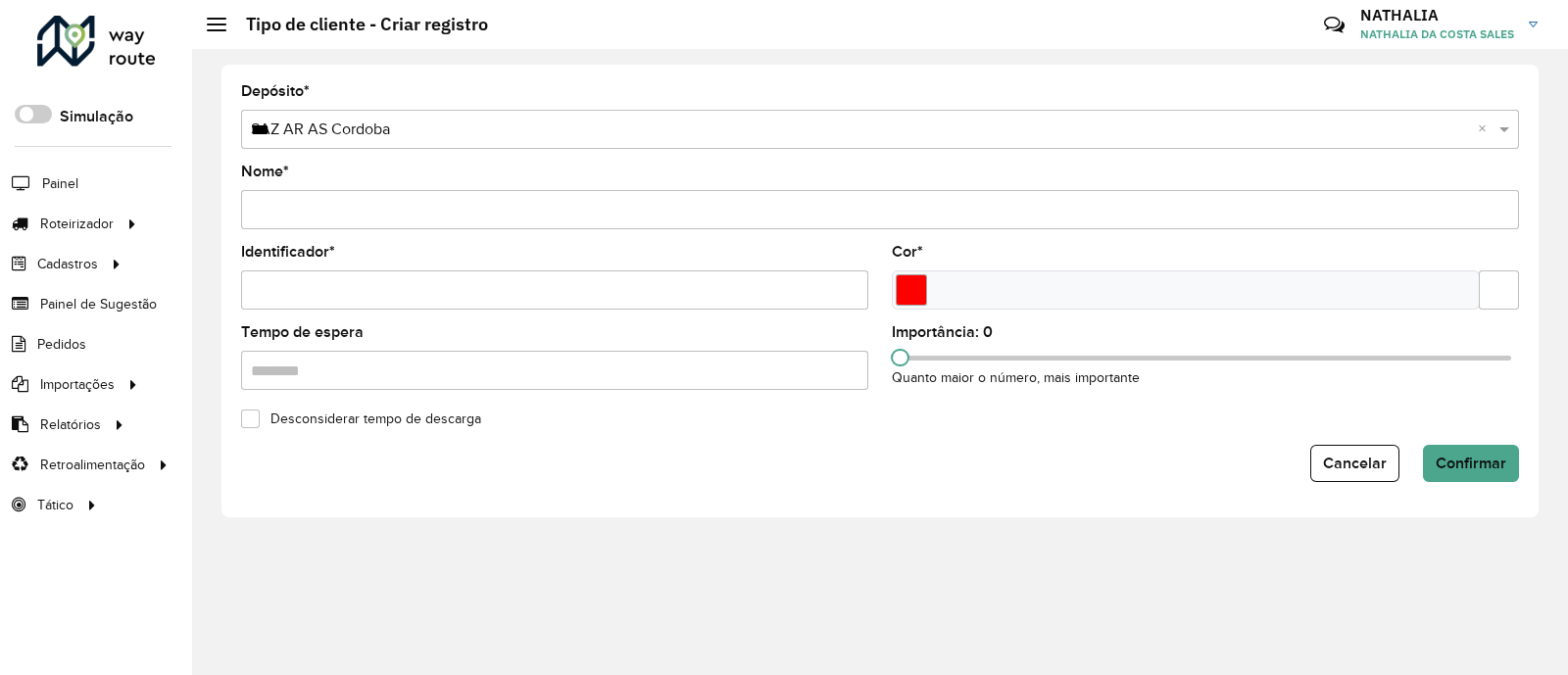
click at [385, 207] on input "Nome *" at bounding box center [879, 210] width 1278 height 40
paste input "**********"
type input "**********"
click at [360, 267] on div "Identificador *" at bounding box center [554, 277] width 627 height 64
click at [358, 281] on input "Identificador *" at bounding box center [554, 290] width 627 height 40
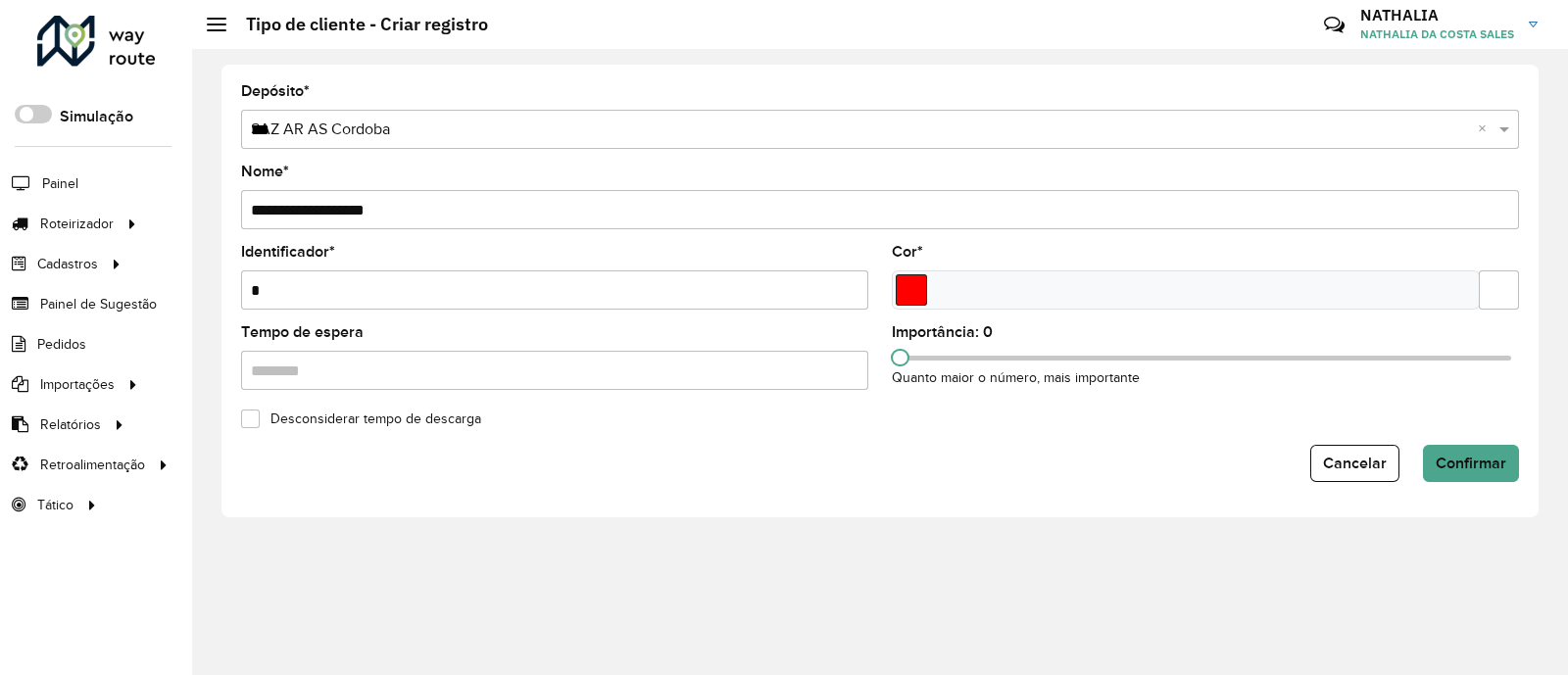
type input "*"
drag, startPoint x: 907, startPoint y: 295, endPoint x: 916, endPoint y: 300, distance: 10.3
click at [910, 296] on input "Select a color" at bounding box center [911, 290] width 32 height 32
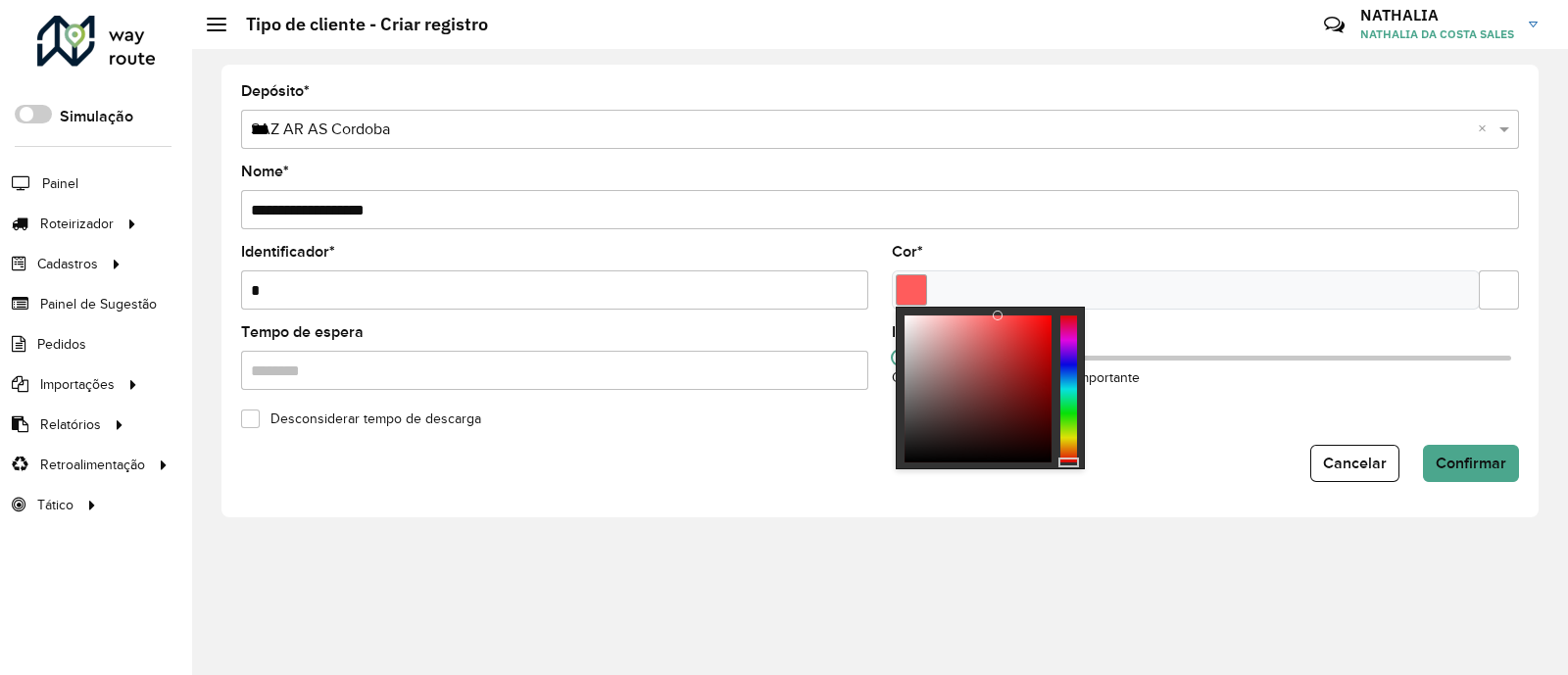
drag, startPoint x: 960, startPoint y: 343, endPoint x: 999, endPoint y: 307, distance: 53.1
click at [999, 307] on div at bounding box center [989, 388] width 189 height 163
click at [1487, 472] on button "Confirmar" at bounding box center [1470, 464] width 96 height 38
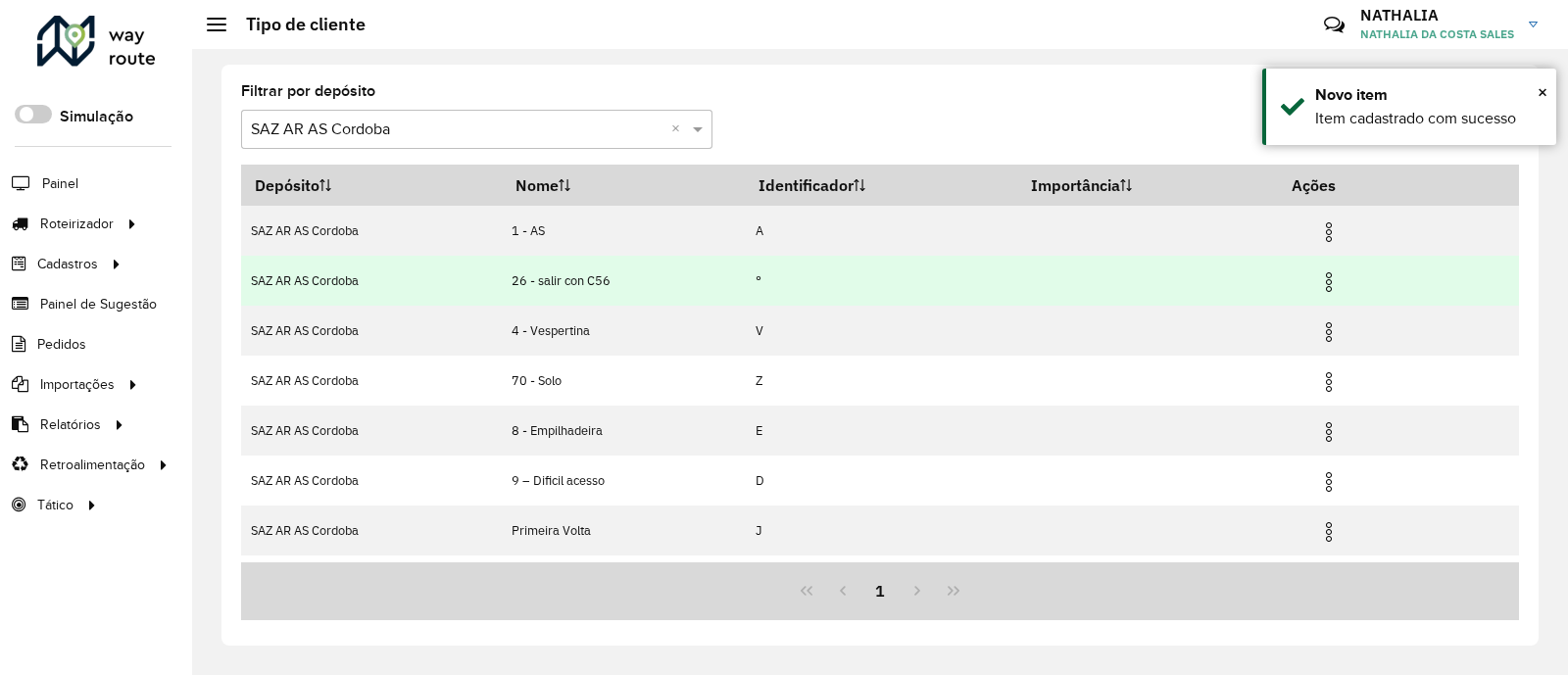
click at [1338, 281] on img at bounding box center [1328, 282] width 24 height 24
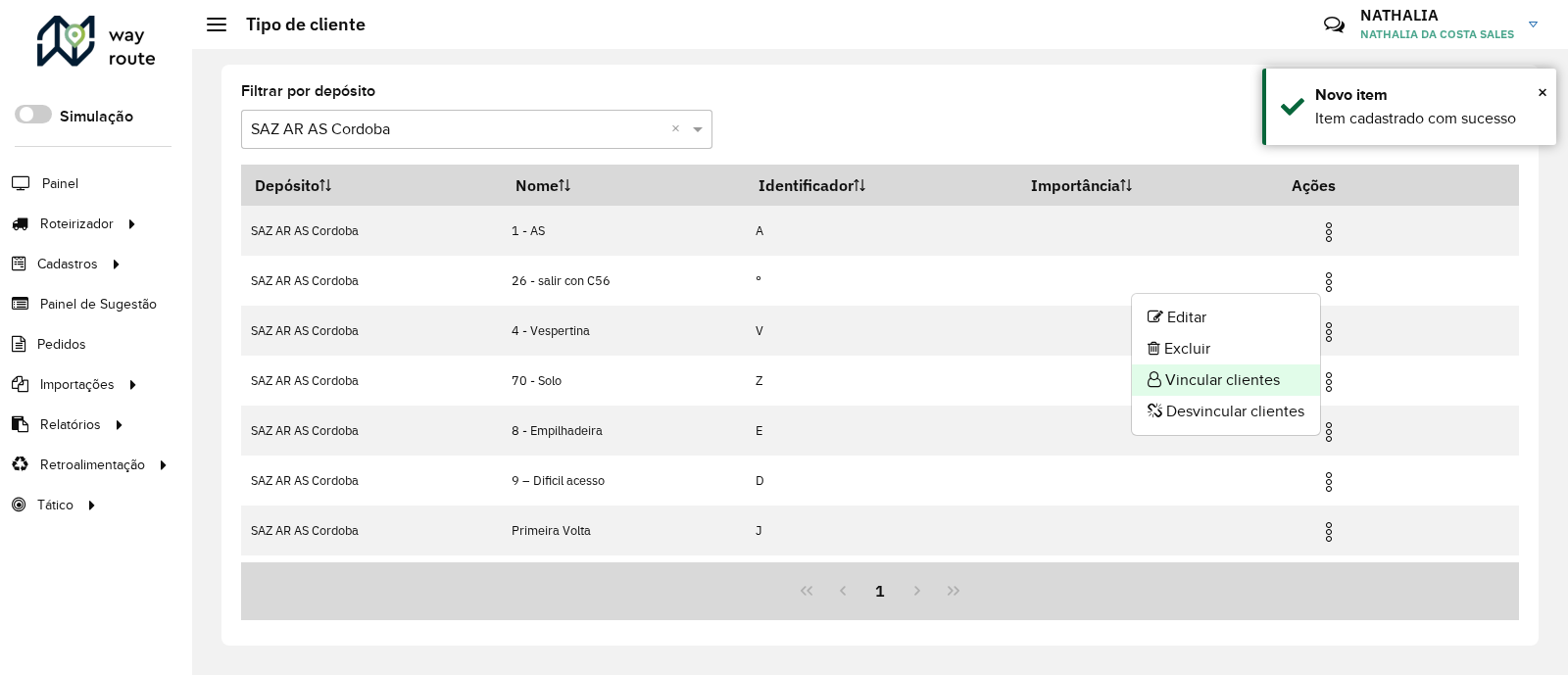
click at [1240, 374] on li "Vincular clientes" at bounding box center [1226, 381] width 188 height 32
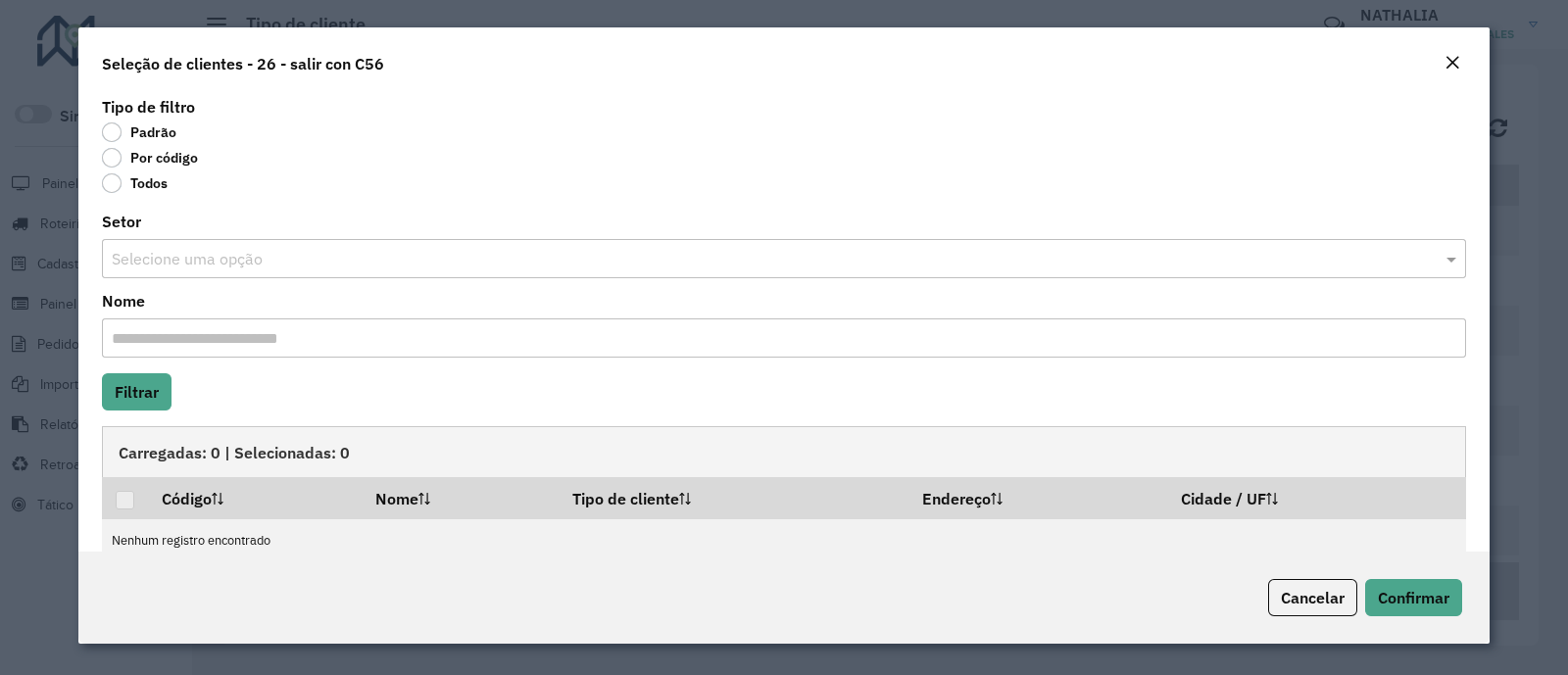
click at [137, 154] on label "Por código" at bounding box center [150, 158] width 96 height 20
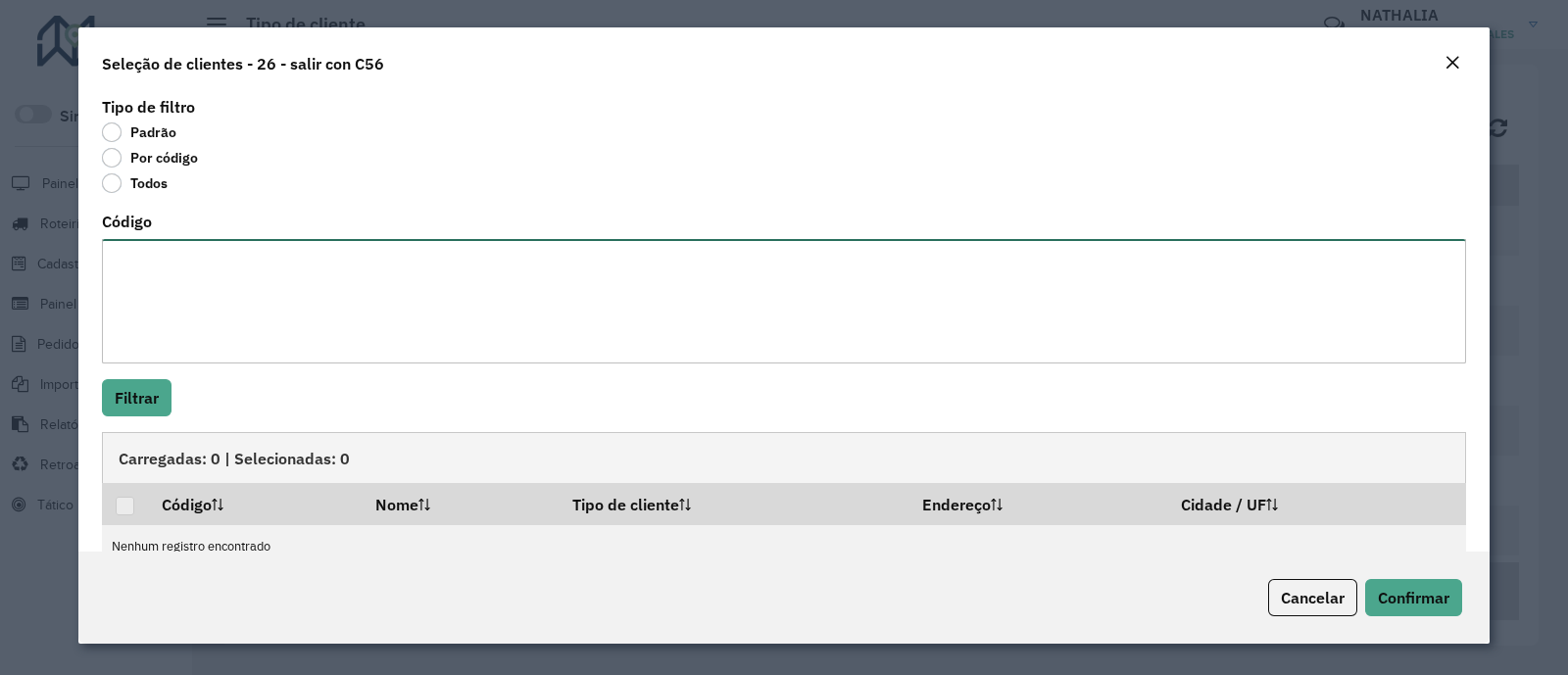
click at [169, 269] on textarea "Código" at bounding box center [784, 301] width 1364 height 125
paste textarea "**********"
type textarea "**********"
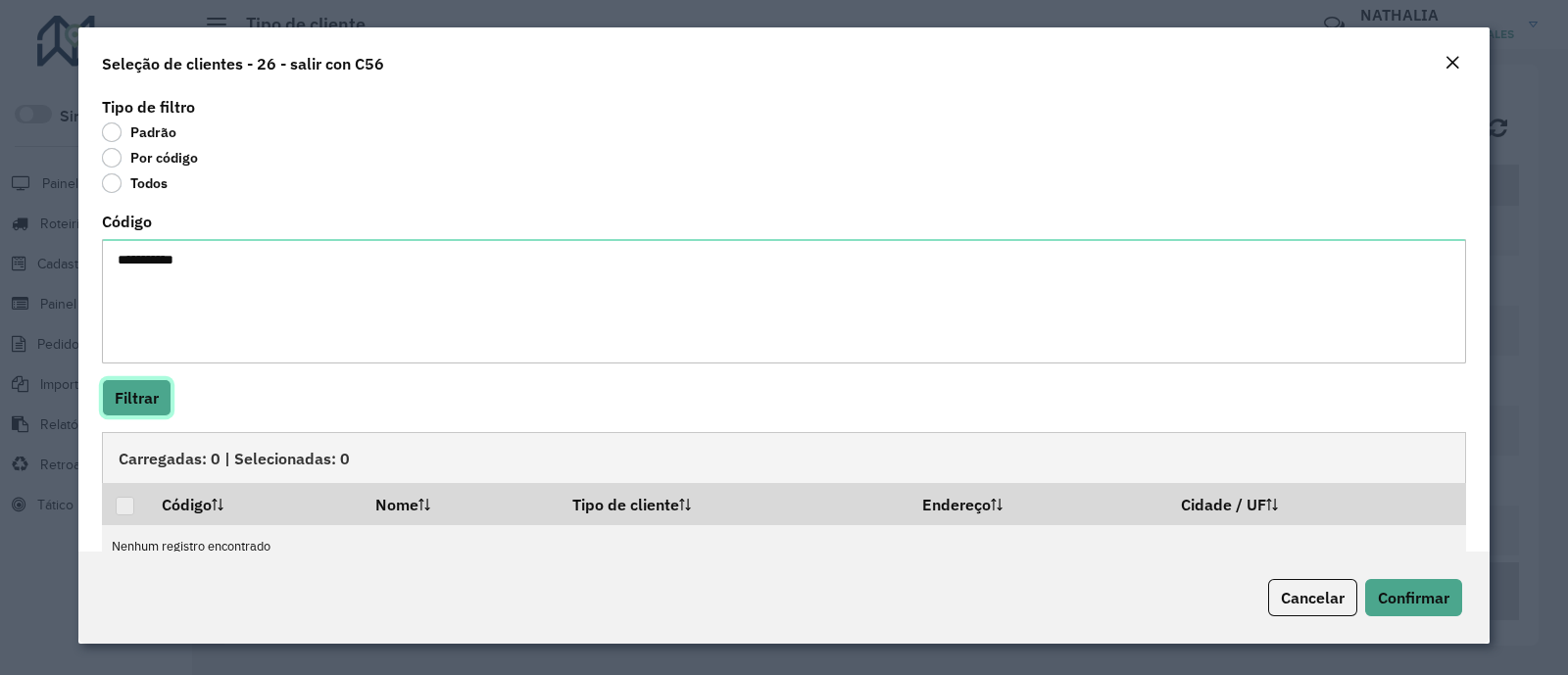
click at [154, 399] on button "Filtrar" at bounding box center [137, 398] width 69 height 38
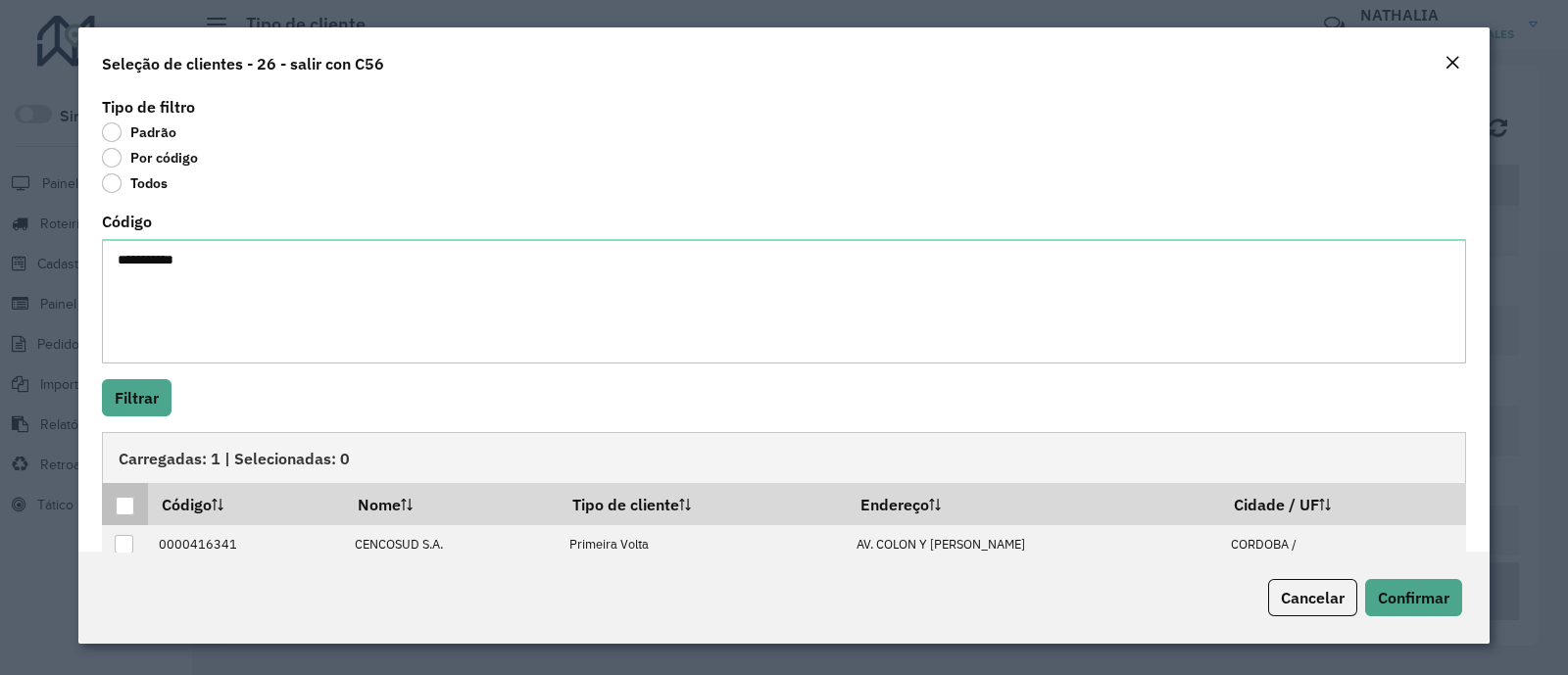
click at [113, 511] on th at bounding box center [125, 504] width 46 height 42
click at [127, 502] on div at bounding box center [125, 506] width 19 height 19
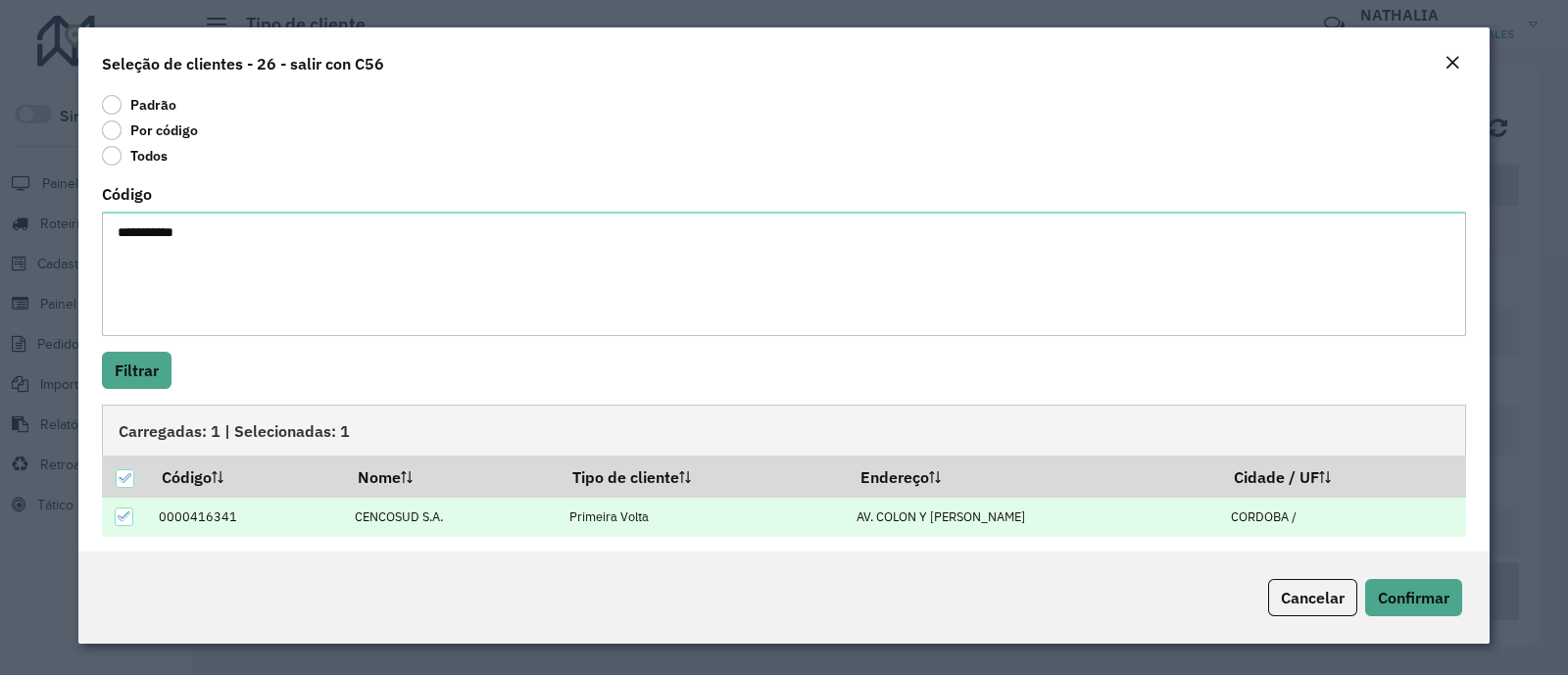
scroll to position [37, 0]
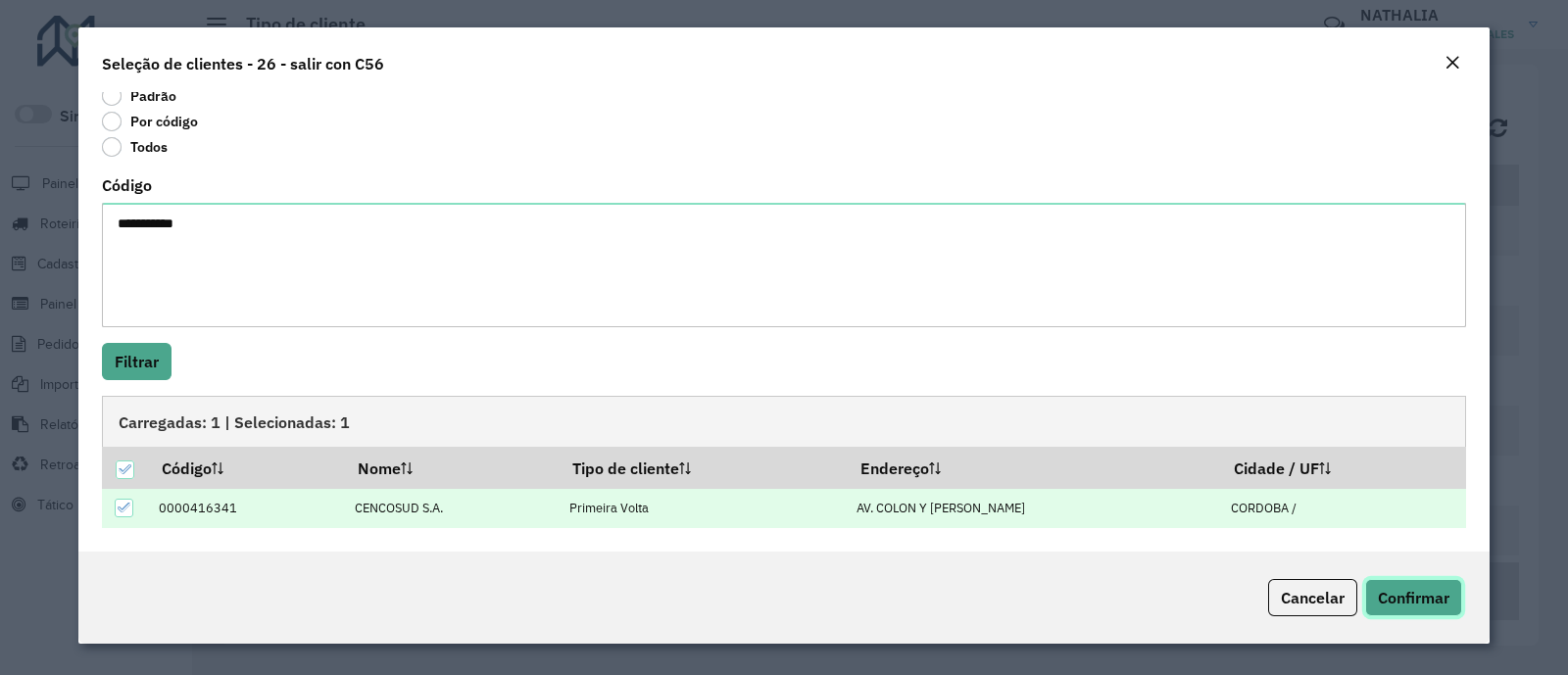
click at [1404, 594] on span "Confirmar" at bounding box center [1413, 598] width 71 height 20
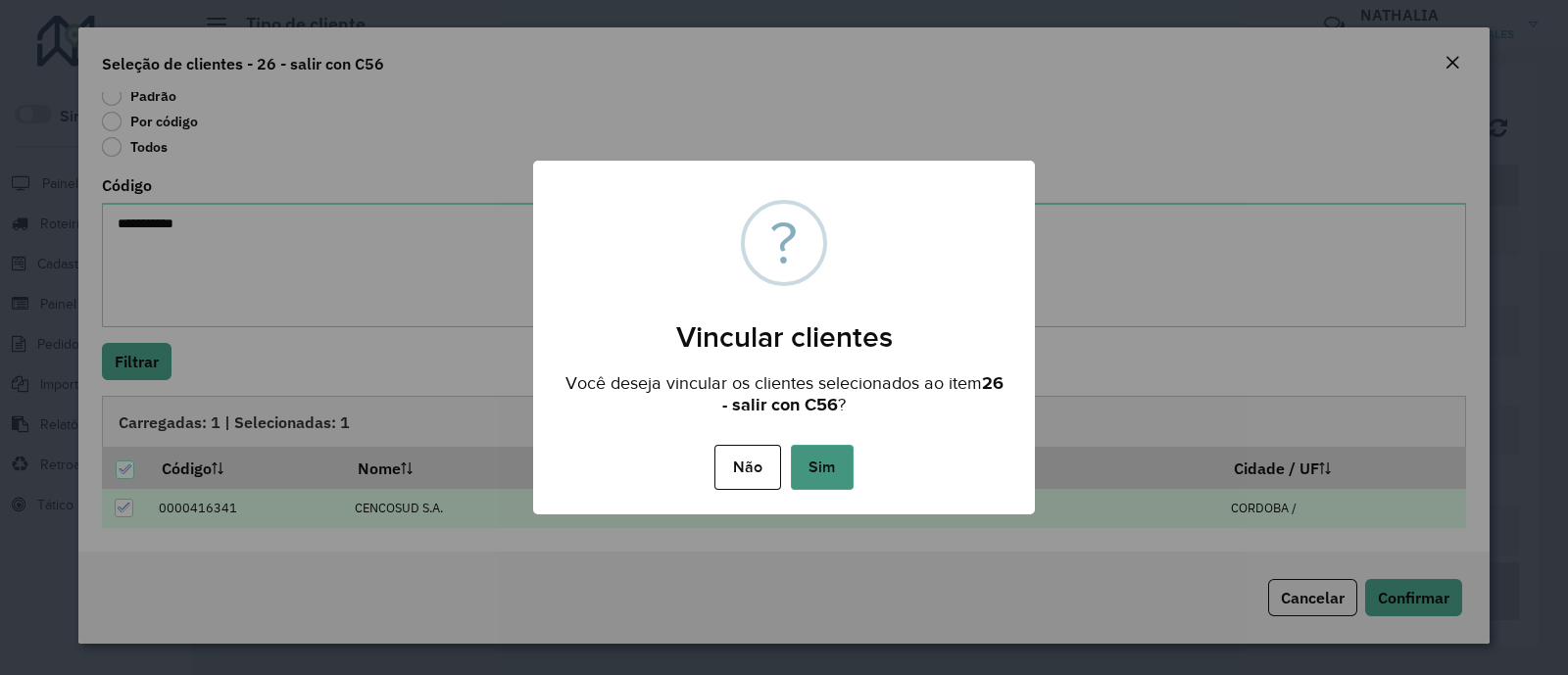
click at [818, 477] on button "Sim" at bounding box center [822, 467] width 62 height 45
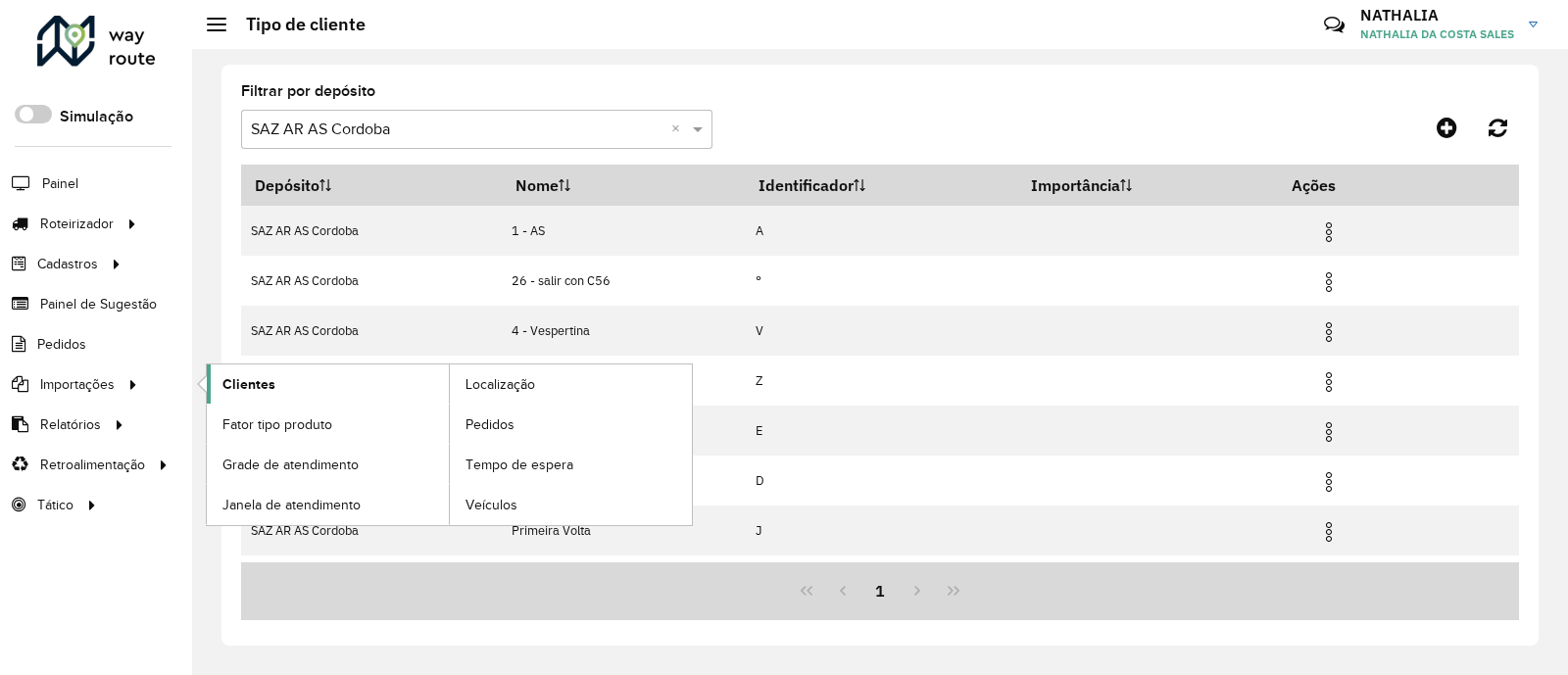
click at [259, 381] on span "Clientes" at bounding box center [248, 385] width 53 height 21
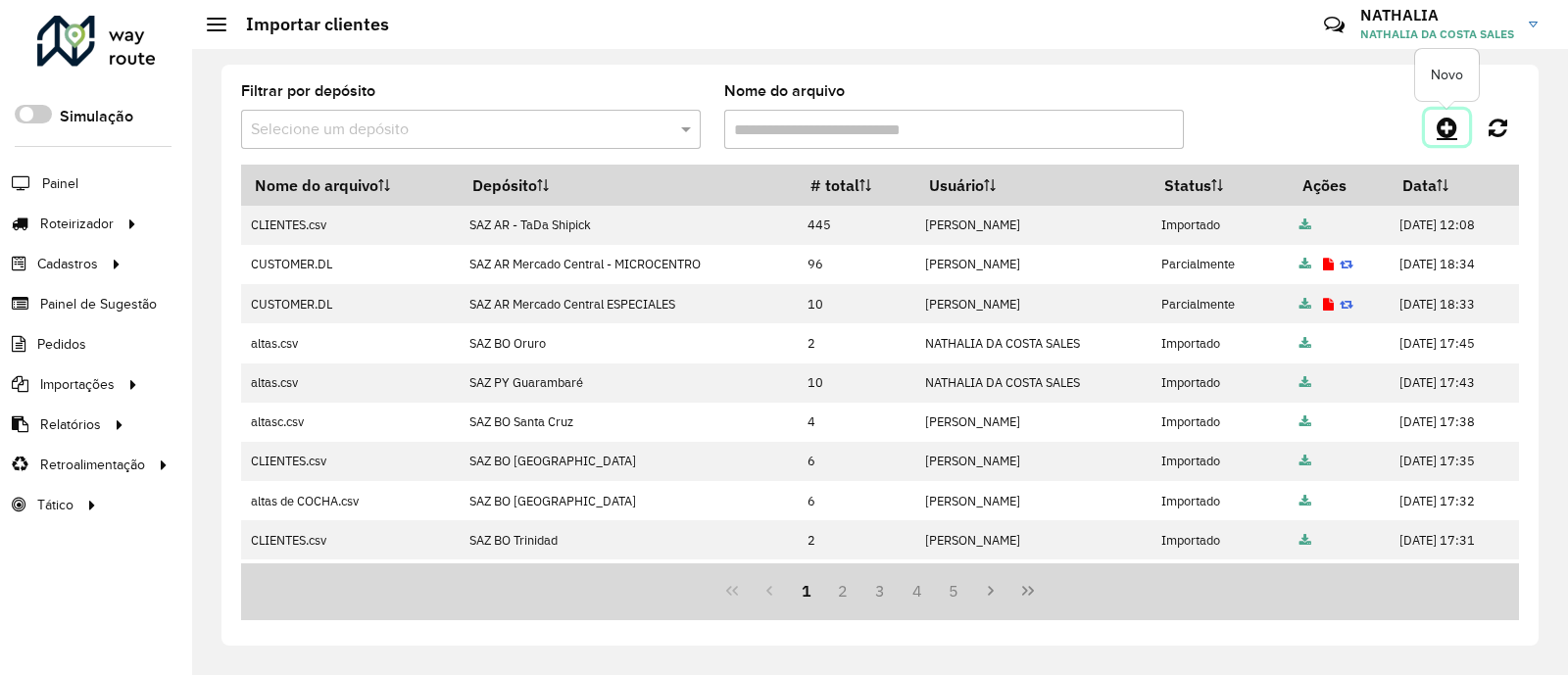
click at [1426, 129] on link at bounding box center [1446, 128] width 44 height 36
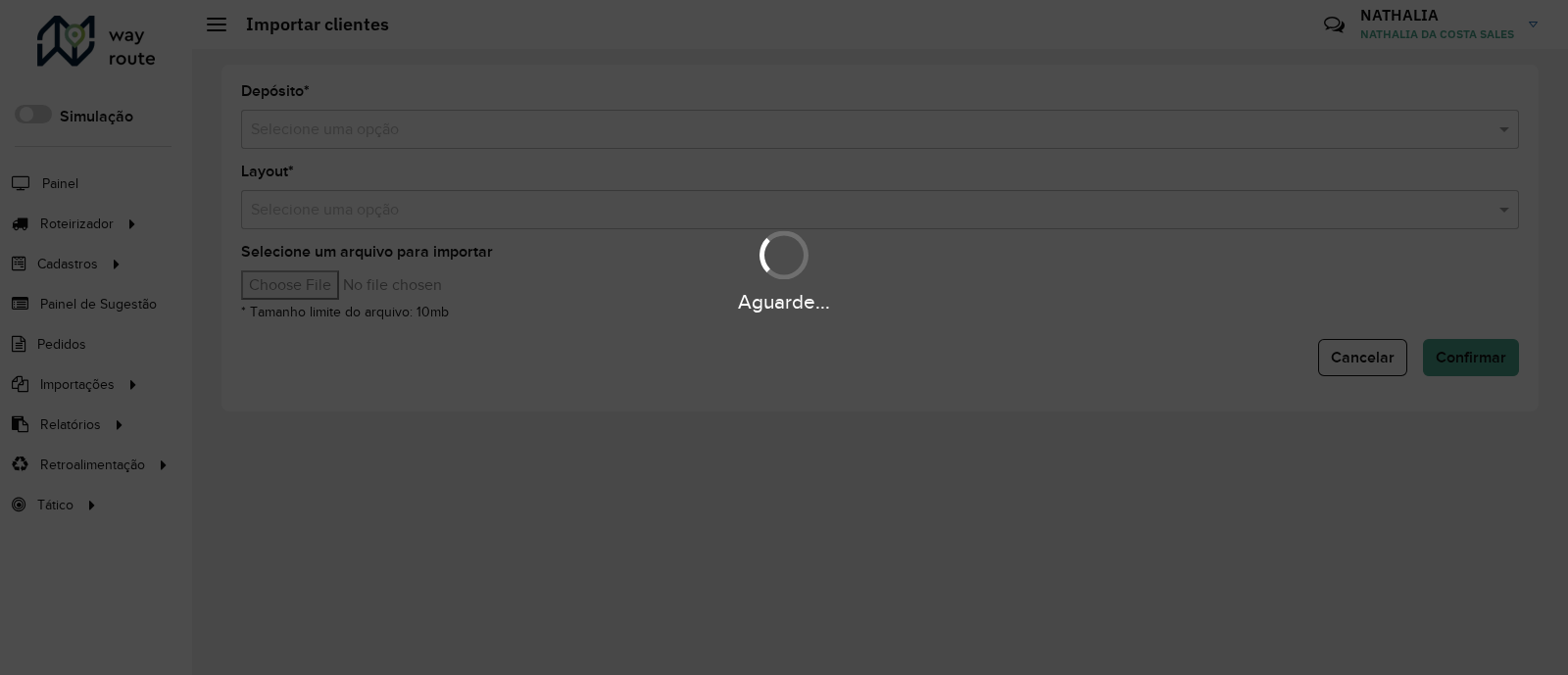
click at [1391, 129] on hb-app "Aguarde... Pop-up bloqueado! Seu navegador bloqueou automáticamente a abertura …" at bounding box center [784, 337] width 1568 height 675
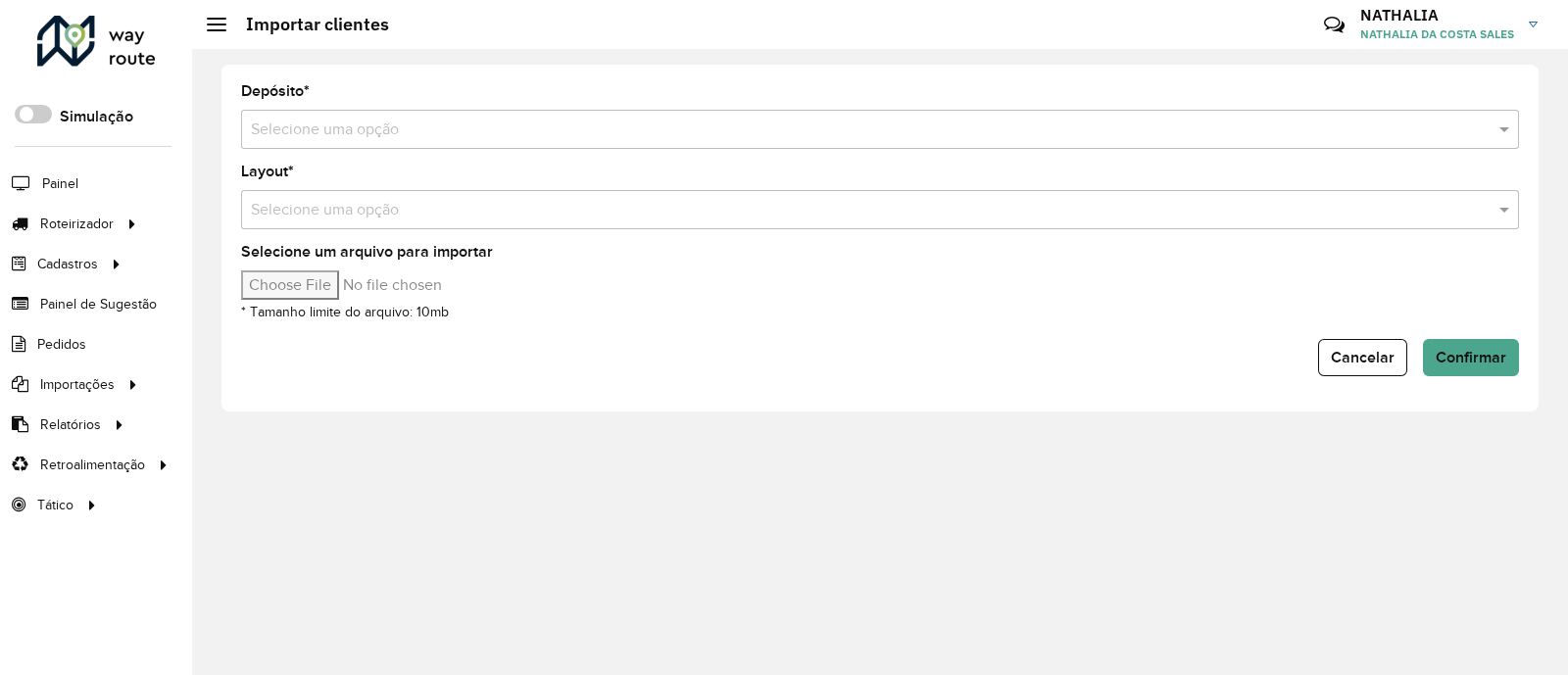
click at [1204, 137] on input "text" at bounding box center [860, 131] width 1219 height 24
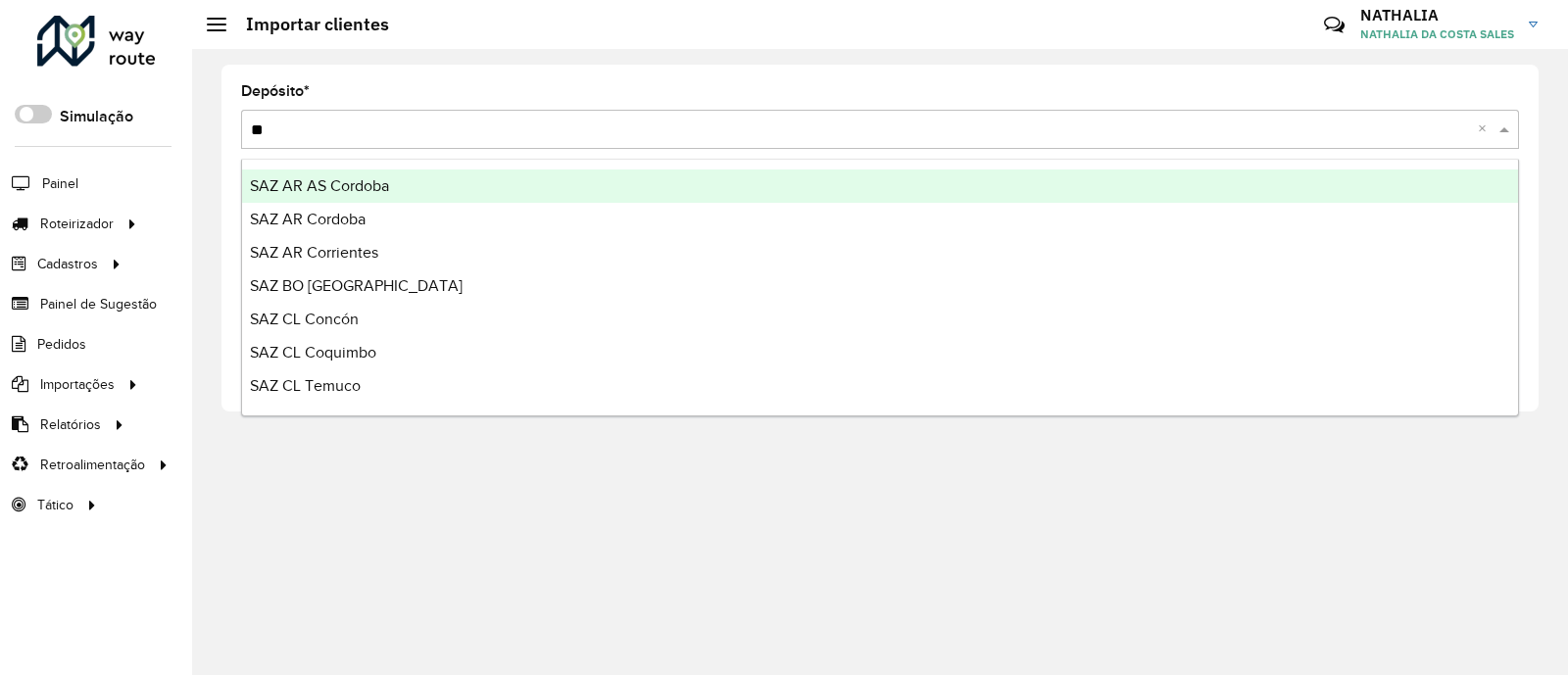
type input "***"
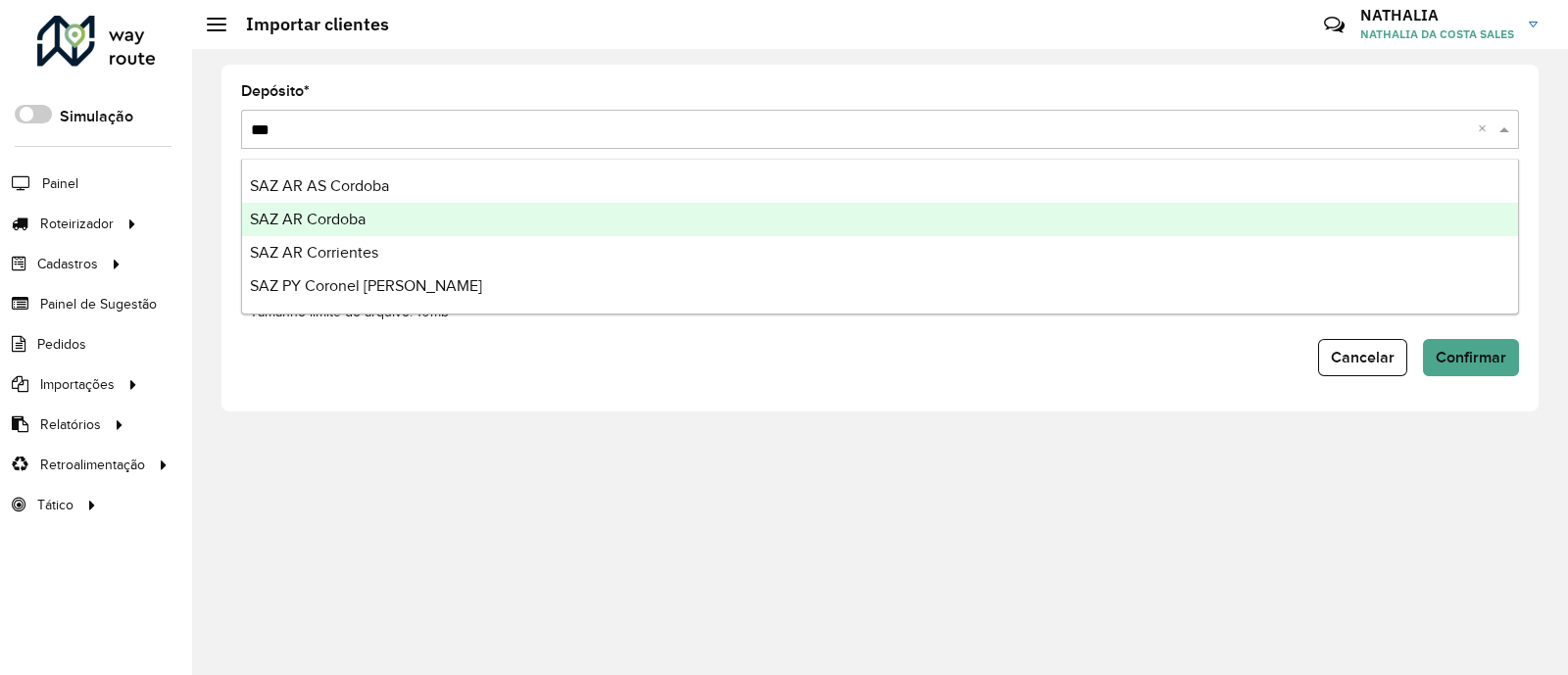
click at [1056, 228] on div "SAZ AR Cordoba" at bounding box center [879, 220] width 1276 height 34
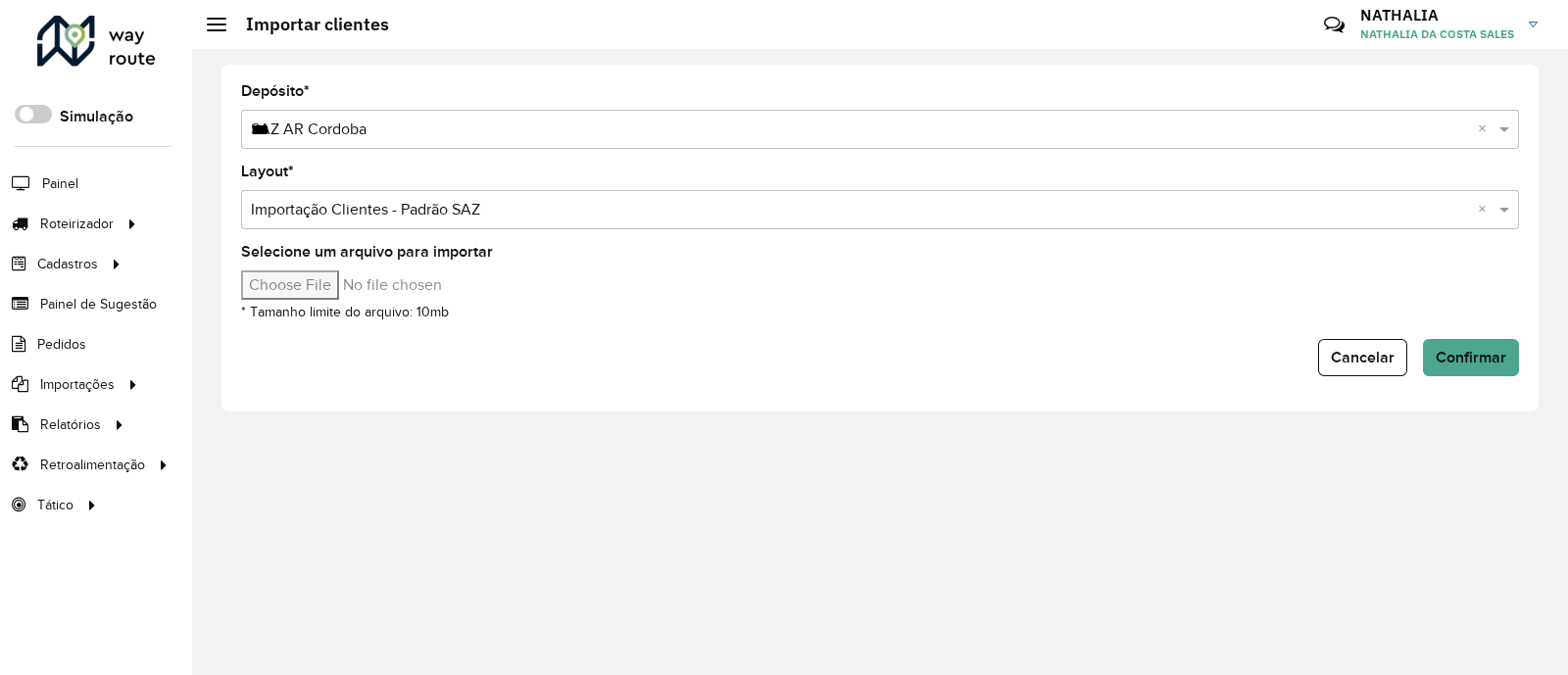
click at [348, 287] on input "Selecione um arquivo para importar" at bounding box center [407, 285] width 333 height 30
type input "**********"
click at [343, 277] on input "Selecione um arquivo para importar" at bounding box center [407, 285] width 333 height 30
click at [1440, 363] on span "Confirmar" at bounding box center [1470, 357] width 70 height 17
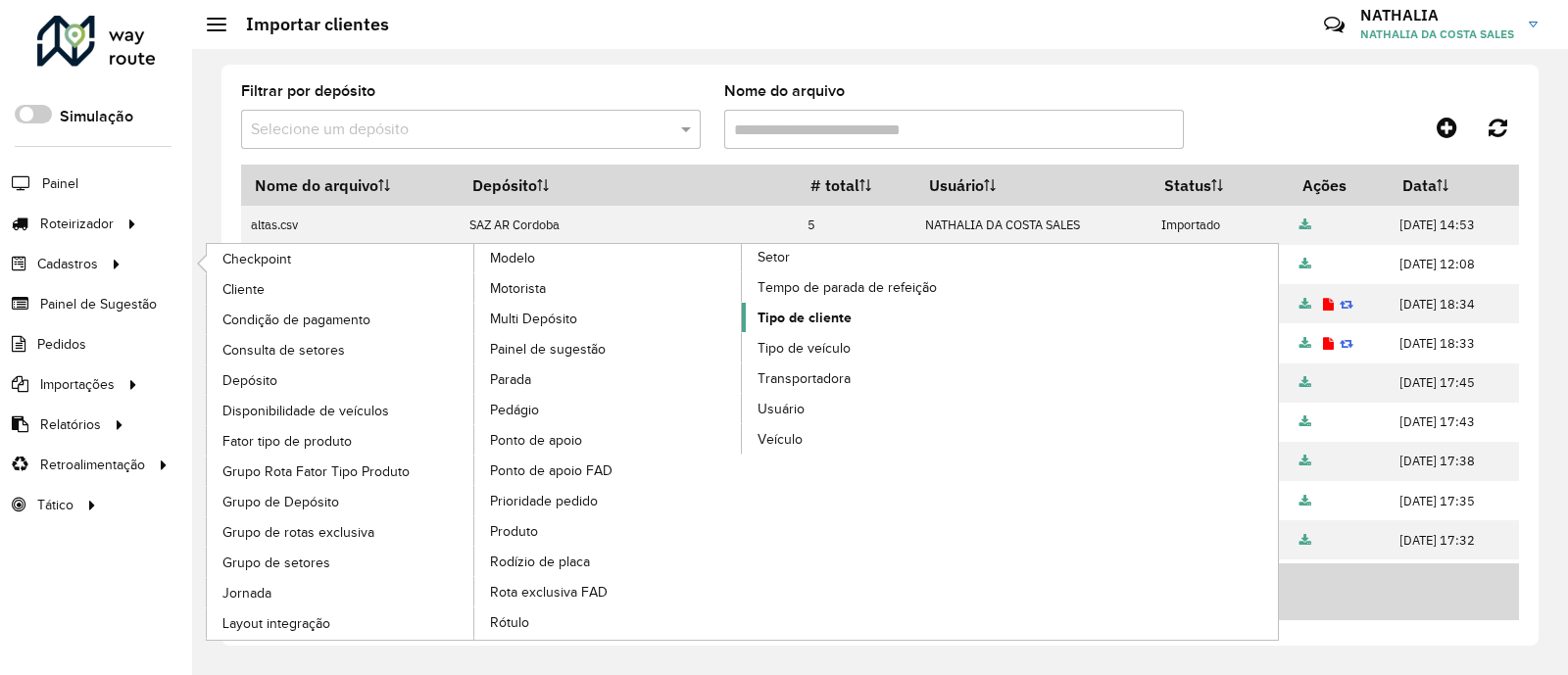
click at [791, 311] on span "Tipo de cliente" at bounding box center [804, 317] width 94 height 21
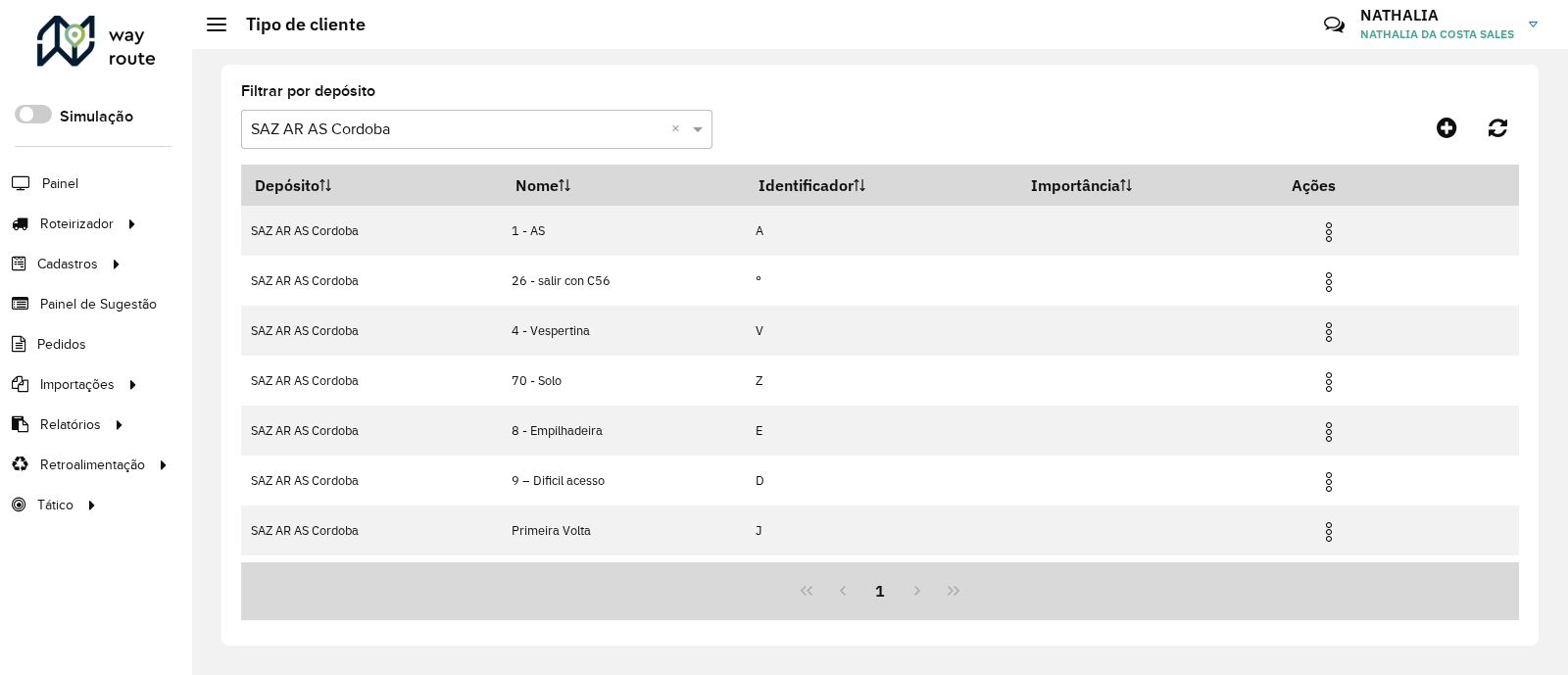
click at [583, 132] on input "text" at bounding box center [457, 131] width 412 height 24
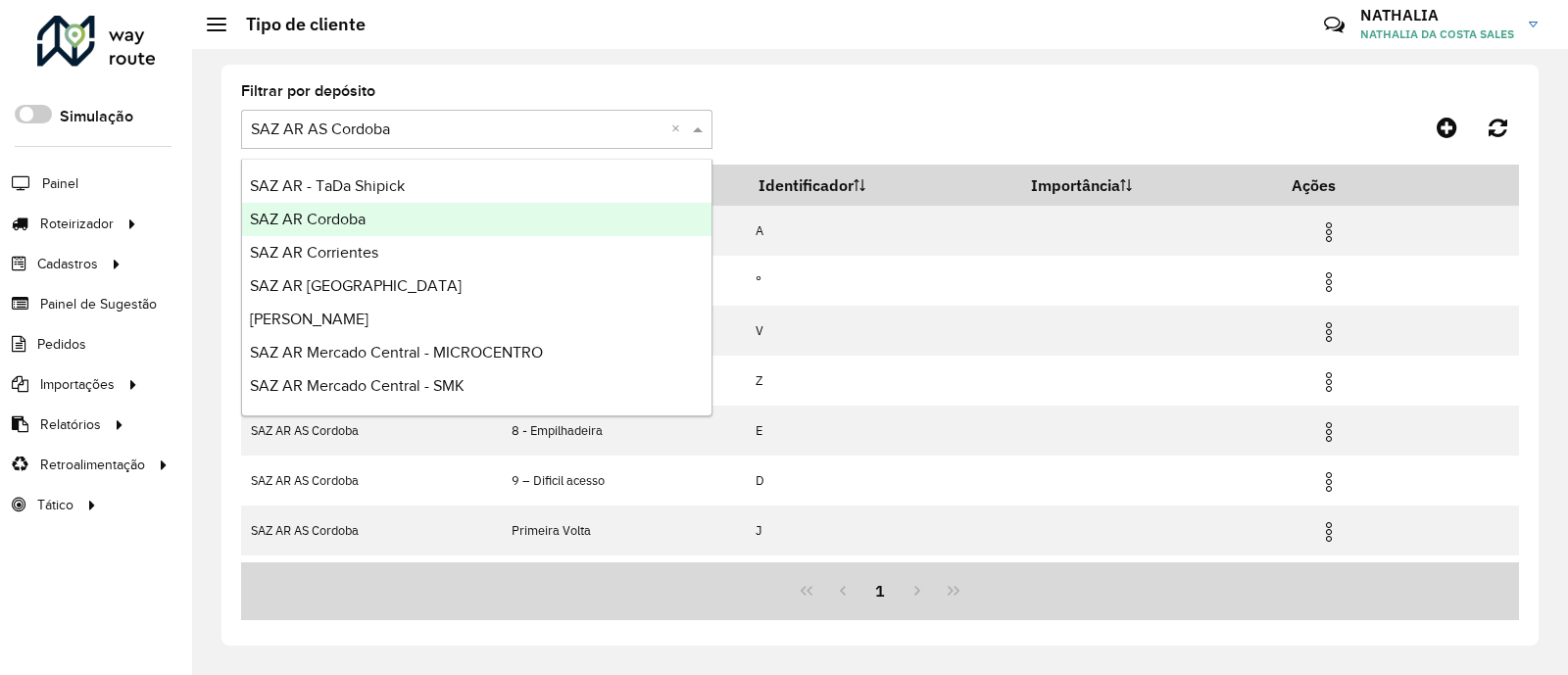
click at [358, 219] on span "SAZ AR Cordoba" at bounding box center [307, 219] width 116 height 17
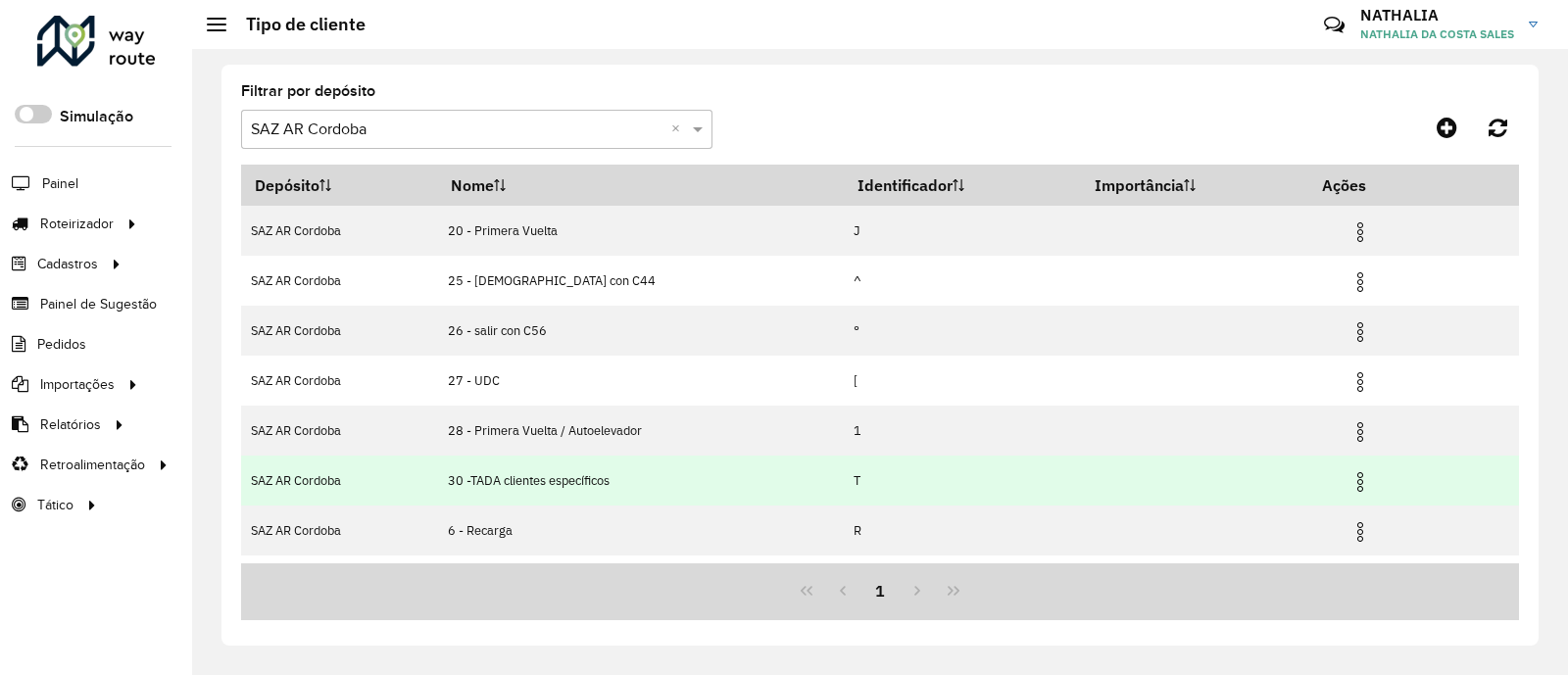
click at [1358, 485] on img at bounding box center [1360, 482] width 24 height 24
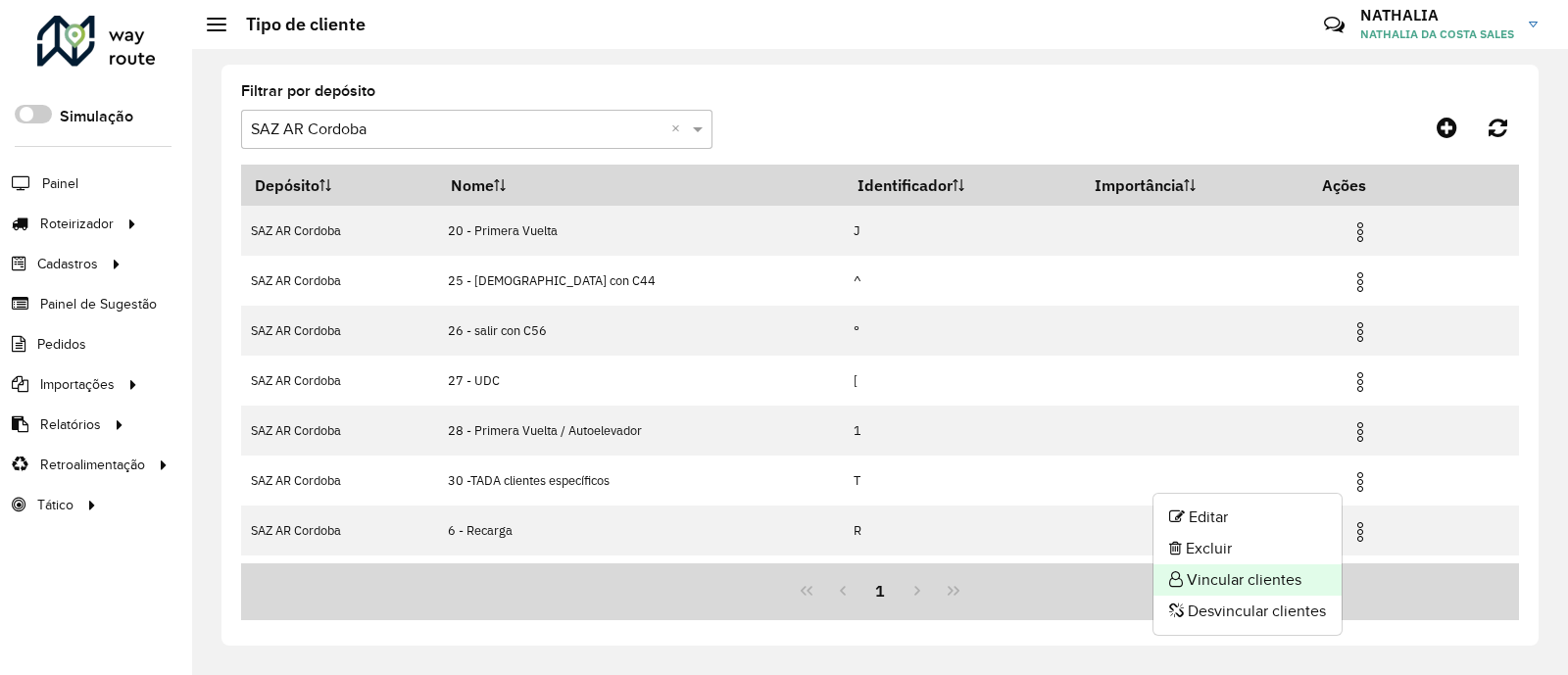
click at [1260, 574] on li "Vincular clientes" at bounding box center [1247, 580] width 188 height 32
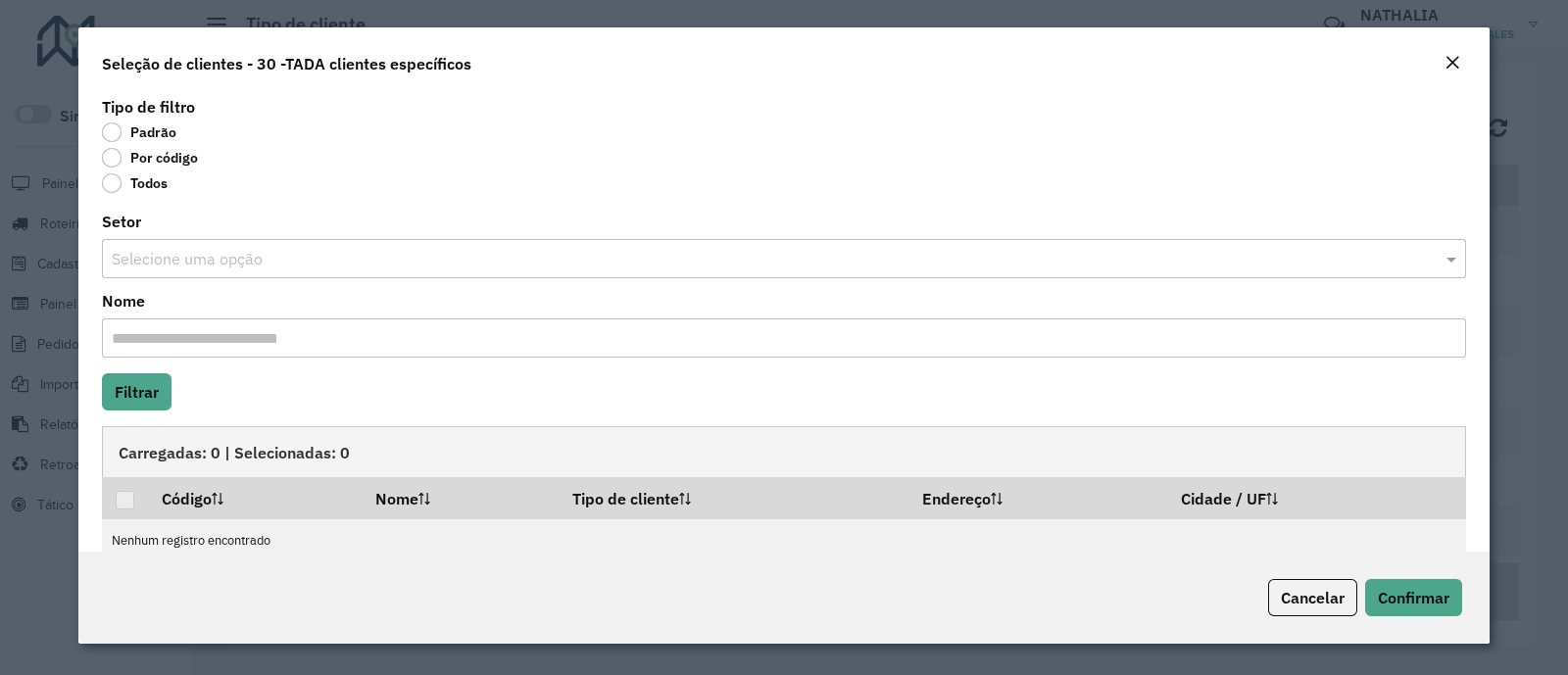
click at [129, 148] on label "Por código" at bounding box center [150, 158] width 96 height 20
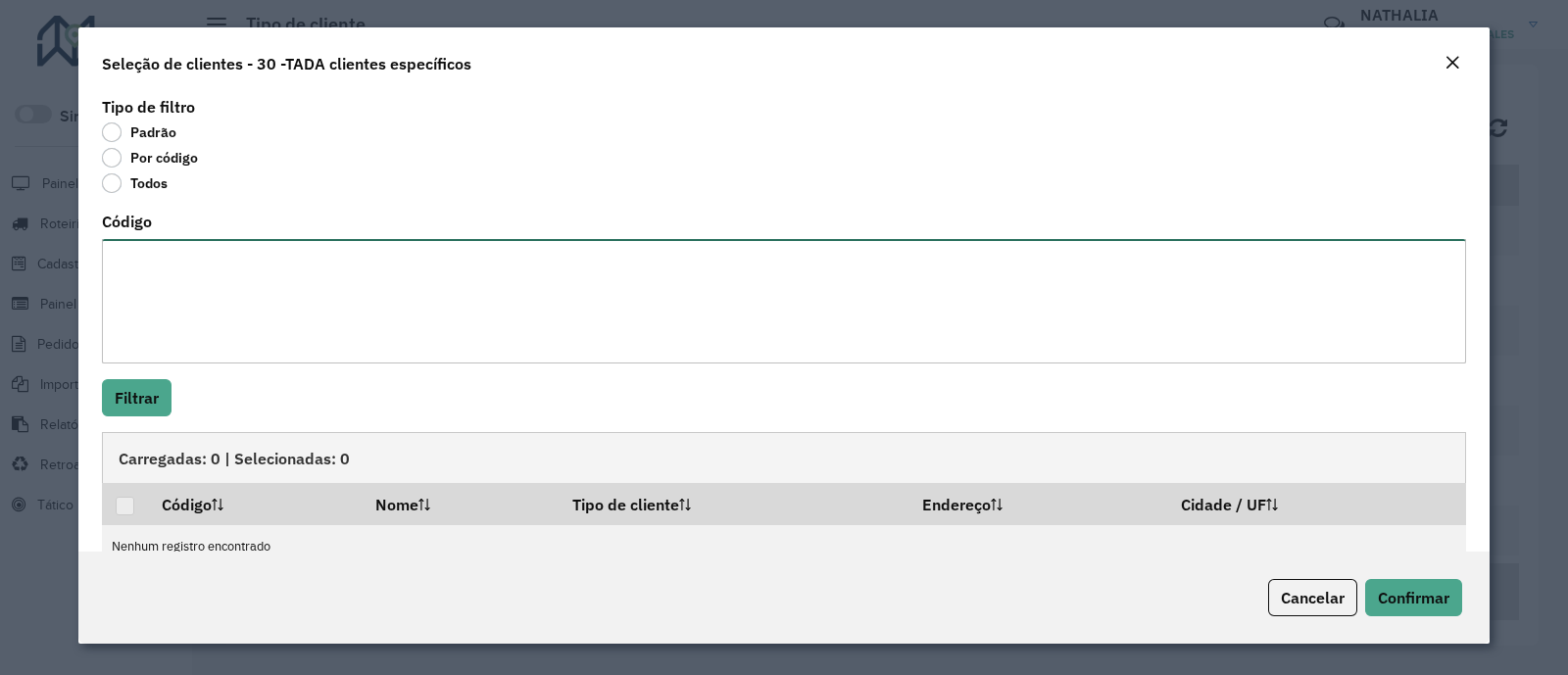
click at [166, 262] on textarea "Código" at bounding box center [784, 301] width 1364 height 125
click at [154, 257] on textarea "Código" at bounding box center [784, 301] width 1364 height 125
paste textarea "**********"
type textarea "**********"
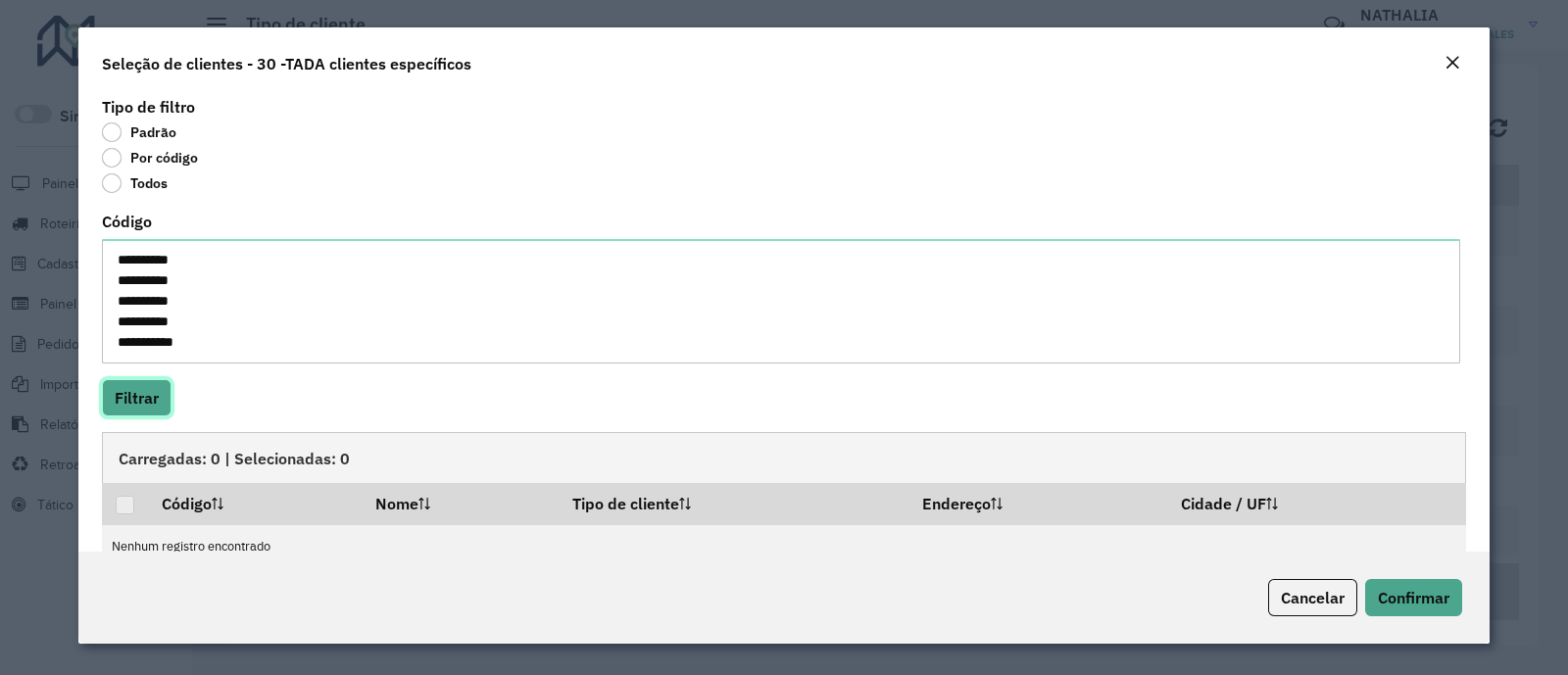
click at [111, 409] on button "Filtrar" at bounding box center [137, 398] width 69 height 38
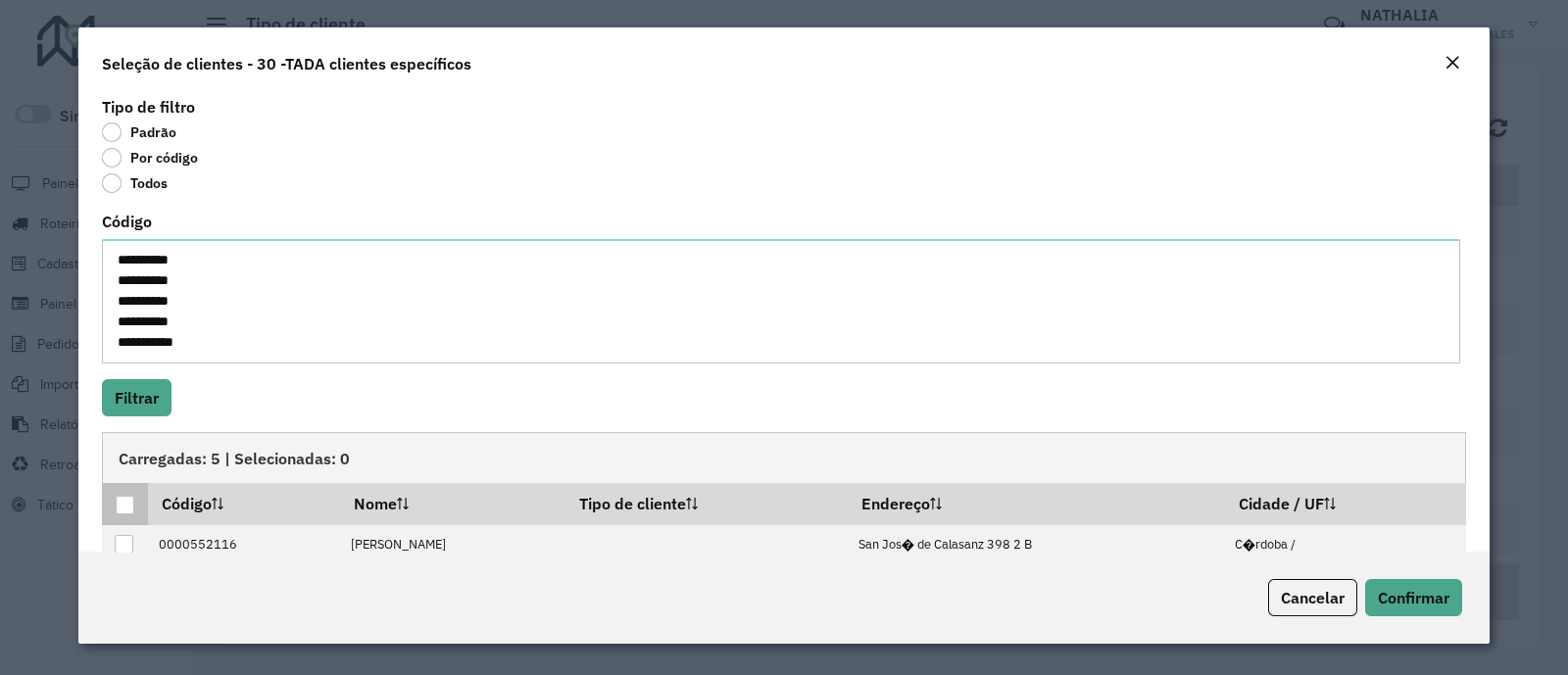
click at [130, 504] on div at bounding box center [125, 505] width 19 height 19
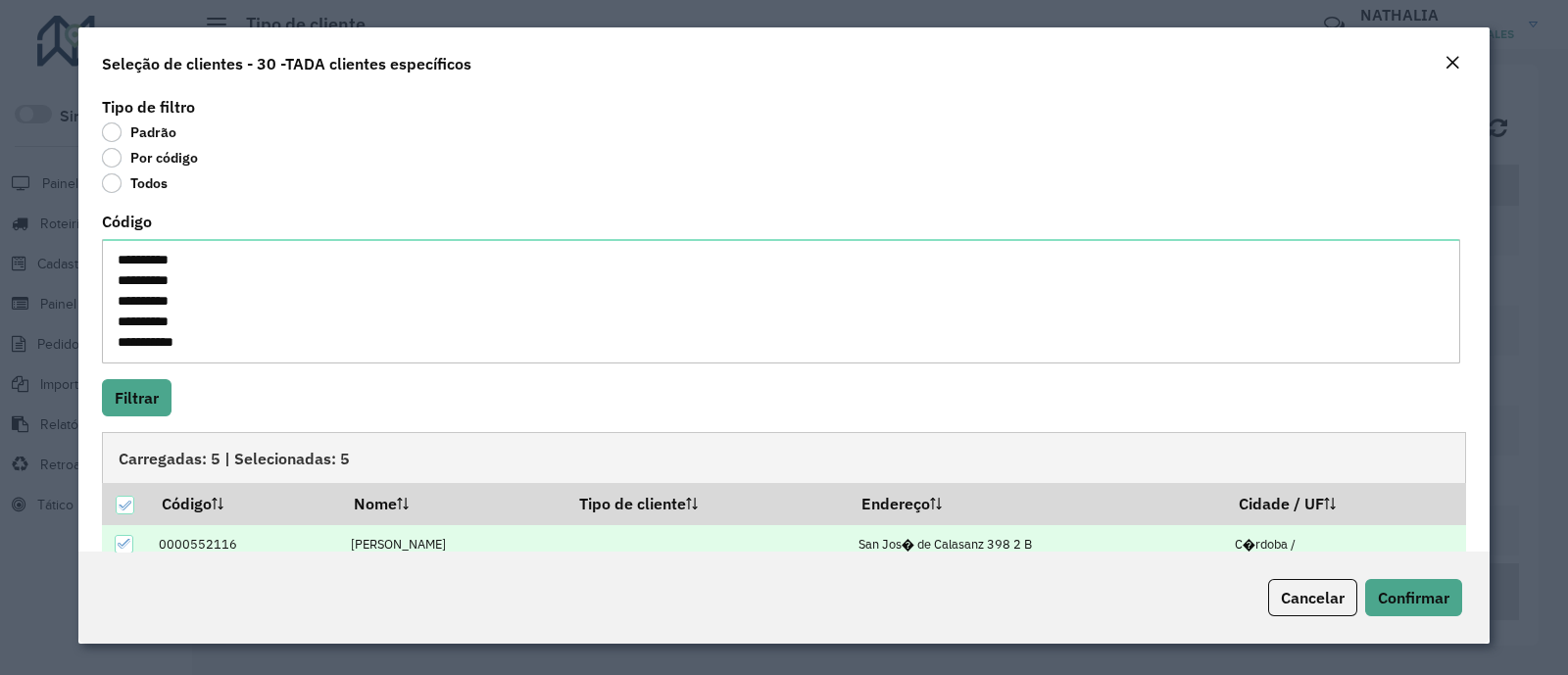
scroll to position [196, 0]
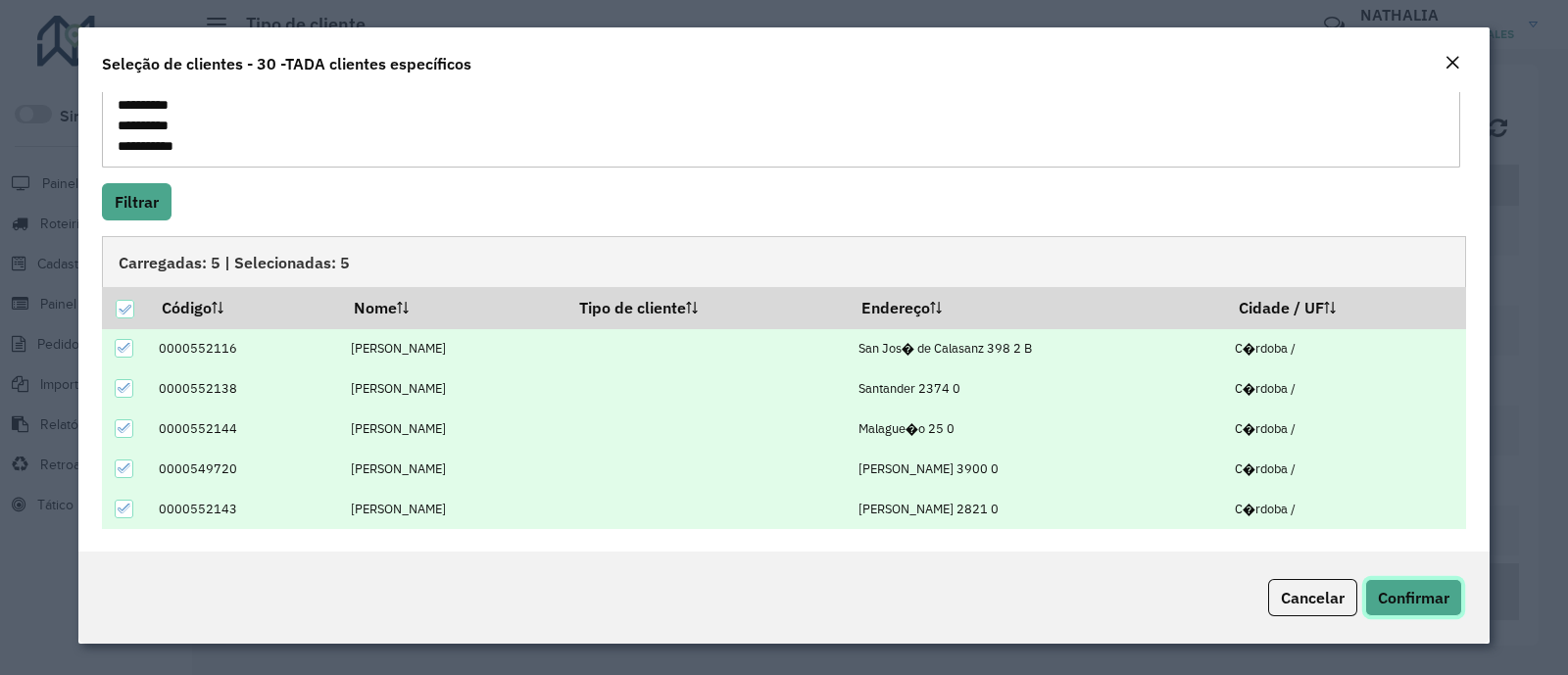
click at [1408, 598] on span "Confirmar" at bounding box center [1413, 598] width 71 height 20
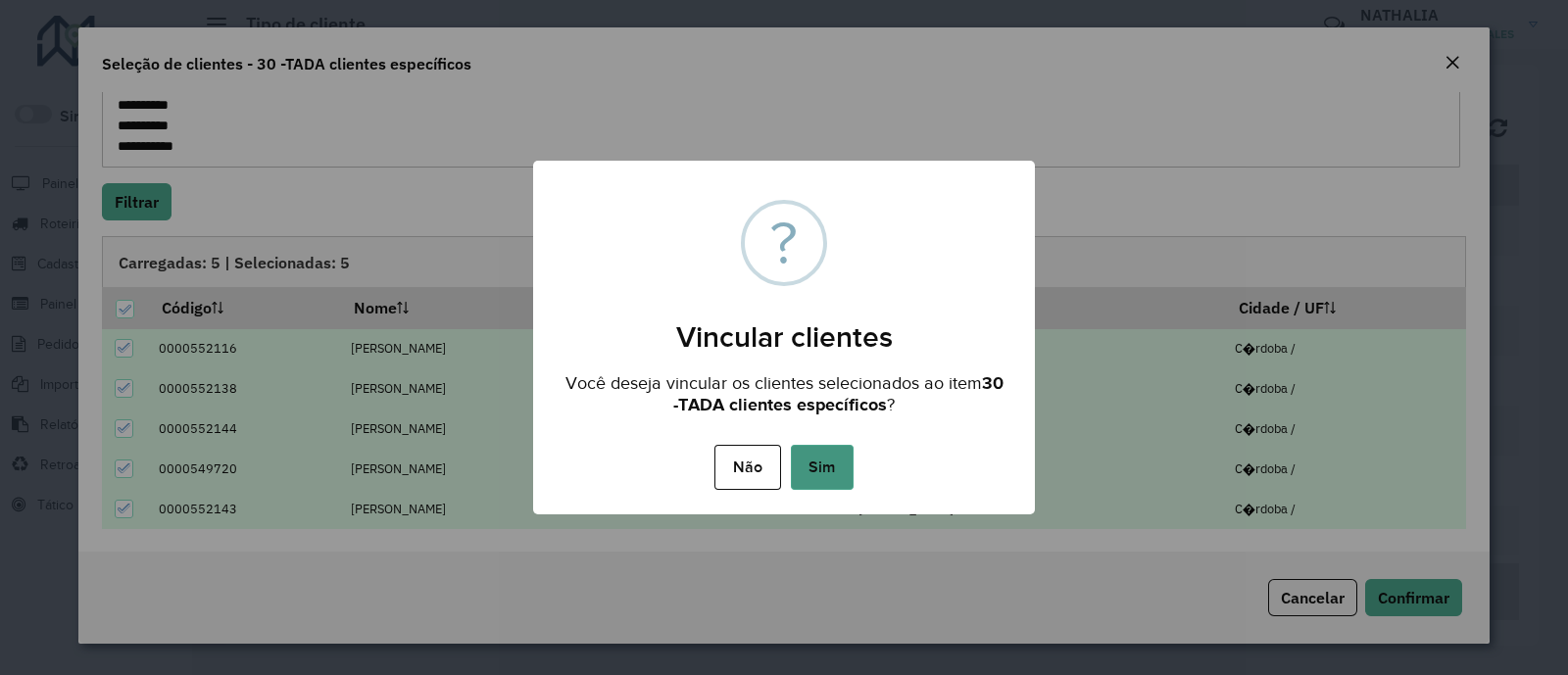
click at [836, 463] on button "Sim" at bounding box center [822, 467] width 62 height 45
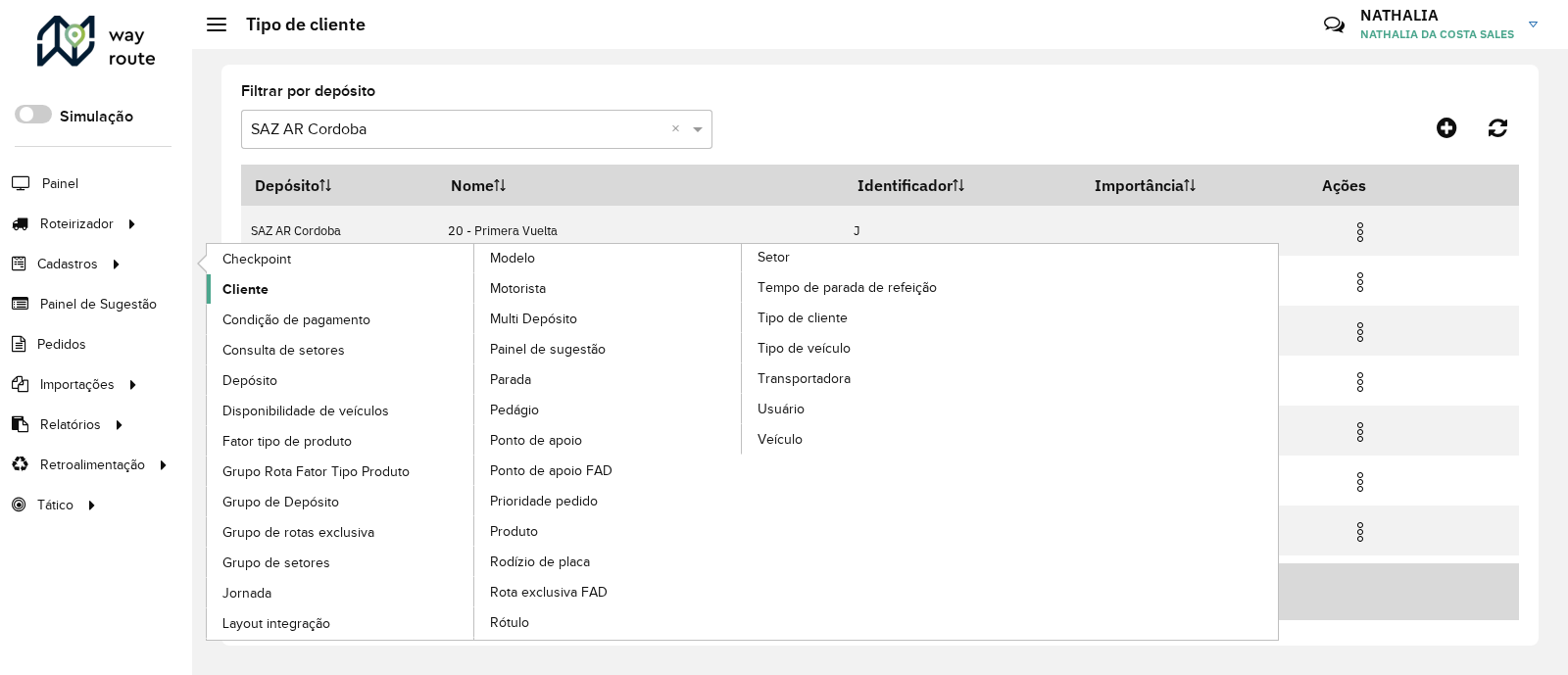
click at [256, 291] on span "Cliente" at bounding box center [245, 289] width 46 height 21
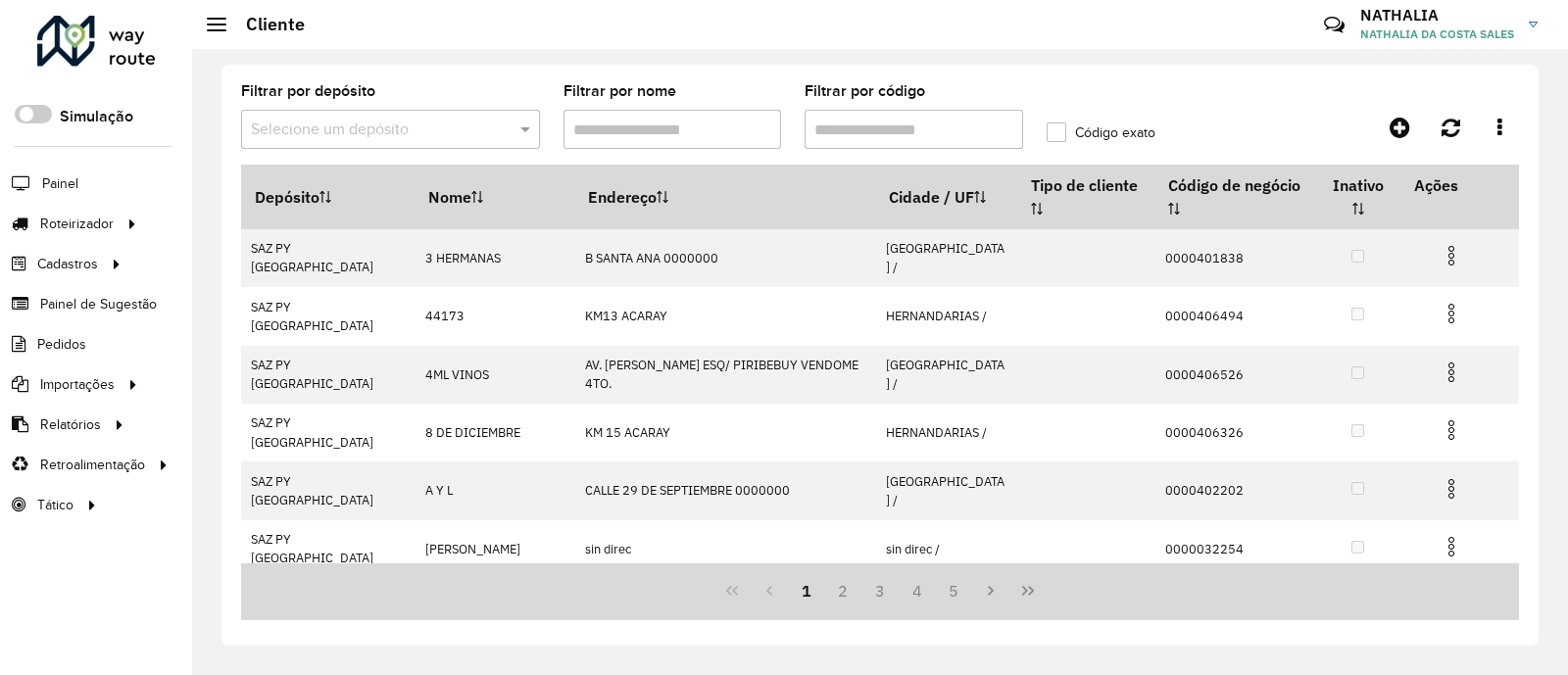
click at [942, 135] on input "Filtrar por código" at bounding box center [914, 130] width 218 height 40
paste input "**********"
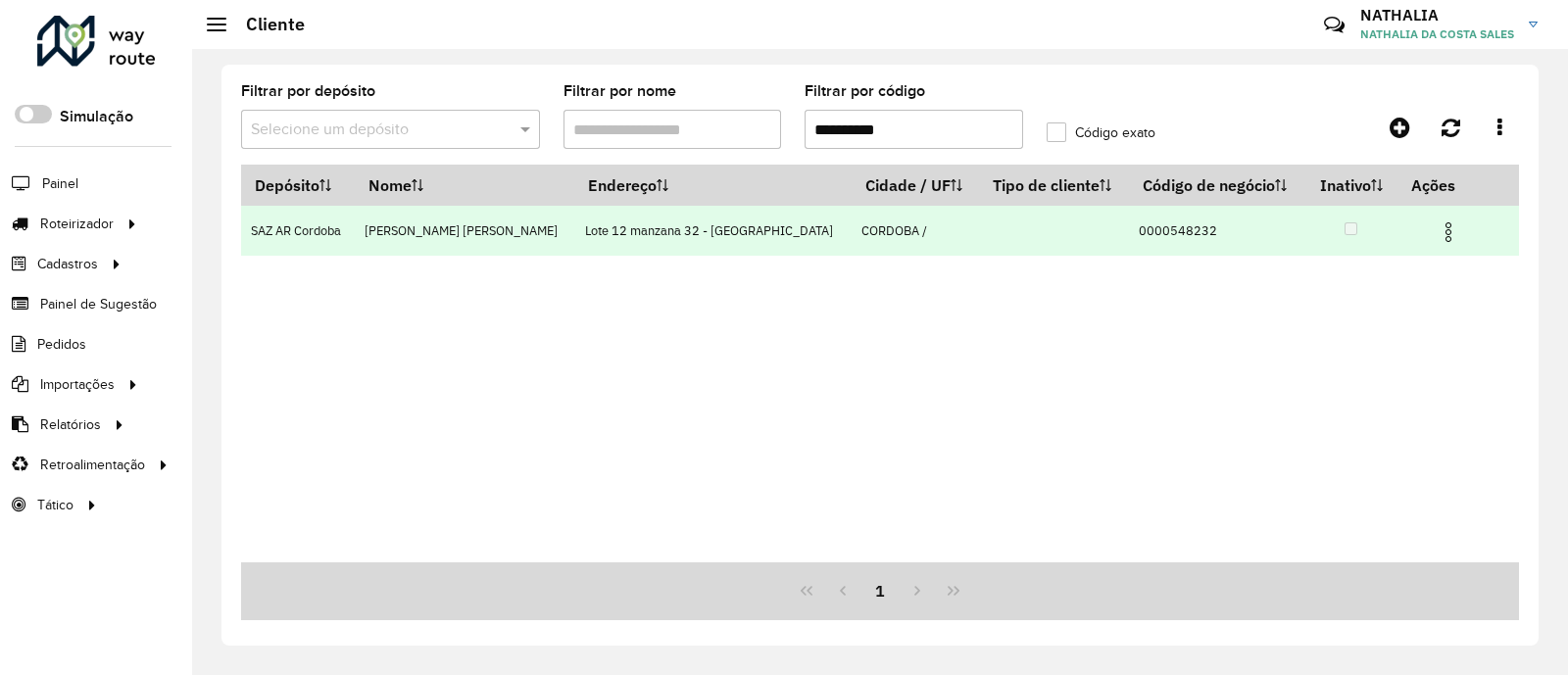
type input "**********"
click at [1456, 238] on img at bounding box center [1448, 232] width 24 height 24
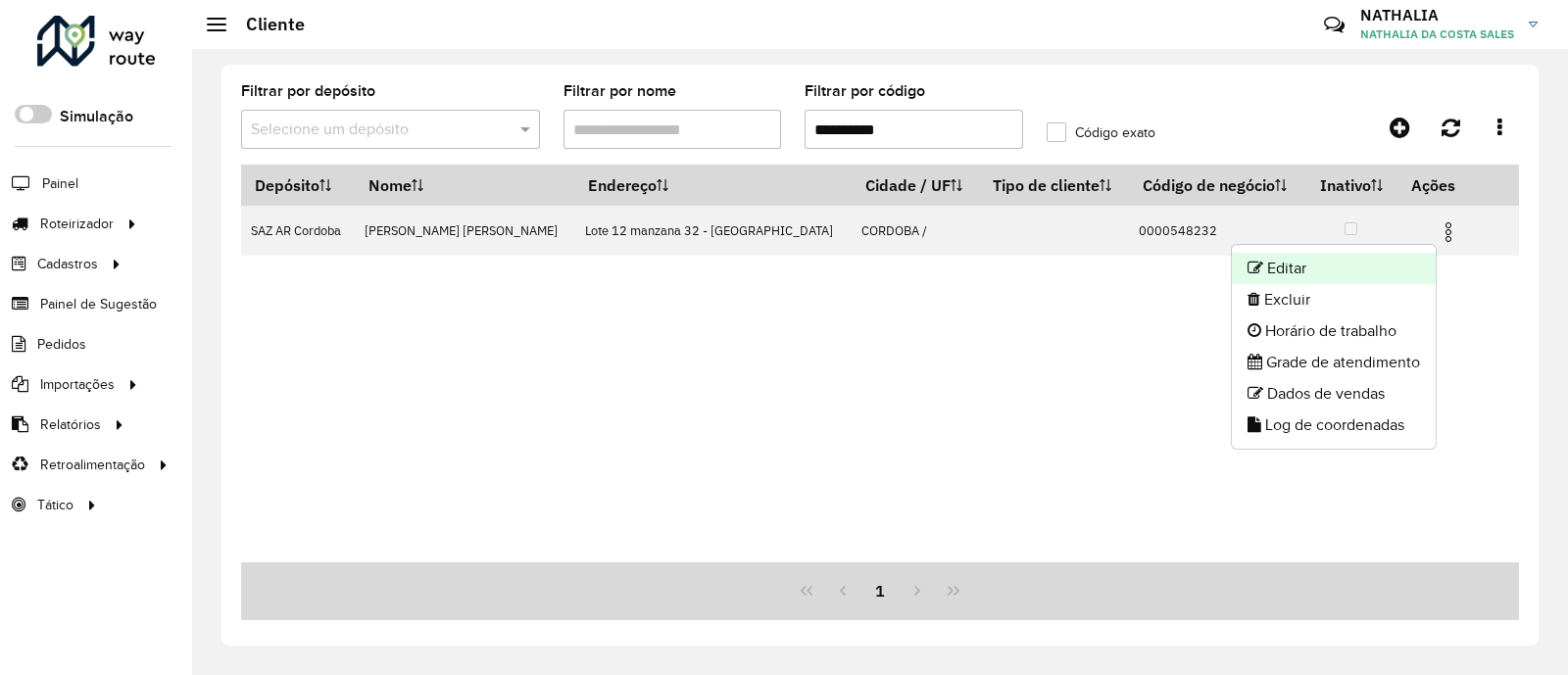
click at [1303, 265] on li "Editar" at bounding box center [1333, 269] width 204 height 32
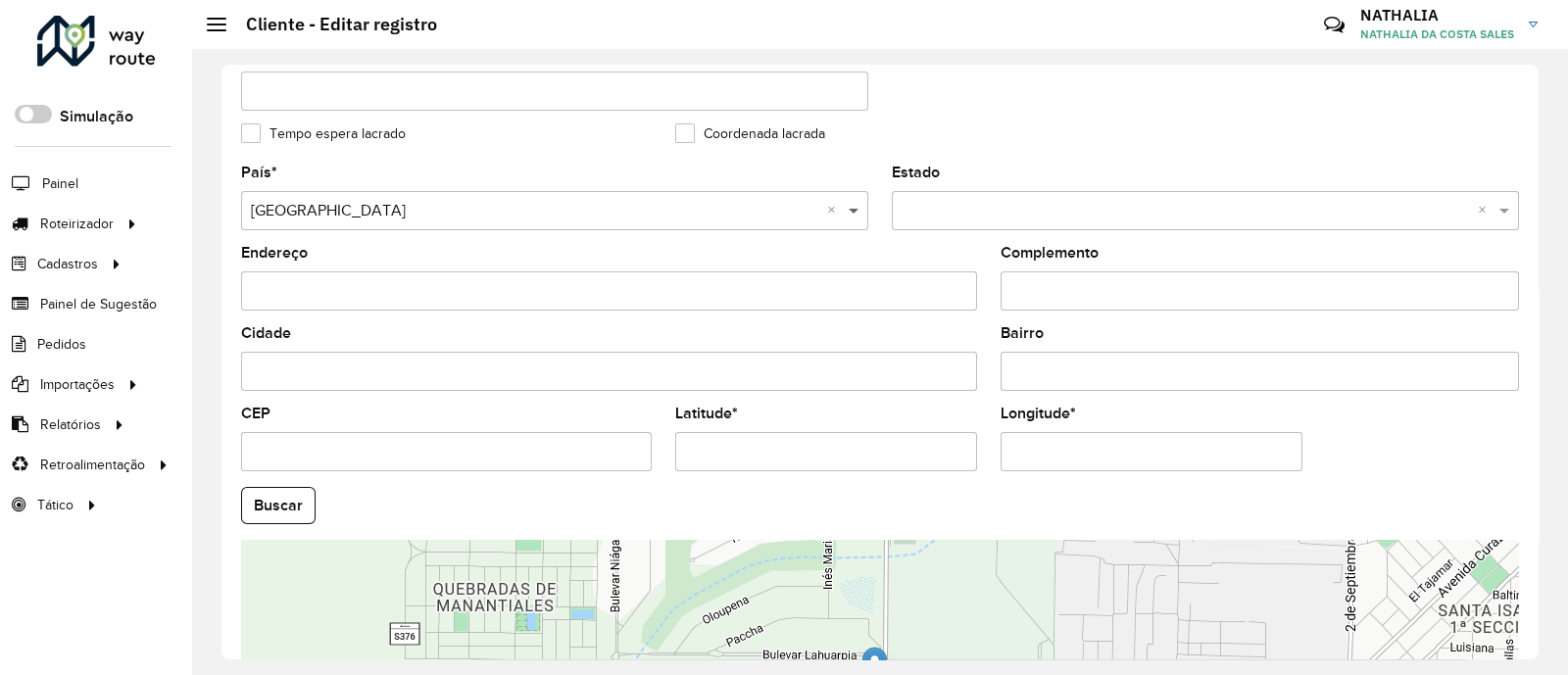
scroll to position [613, 0]
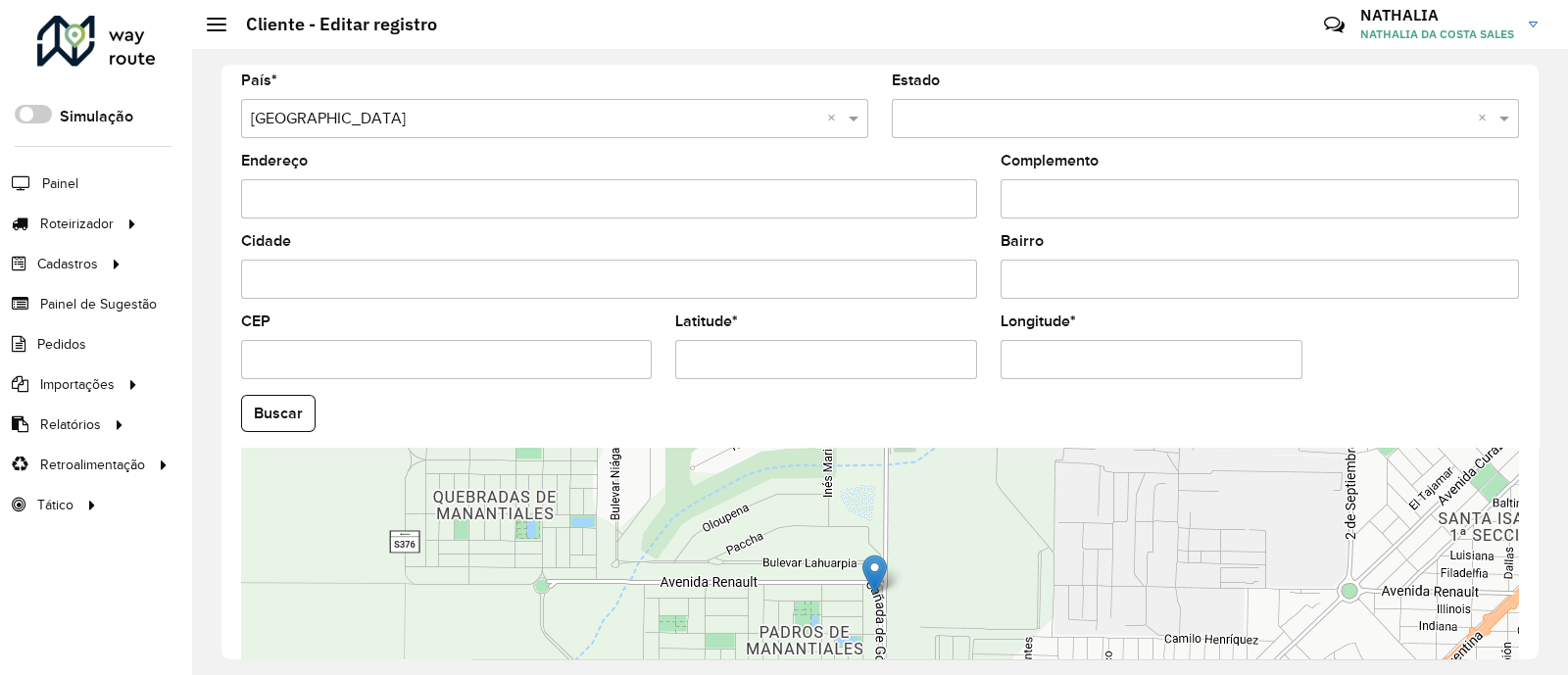
click at [879, 350] on input "Latitude *" at bounding box center [826, 360] width 301 height 40
paste input "text"
type input "**********"
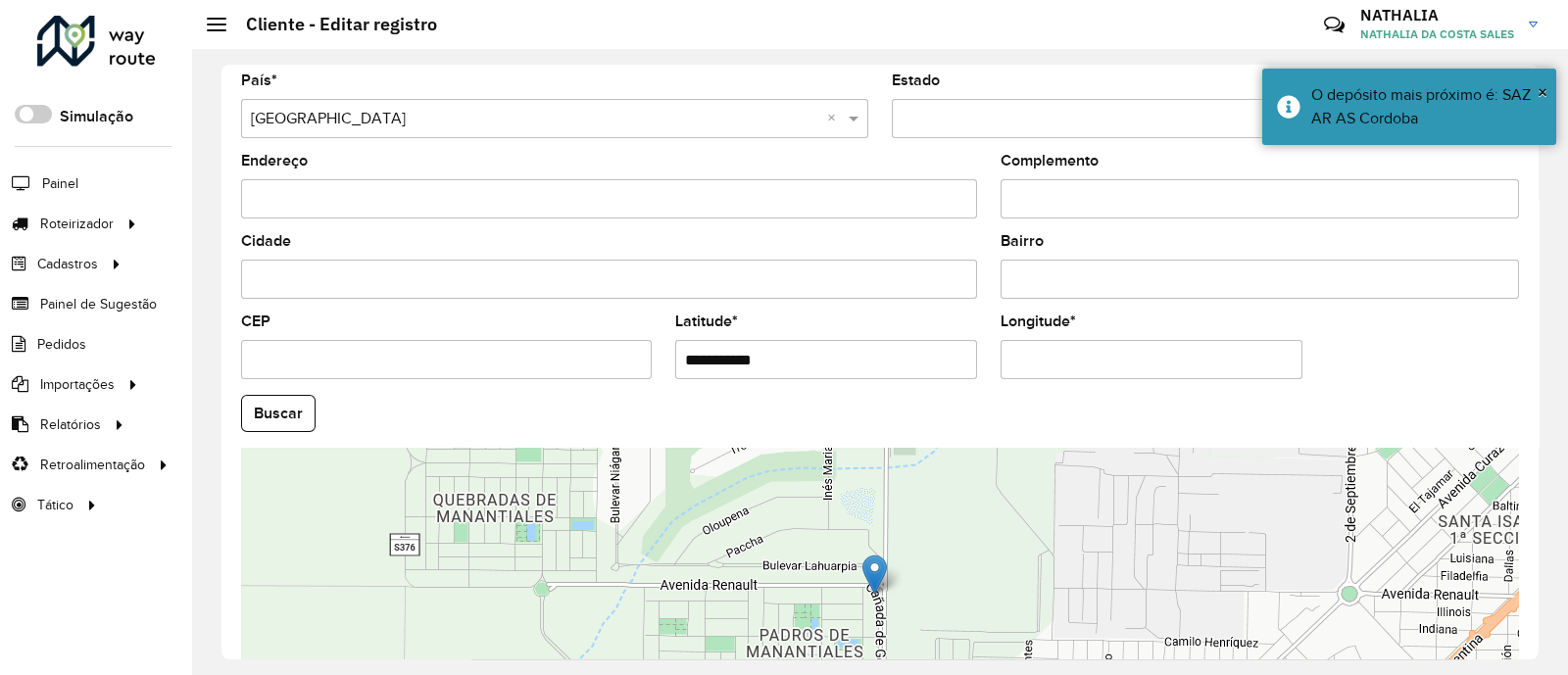
click at [1247, 360] on input "Longitude *" at bounding box center [1151, 360] width 301 height 40
paste input "text"
type input "**********"
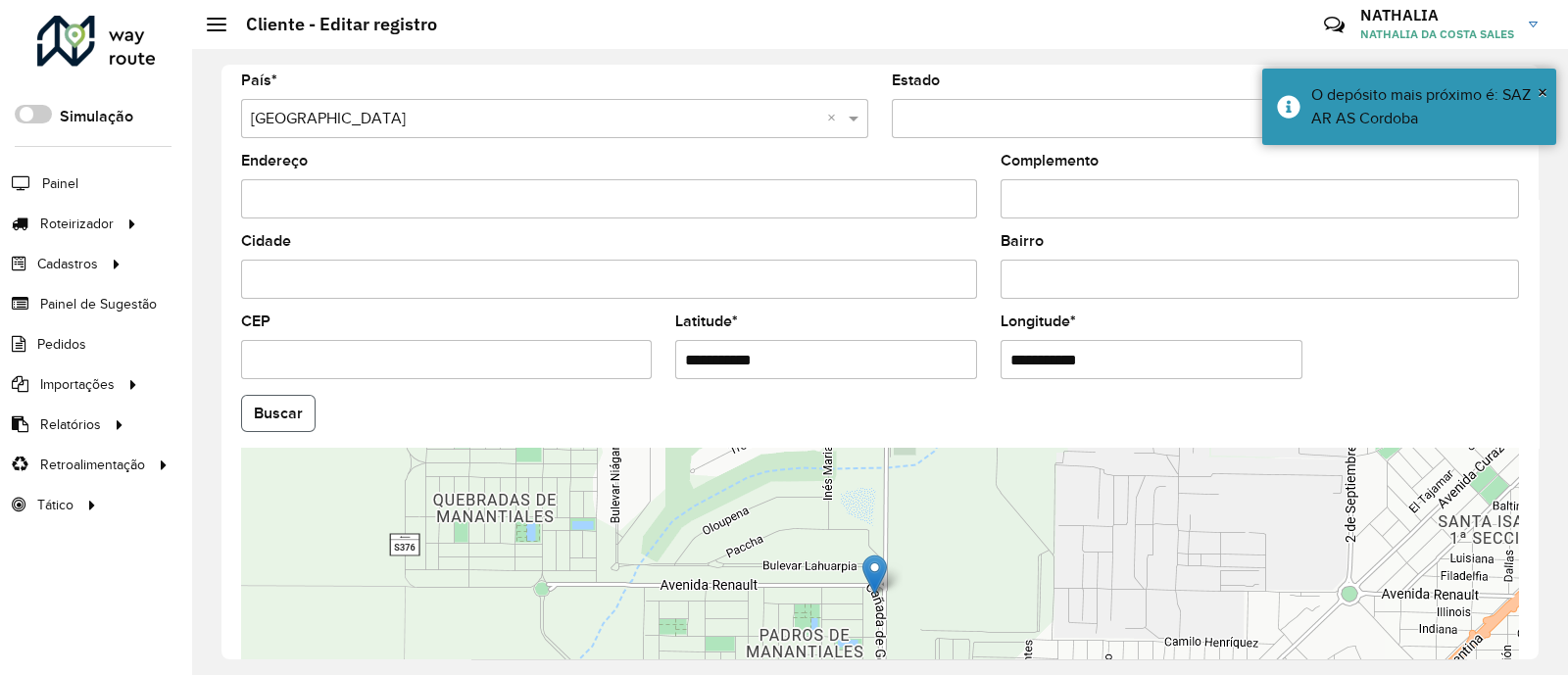
click at [259, 418] on hb-app "Aguarde... Pop-up bloqueado! Seu navegador bloqueou automáticamente a abertura …" at bounding box center [784, 337] width 1568 height 675
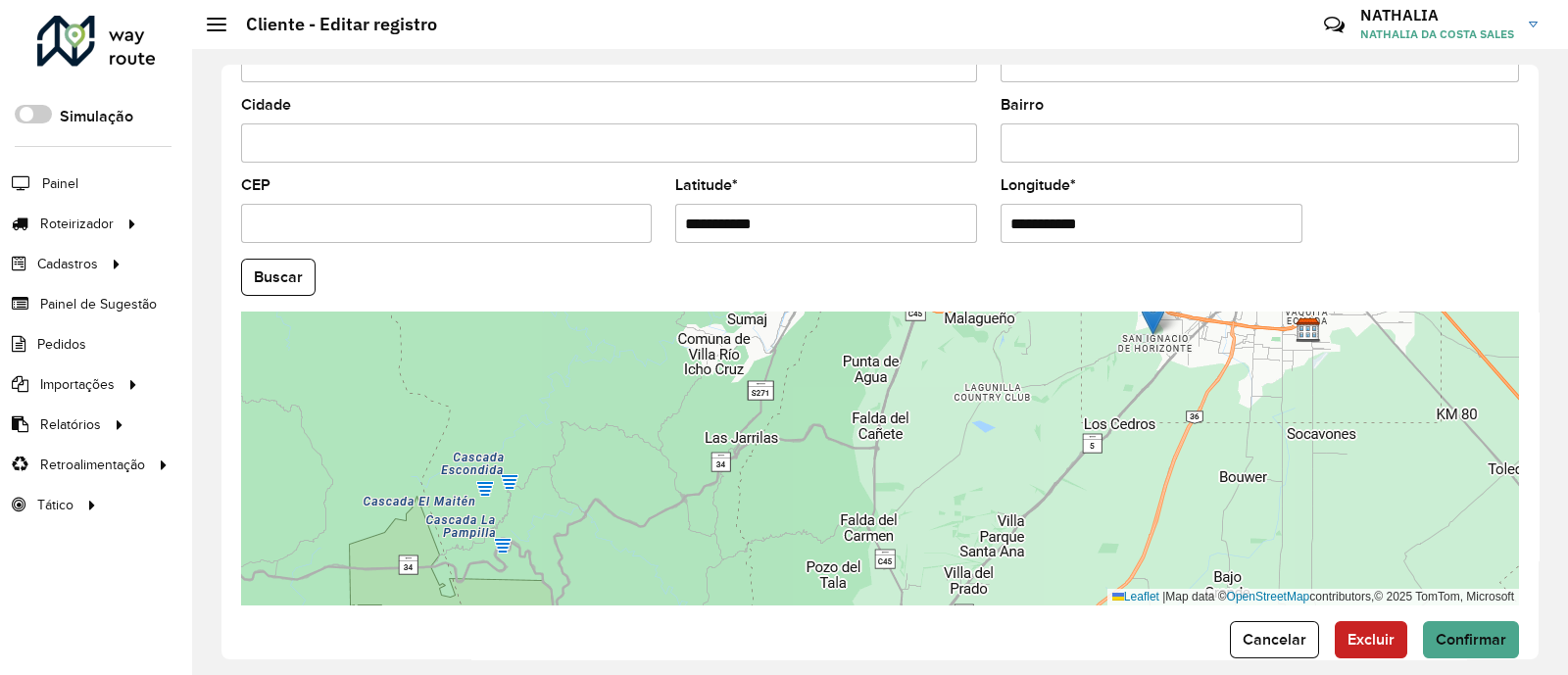
scroll to position [784, 0]
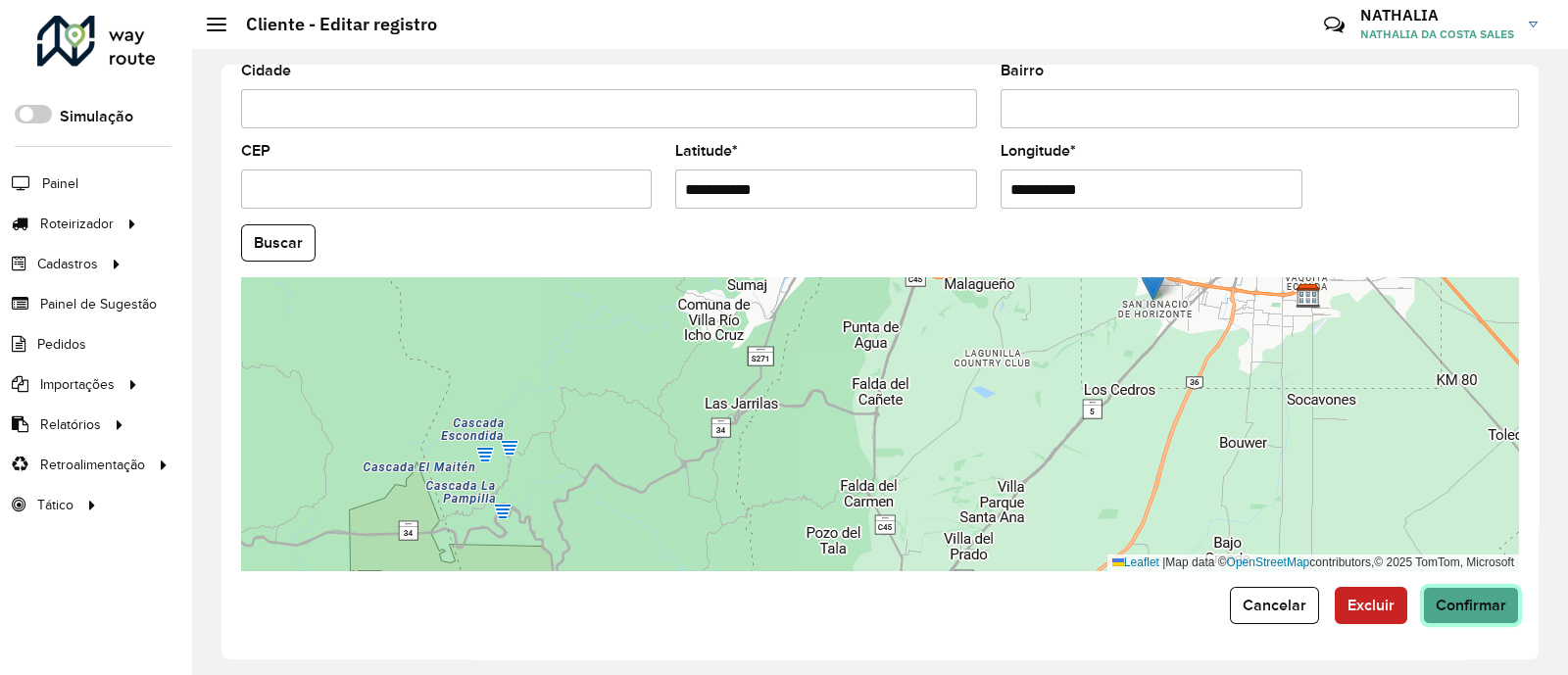
click at [1479, 610] on span "Confirmar" at bounding box center [1470, 605] width 70 height 17
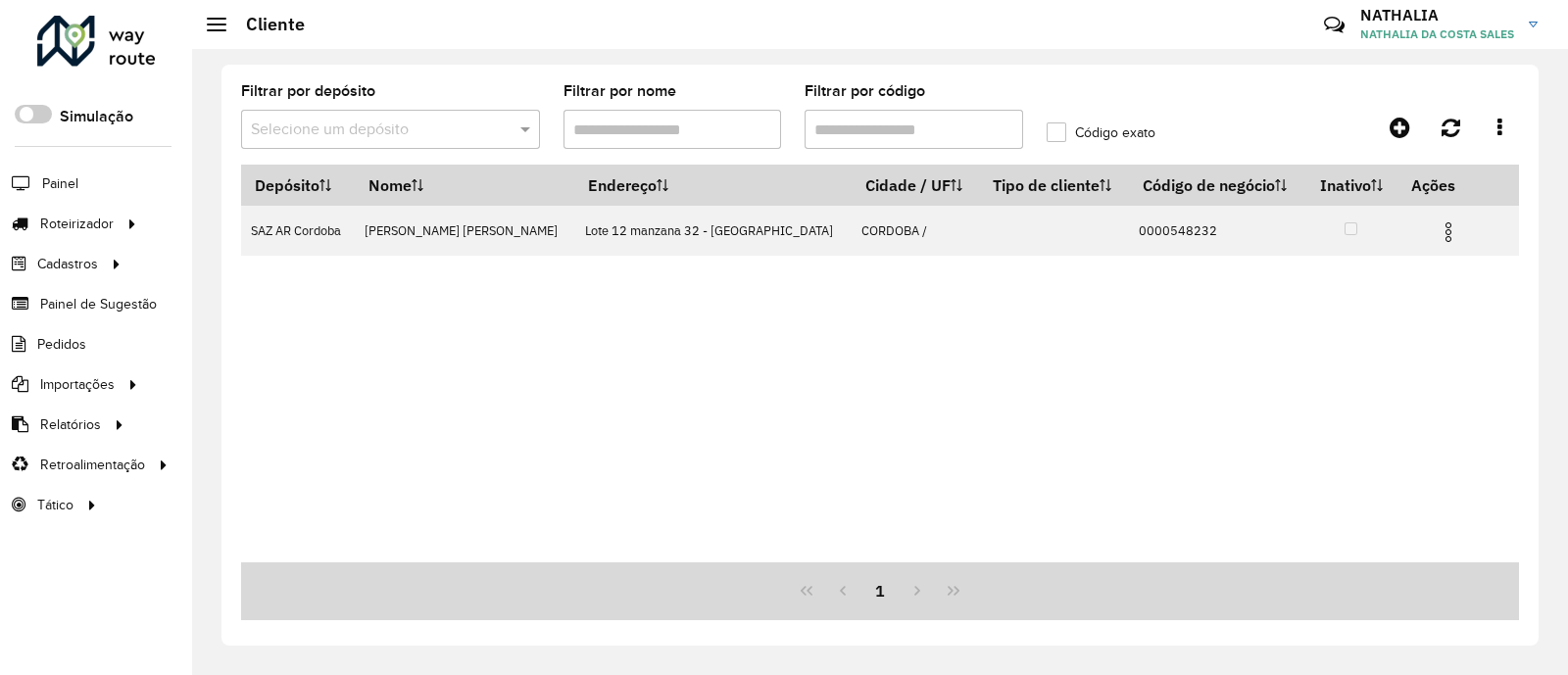
click at [953, 141] on input "Filtrar por código" at bounding box center [914, 130] width 218 height 40
paste input "text"
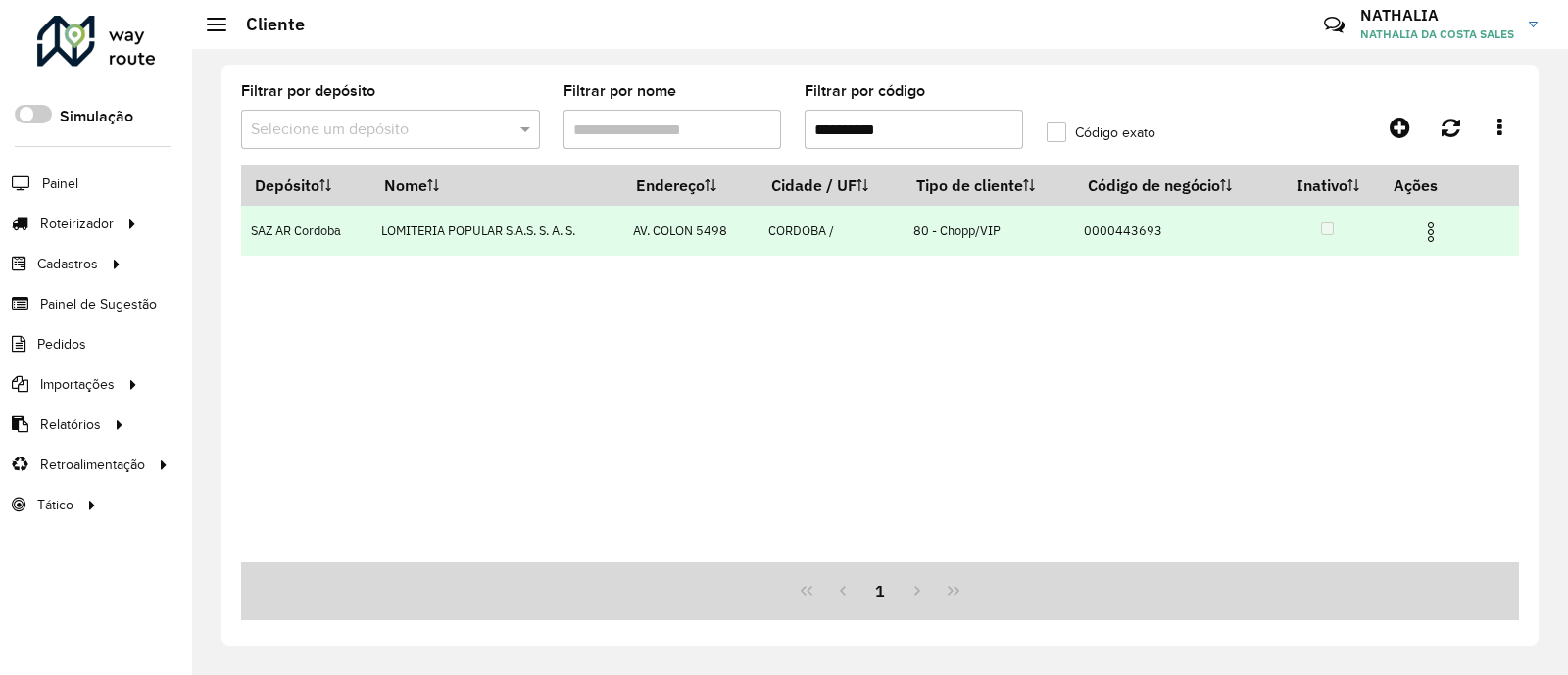
type input "**********"
click at [1423, 229] on img at bounding box center [1430, 232] width 24 height 24
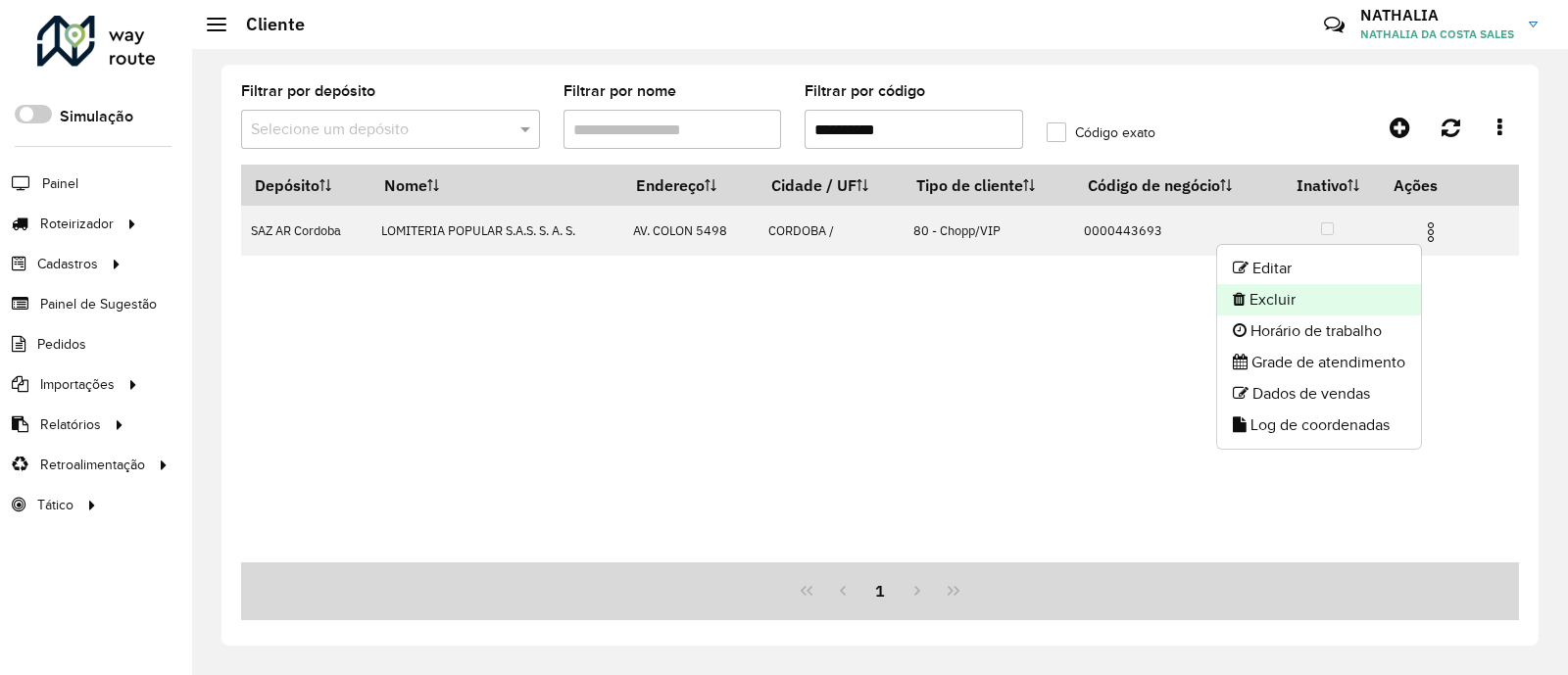
click at [1390, 287] on li "Excluir" at bounding box center [1319, 300] width 204 height 32
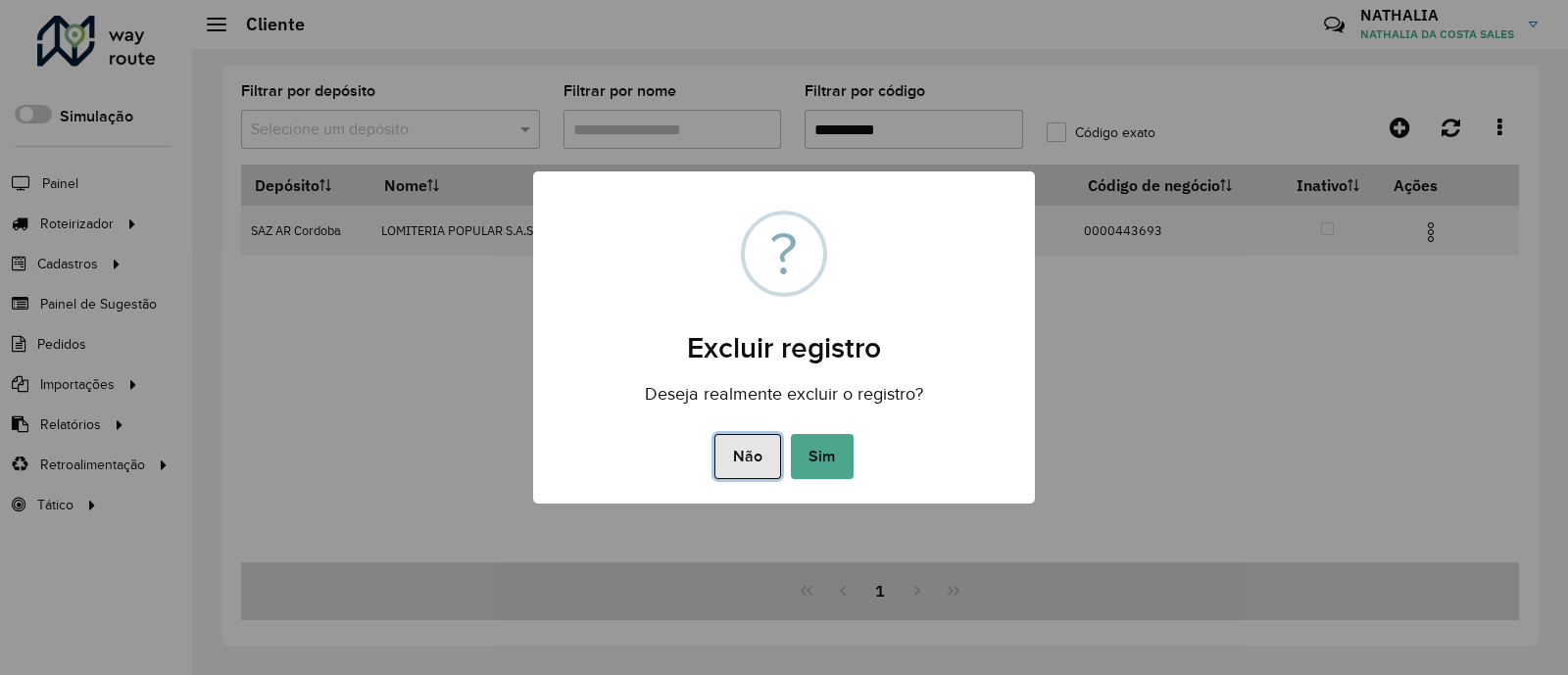
click at [744, 443] on button "Não" at bounding box center [747, 456] width 65 height 45
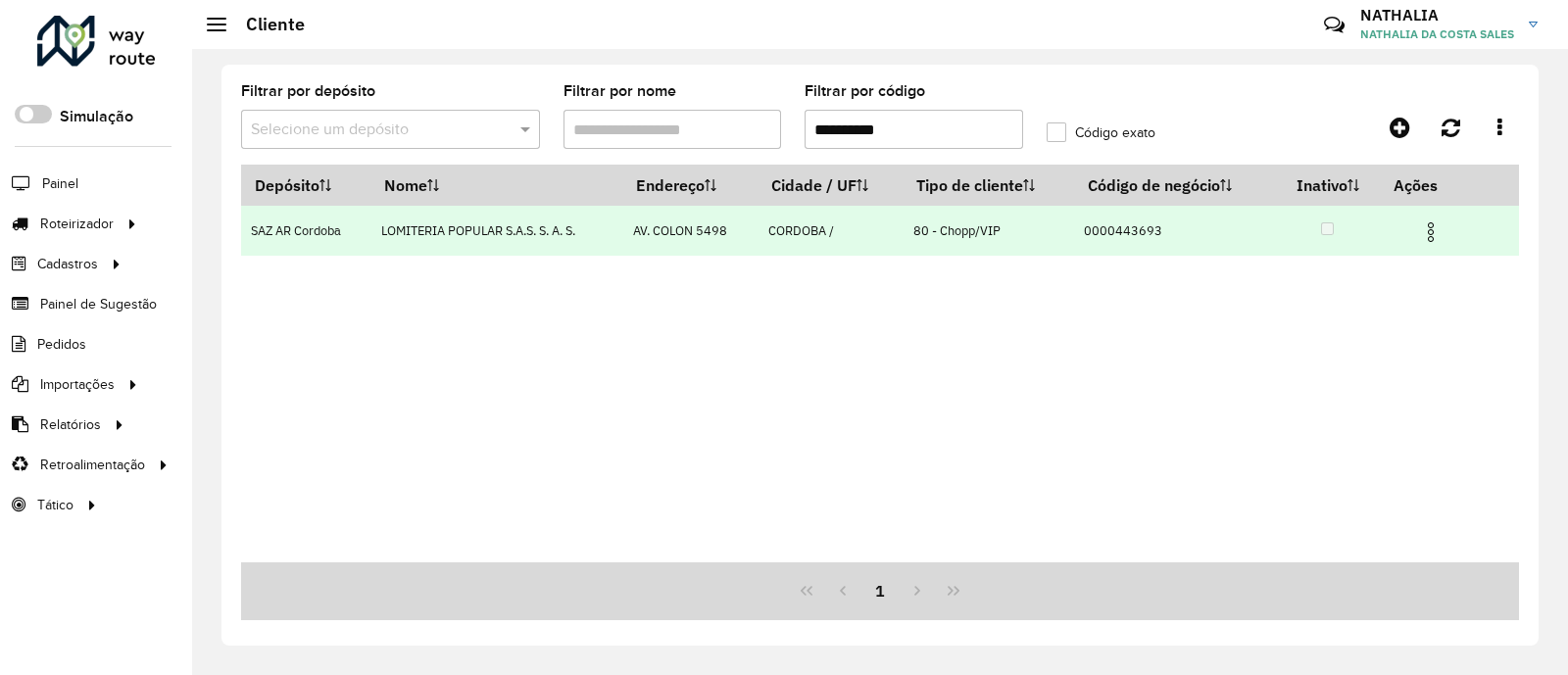
click at [1430, 232] on img at bounding box center [1430, 232] width 24 height 24
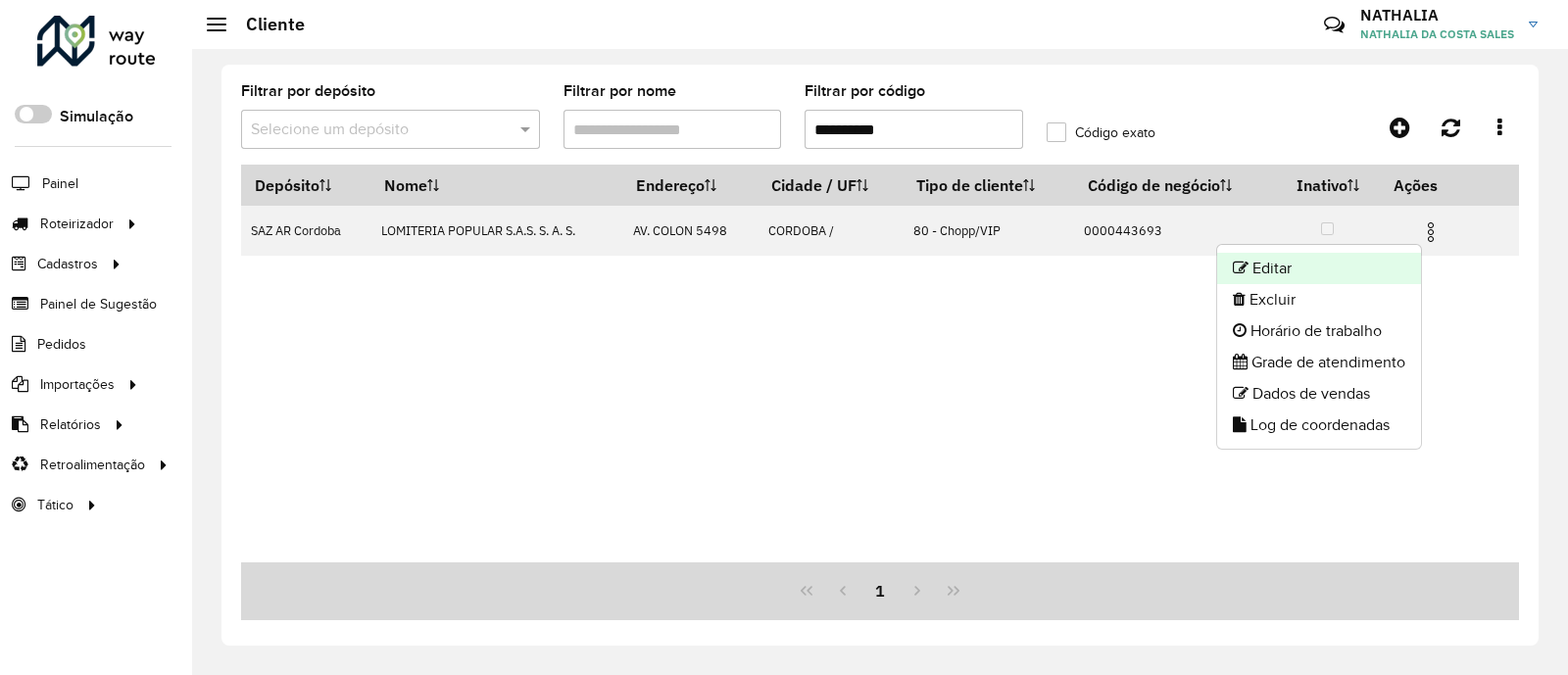
click at [1354, 261] on li "Editar" at bounding box center [1319, 269] width 204 height 32
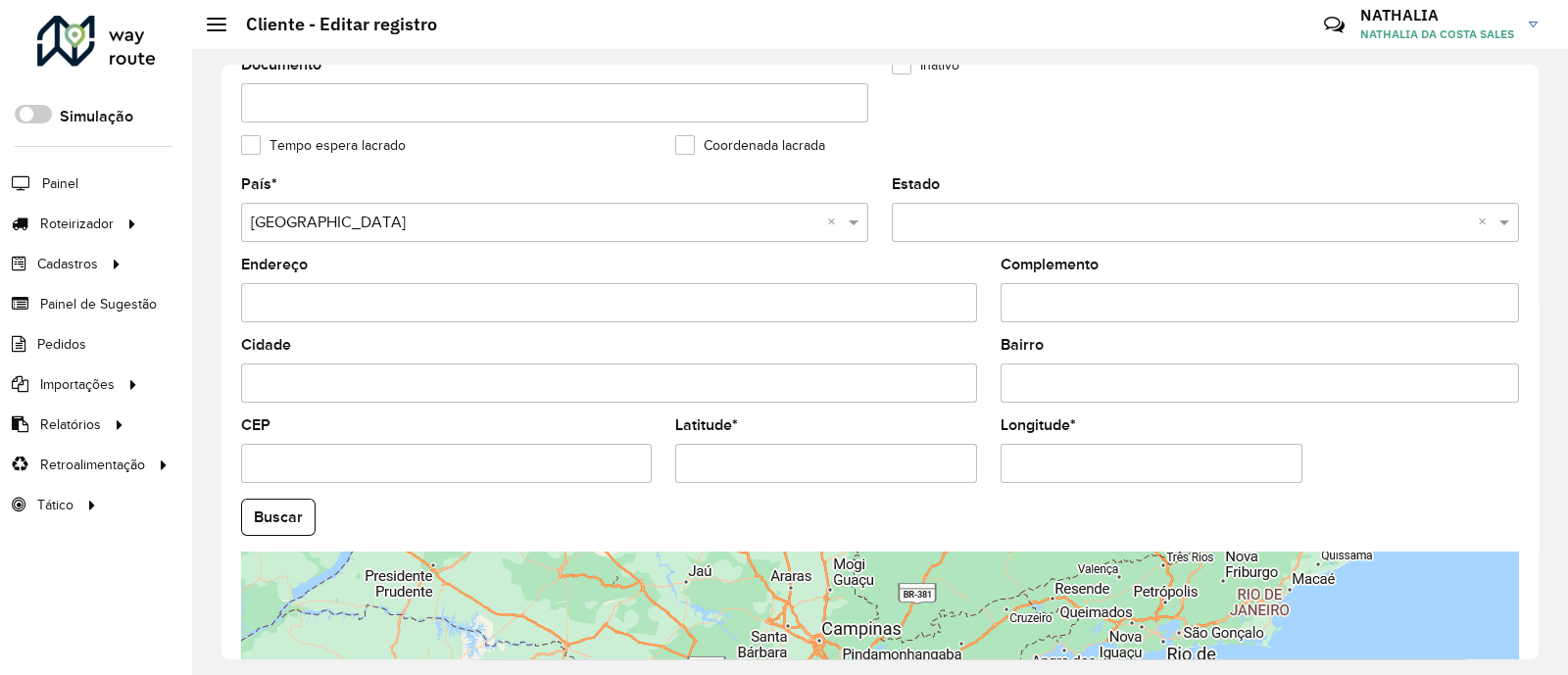
scroll to position [613, 0]
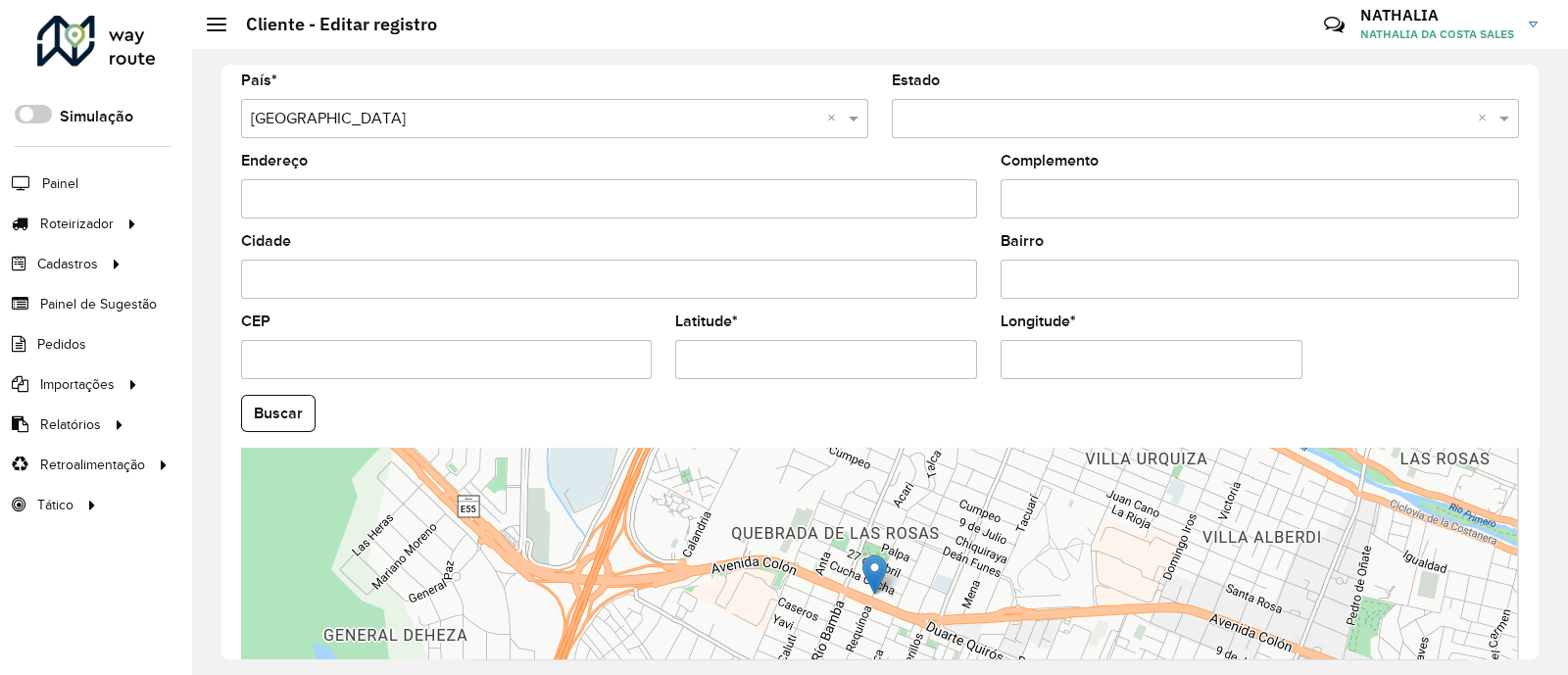
click at [813, 359] on input "Latitude *" at bounding box center [826, 360] width 301 height 40
paste input "*"
type input "**********"
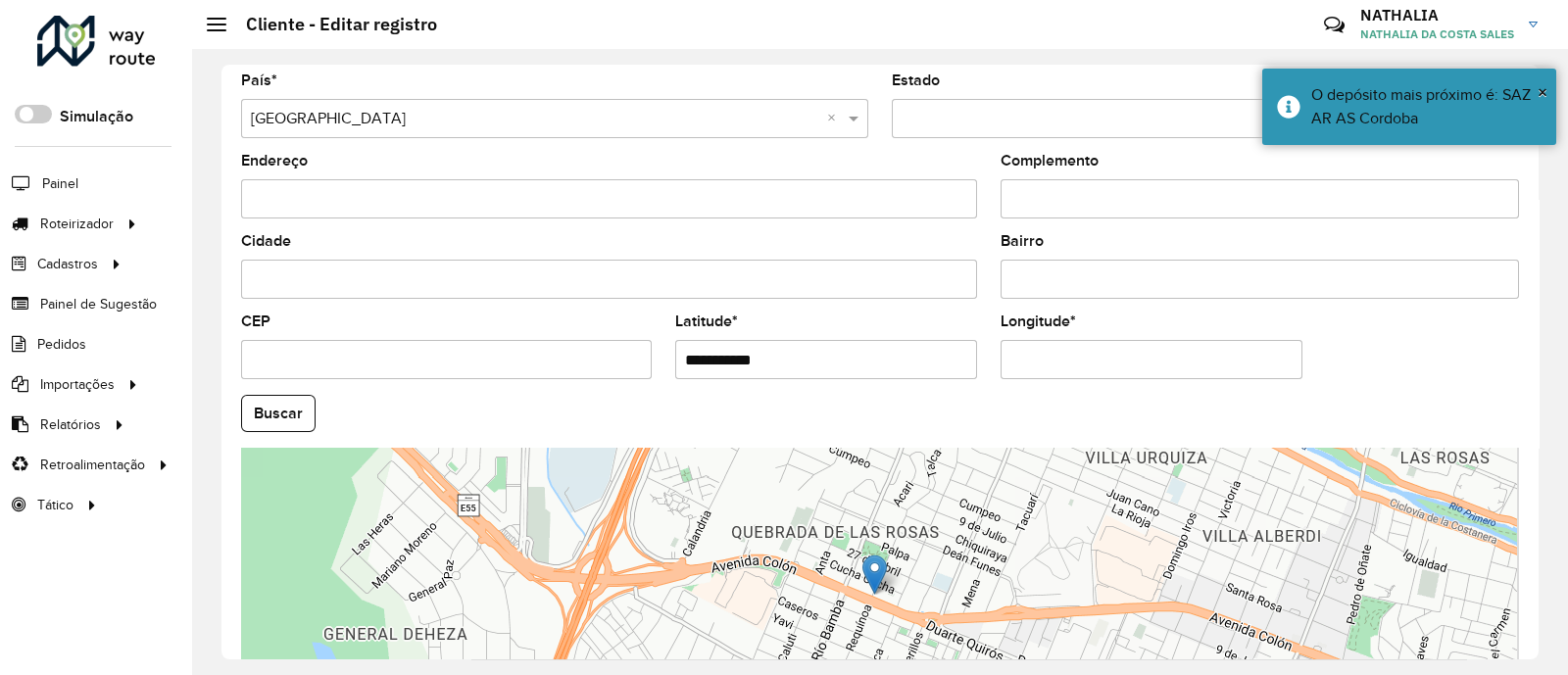
click at [833, 353] on input "**********" at bounding box center [826, 360] width 301 height 40
click at [1084, 355] on input "Longitude *" at bounding box center [1151, 360] width 301 height 40
click at [1085, 355] on input "Longitude *" at bounding box center [1151, 360] width 301 height 40
paste input "**"
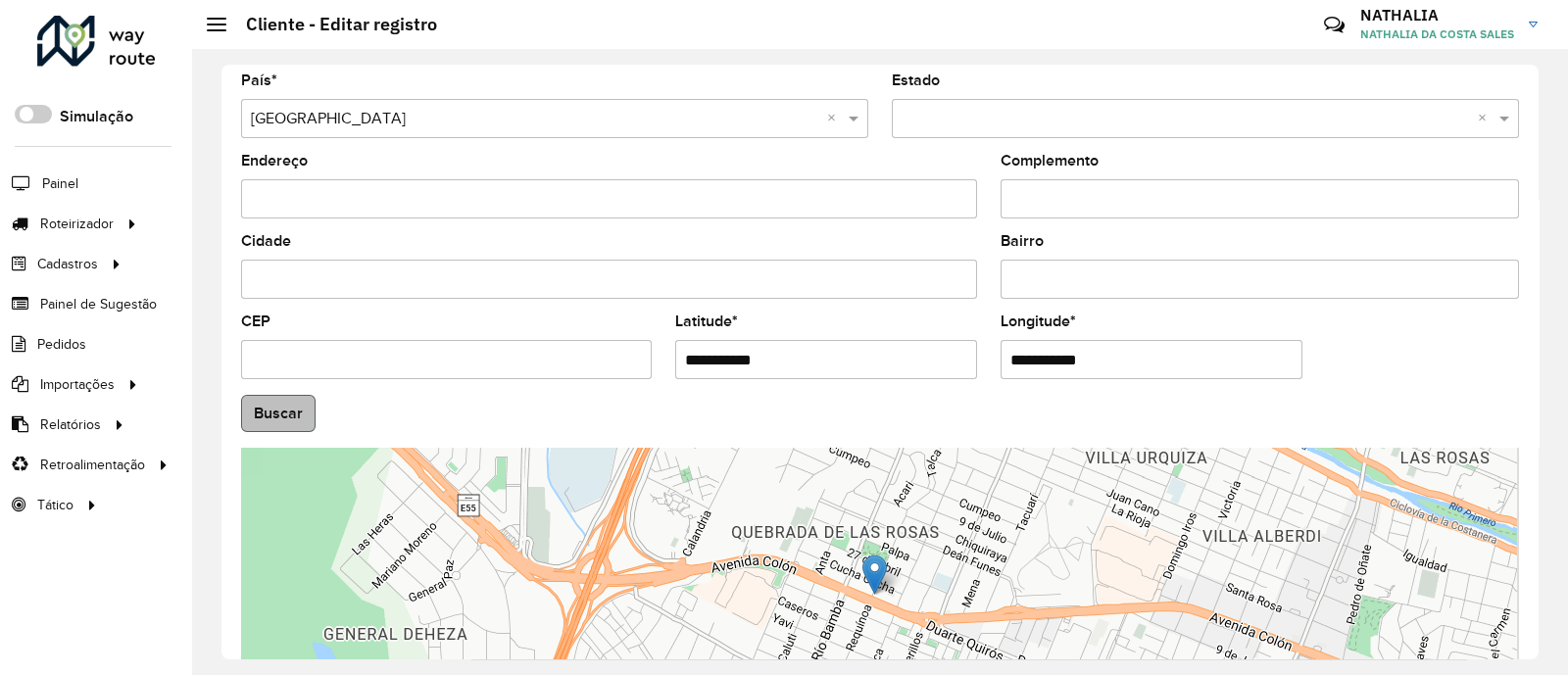
type input "**********"
click at [279, 408] on hb-app "Aguarde... Pop-up bloqueado! Seu navegador bloqueou automáticamente a abertura …" at bounding box center [784, 337] width 1568 height 675
click at [220, 409] on div "**********" at bounding box center [880, 362] width 1376 height 626
click at [307, 403] on button "Buscar" at bounding box center [278, 413] width 74 height 38
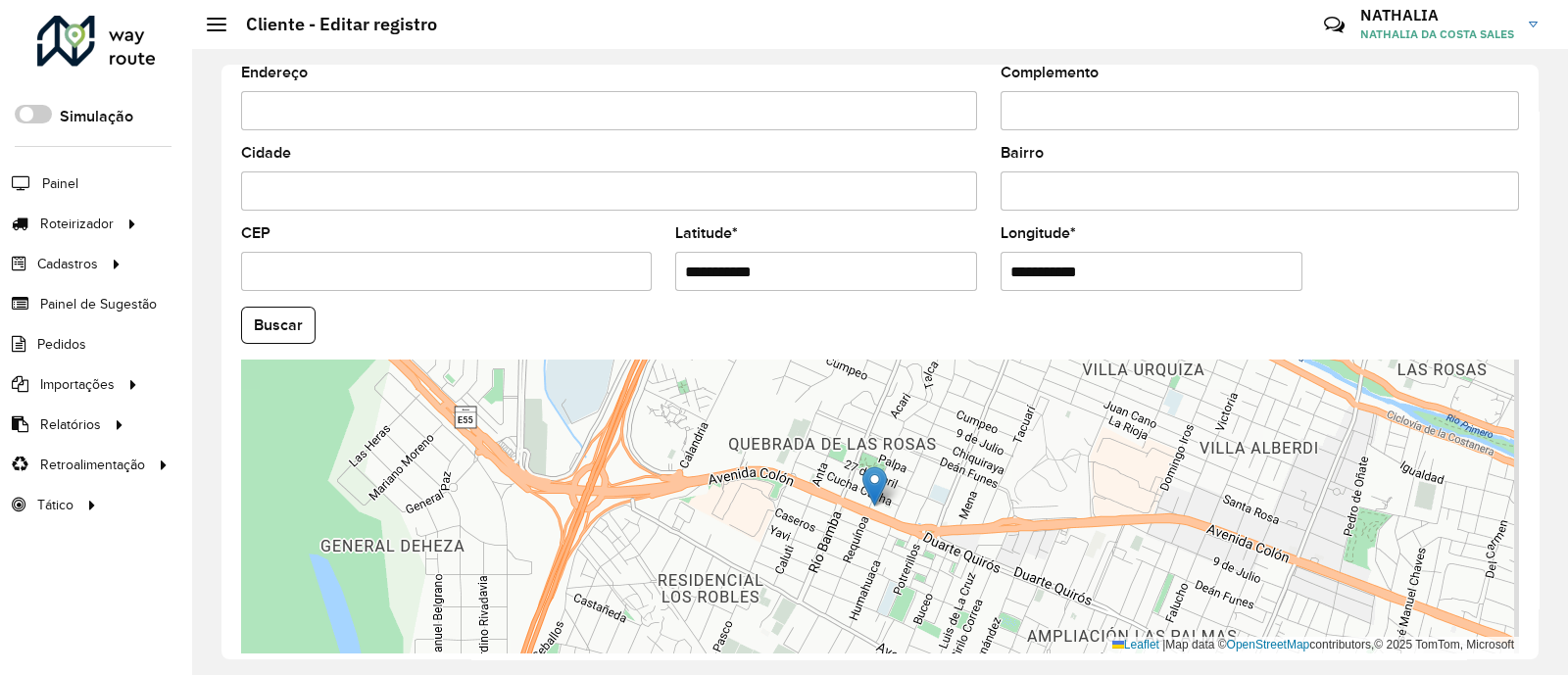
scroll to position [784, 0]
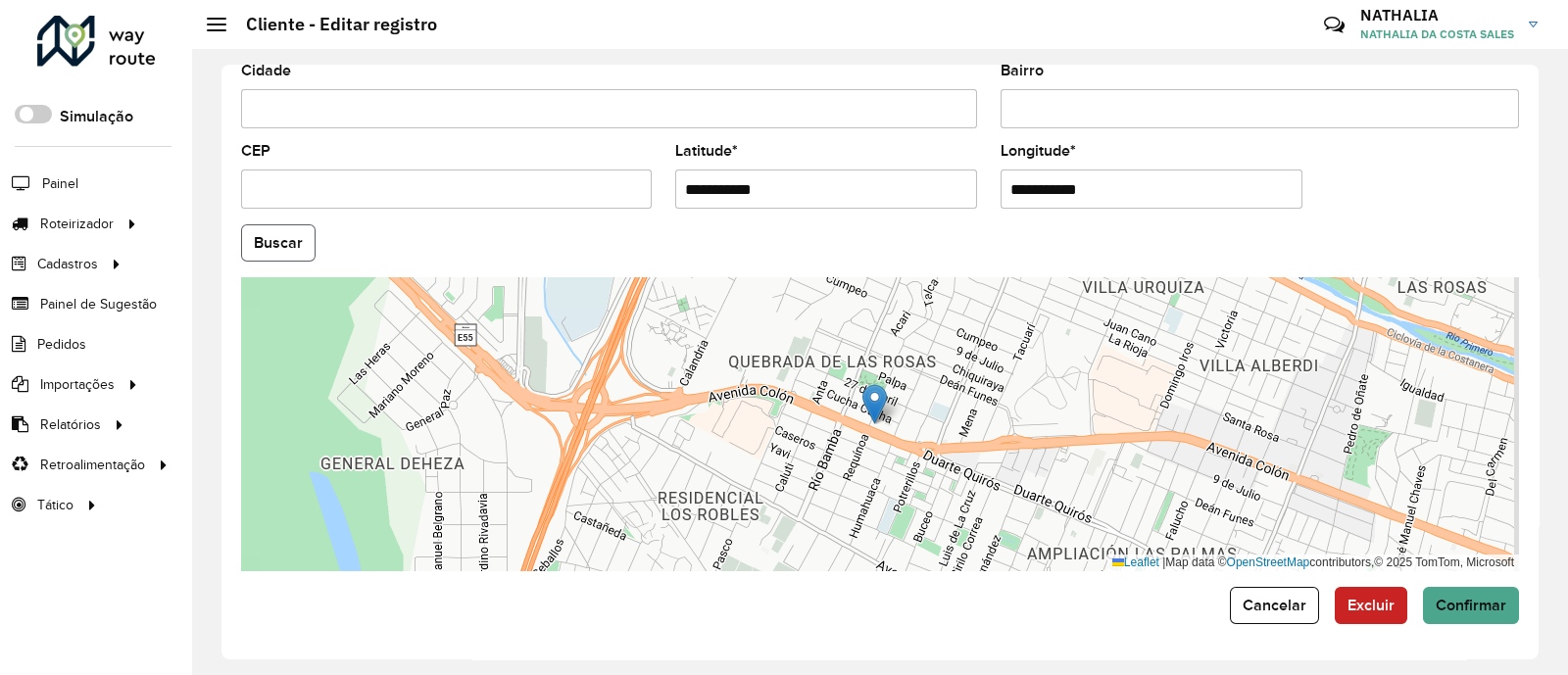
click at [280, 247] on button "Buscar" at bounding box center [278, 243] width 74 height 38
click at [1445, 600] on span "Confirmar" at bounding box center [1470, 605] width 70 height 17
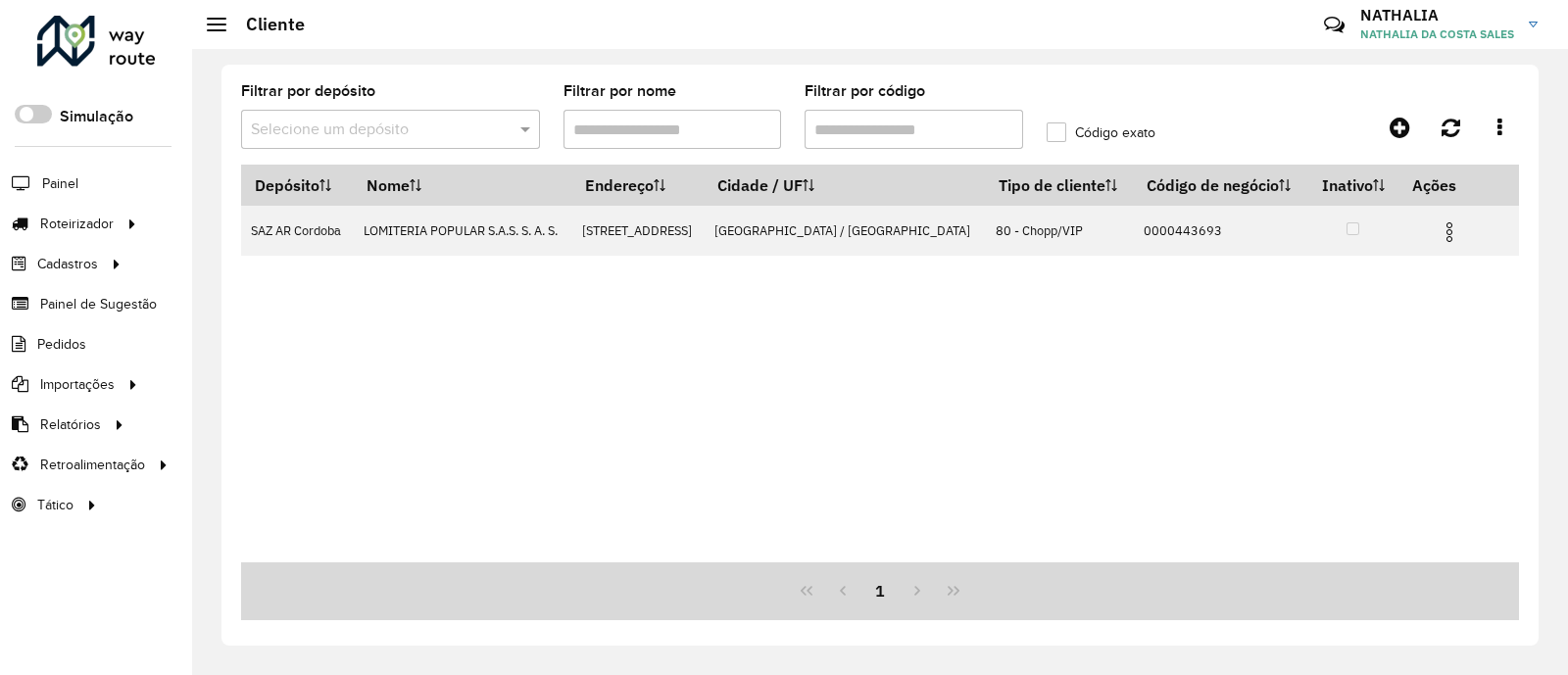
click at [994, 135] on input "Filtrar por código" at bounding box center [914, 130] width 218 height 40
paste input "text"
type input "**********"
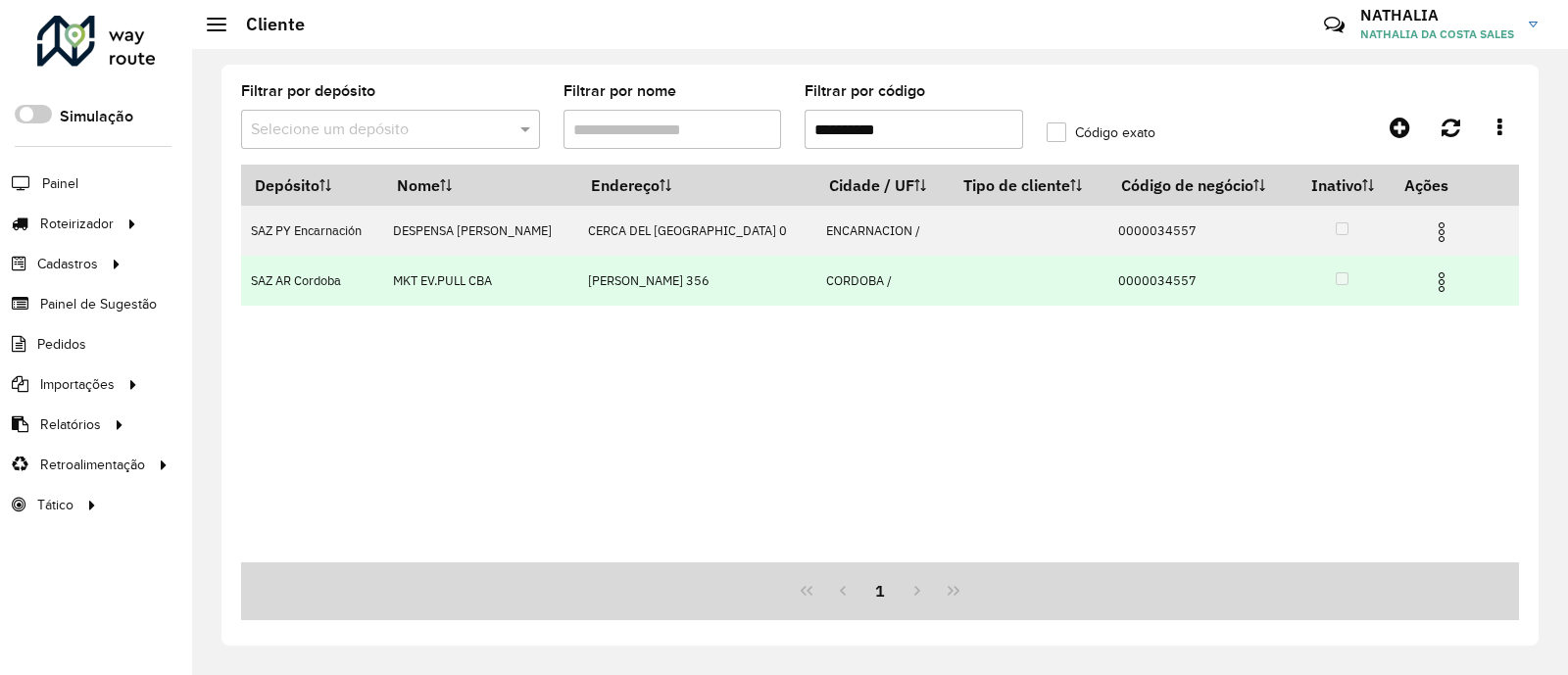
click at [1448, 287] on img at bounding box center [1441, 282] width 24 height 24
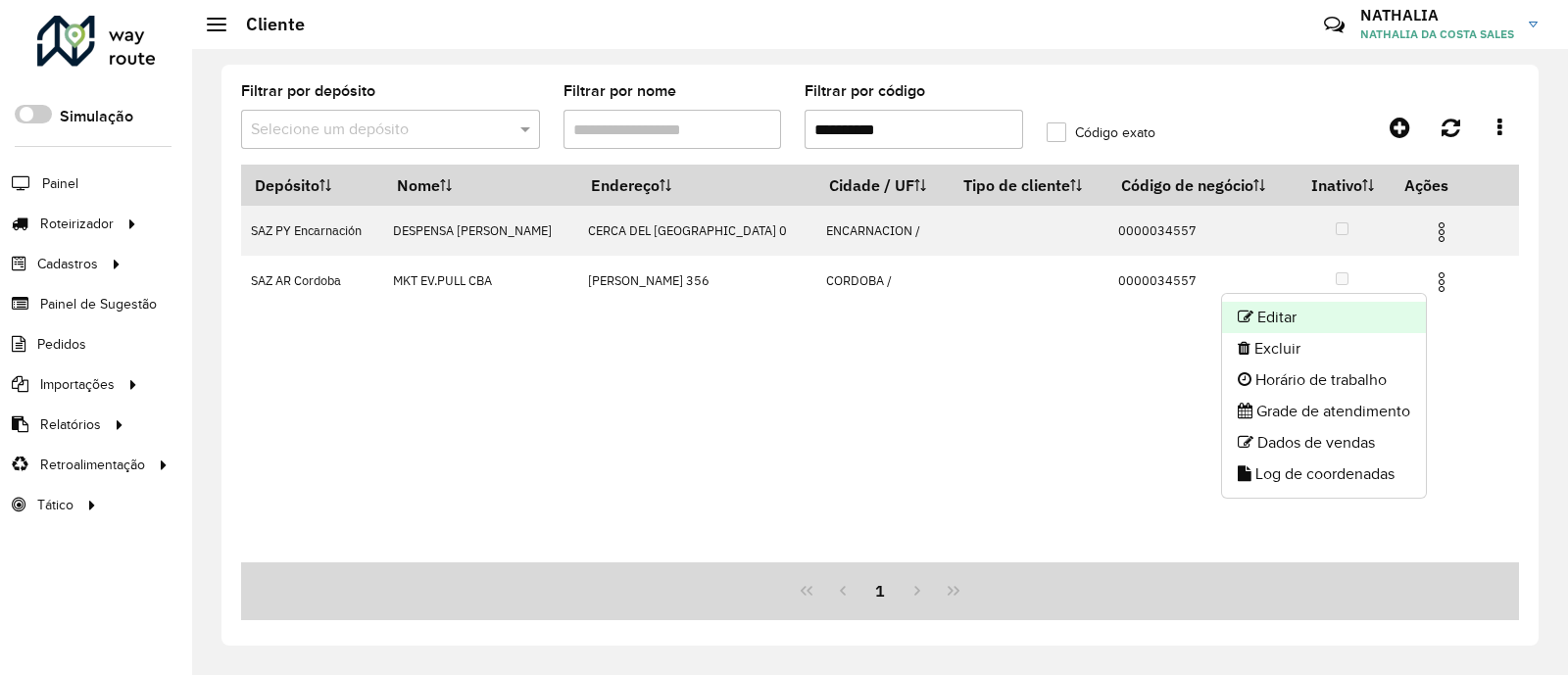
click at [1405, 309] on li "Editar" at bounding box center [1324, 317] width 204 height 32
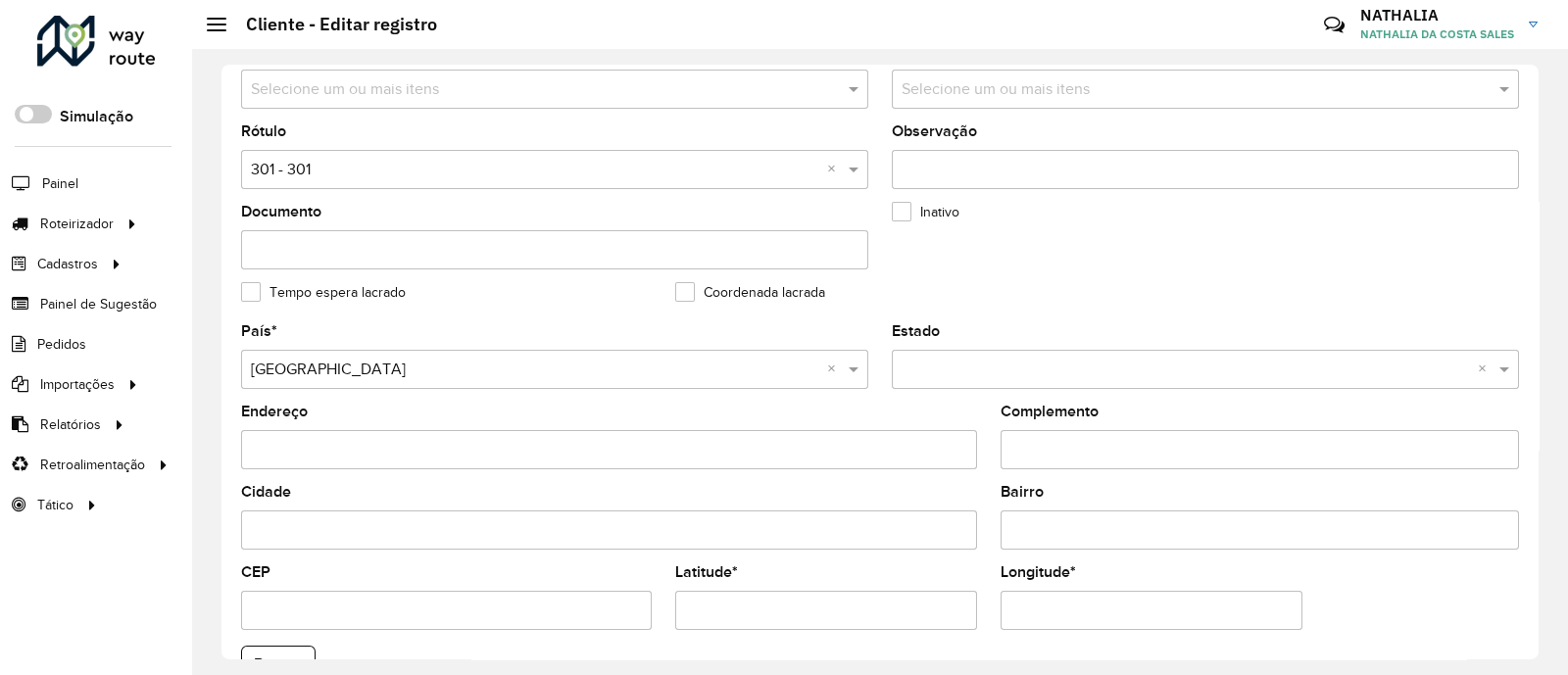
scroll to position [489, 0]
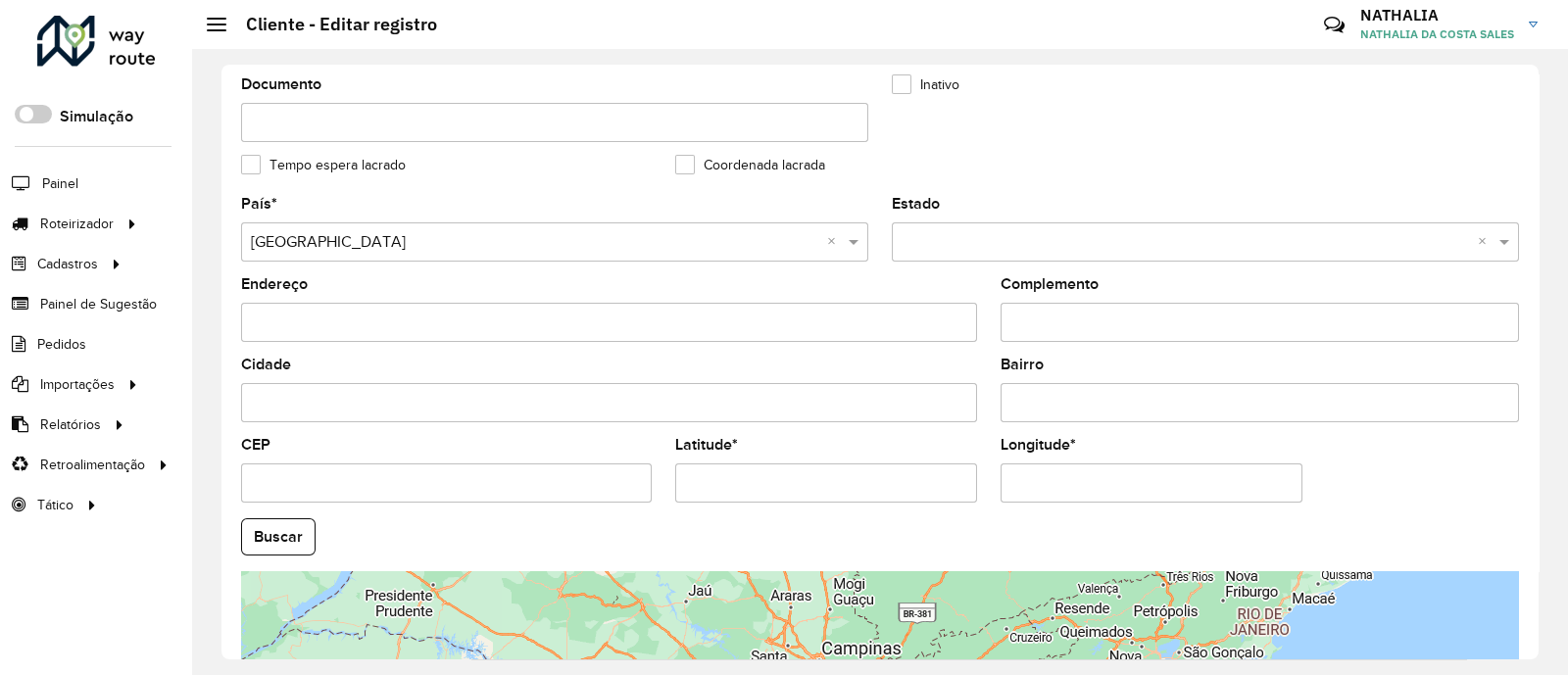
click at [0, 0] on div "Aguarde..." at bounding box center [0, 0] width 0 height 0
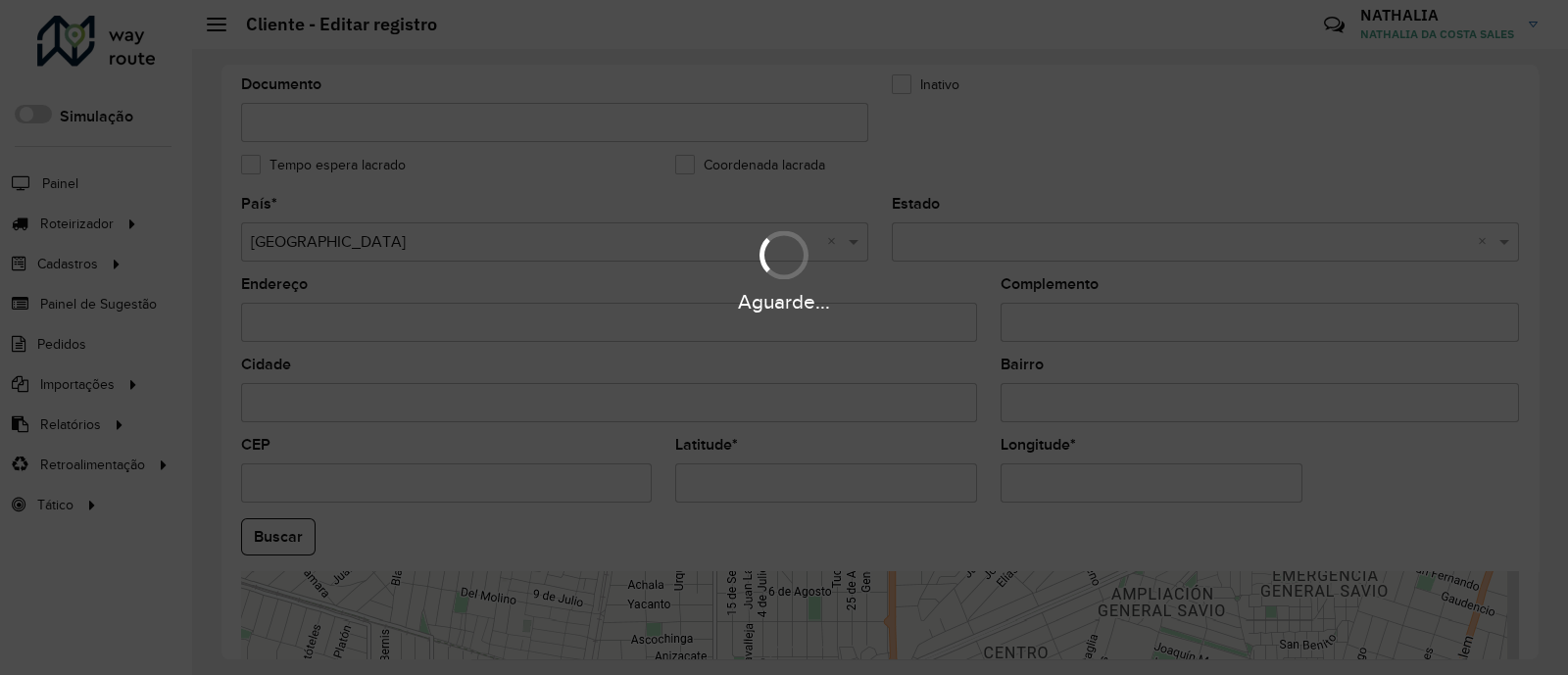
click at [908, 478] on div "Aguarde..." at bounding box center [784, 337] width 1568 height 675
click at [882, 492] on hb-app "Aguarde... Pop-up bloqueado! Seu navegador bloqueou automáticamente a abertura …" at bounding box center [784, 337] width 1568 height 675
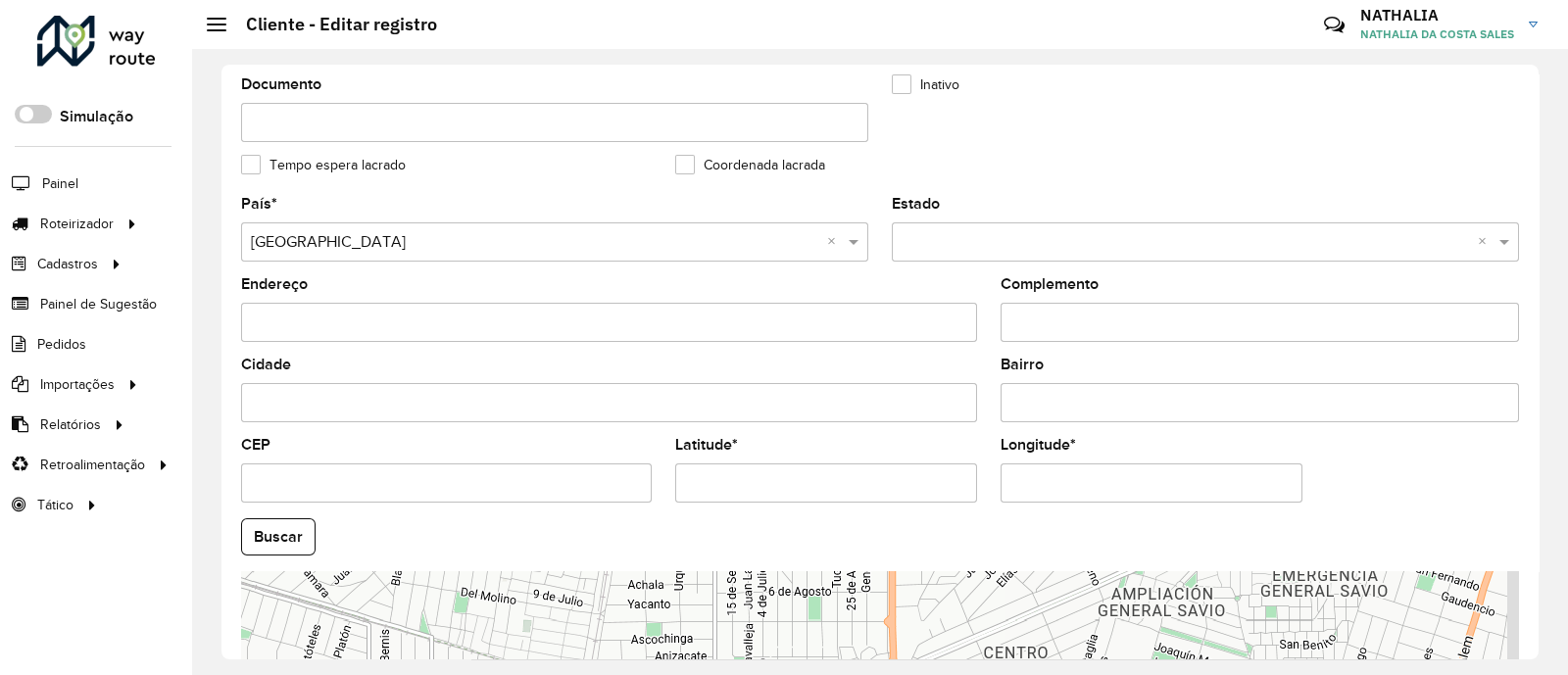
click at [880, 492] on input "Latitude *" at bounding box center [826, 484] width 301 height 40
paste input "text"
type input "**********"
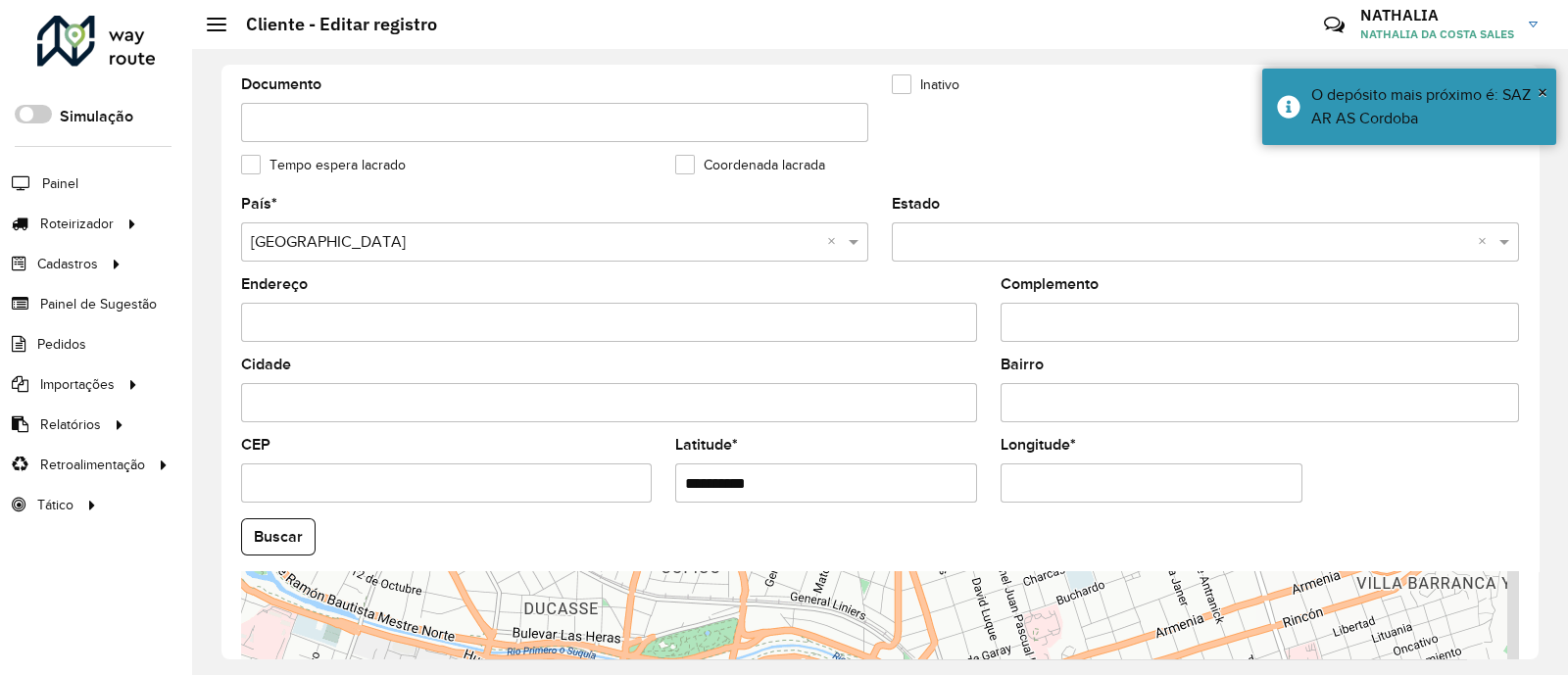
click at [1112, 483] on input "Longitude *" at bounding box center [1151, 484] width 301 height 40
paste input "text"
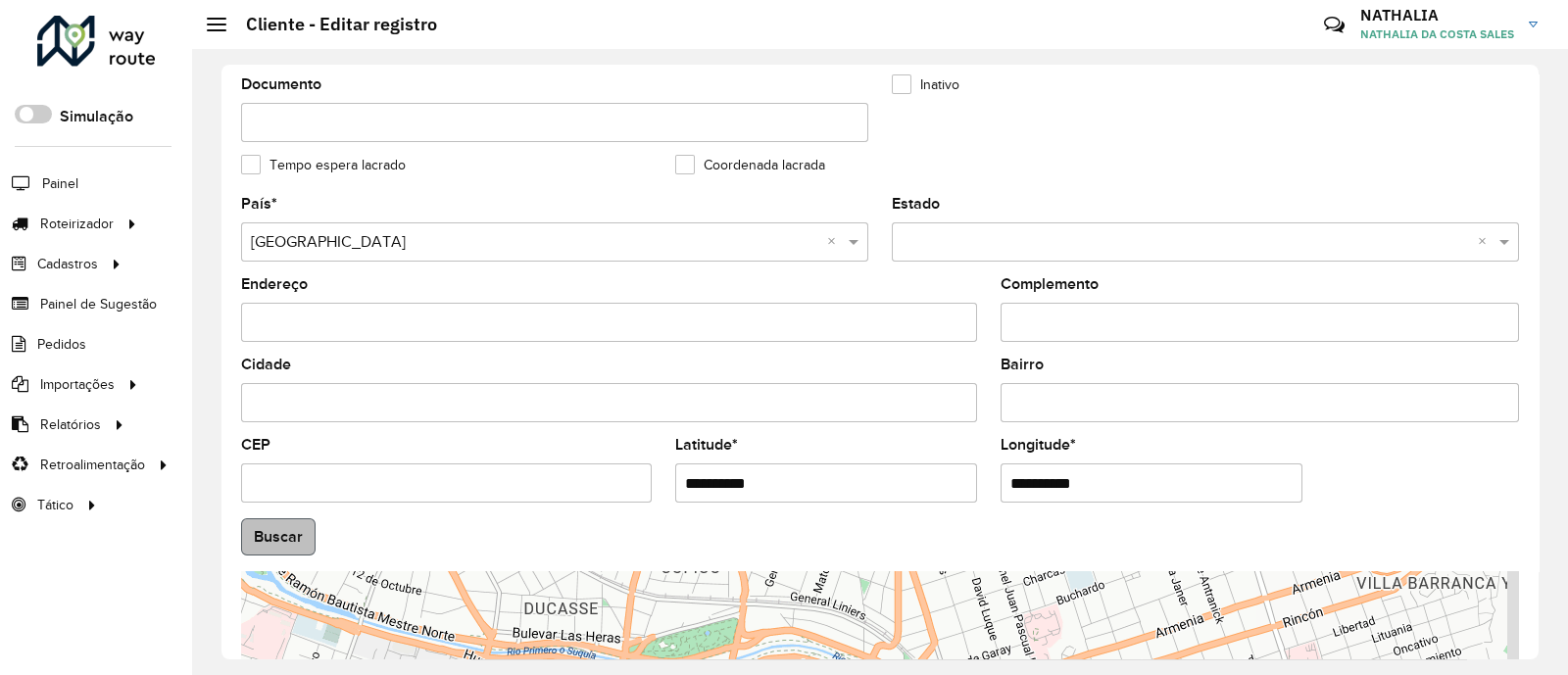
type input "**********"
click at [297, 539] on hb-app "Aguarde... Pop-up bloqueado! Seu navegador bloqueou automáticamente a abertura …" at bounding box center [784, 337] width 1568 height 675
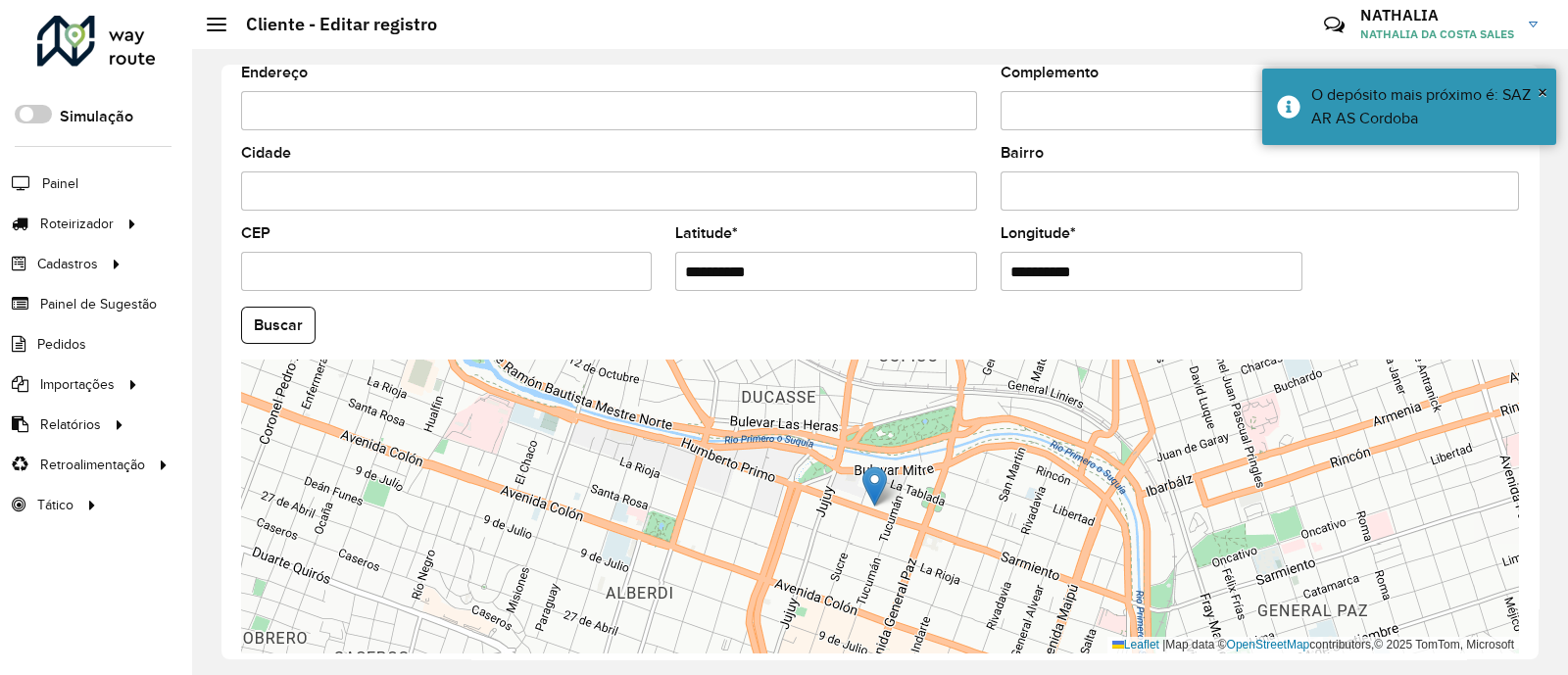
scroll to position [784, 0]
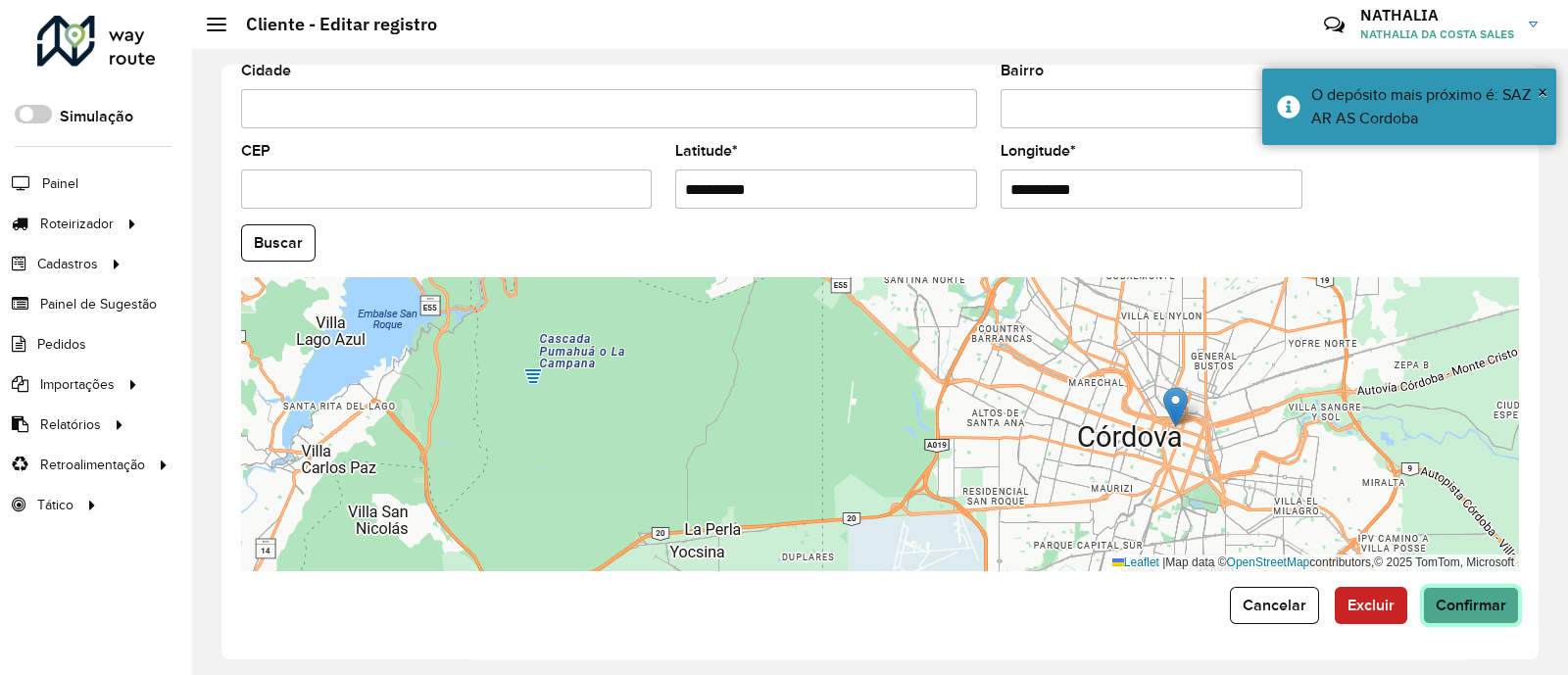
click at [1431, 593] on button "Confirmar" at bounding box center [1470, 606] width 96 height 38
